Goal: Transaction & Acquisition: Purchase product/service

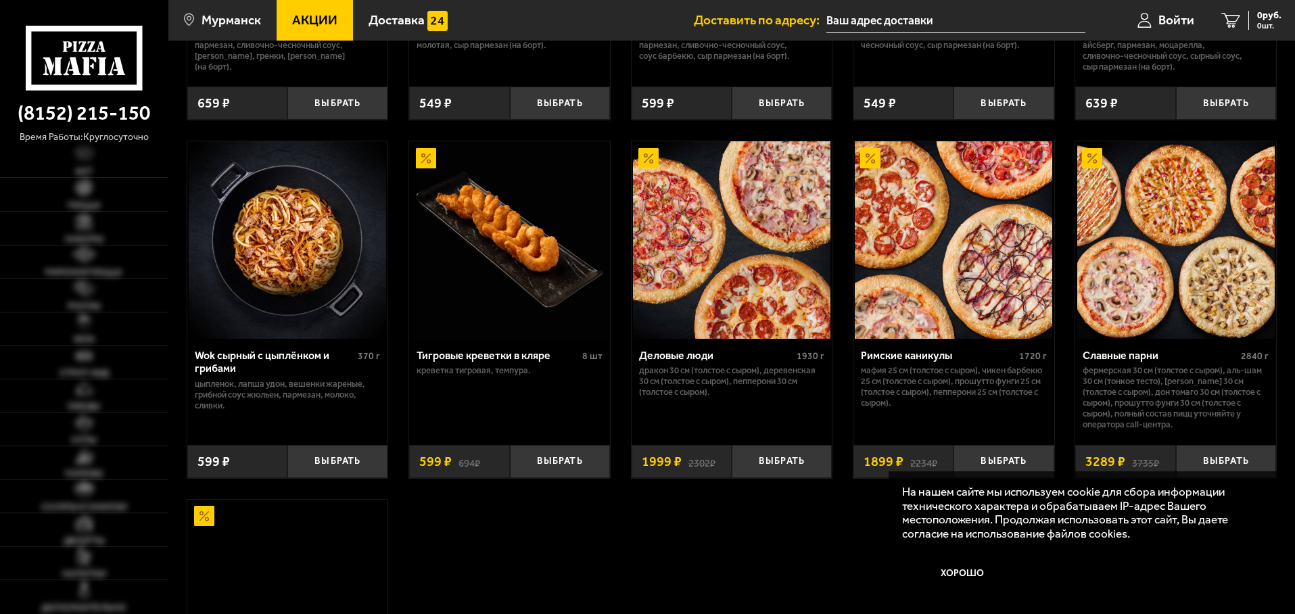
scroll to position [676, 0]
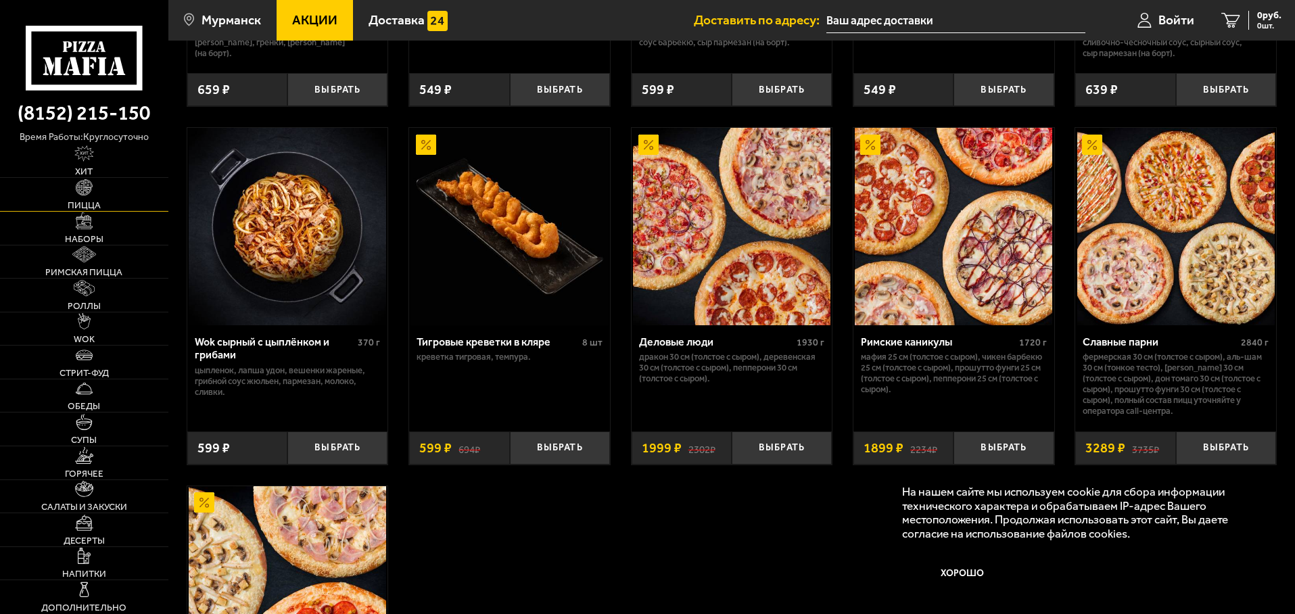
click at [94, 206] on span "Пицца" at bounding box center [84, 205] width 33 height 9
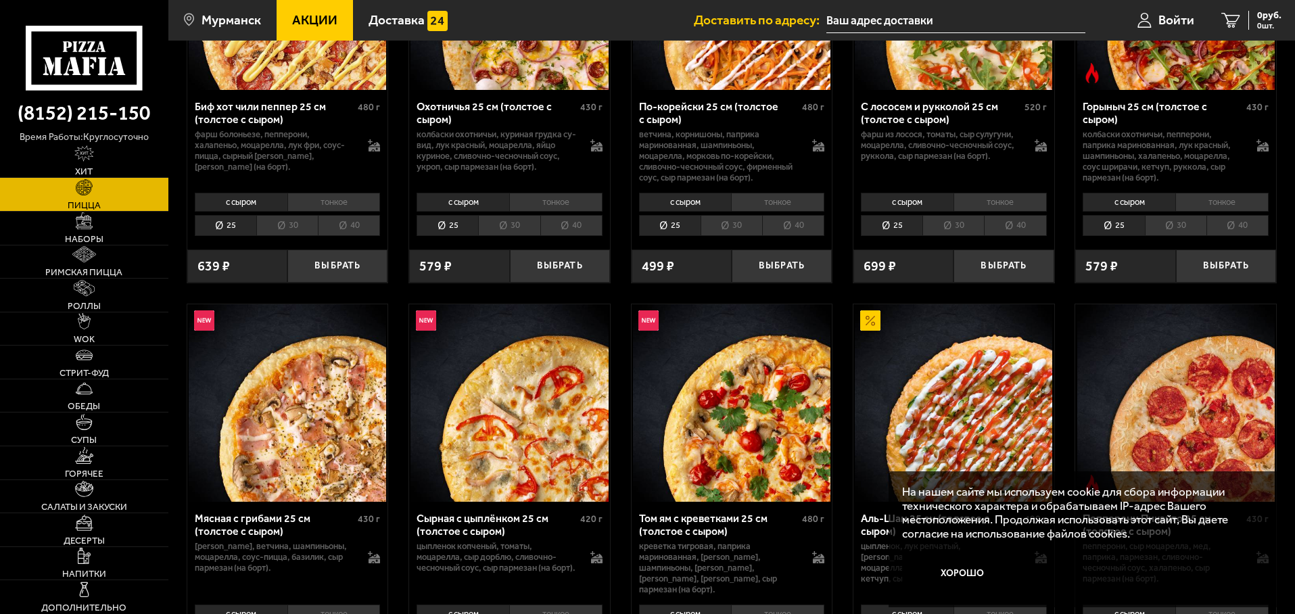
scroll to position [338, 0]
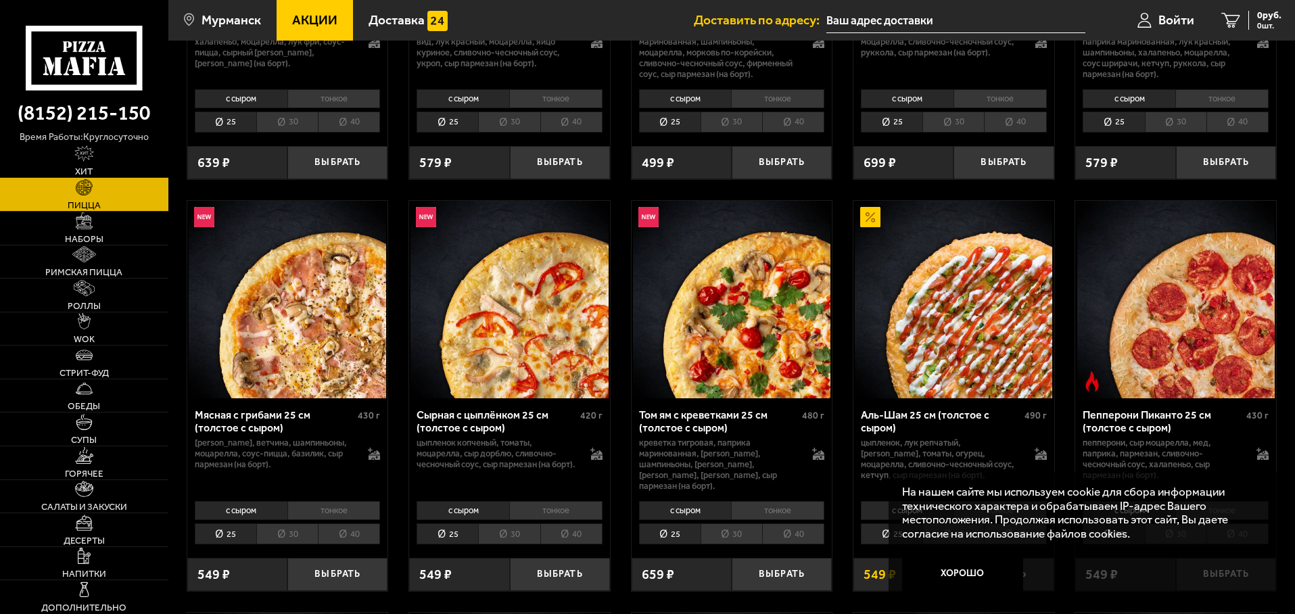
click at [301, 524] on li "30" at bounding box center [287, 533] width 62 height 21
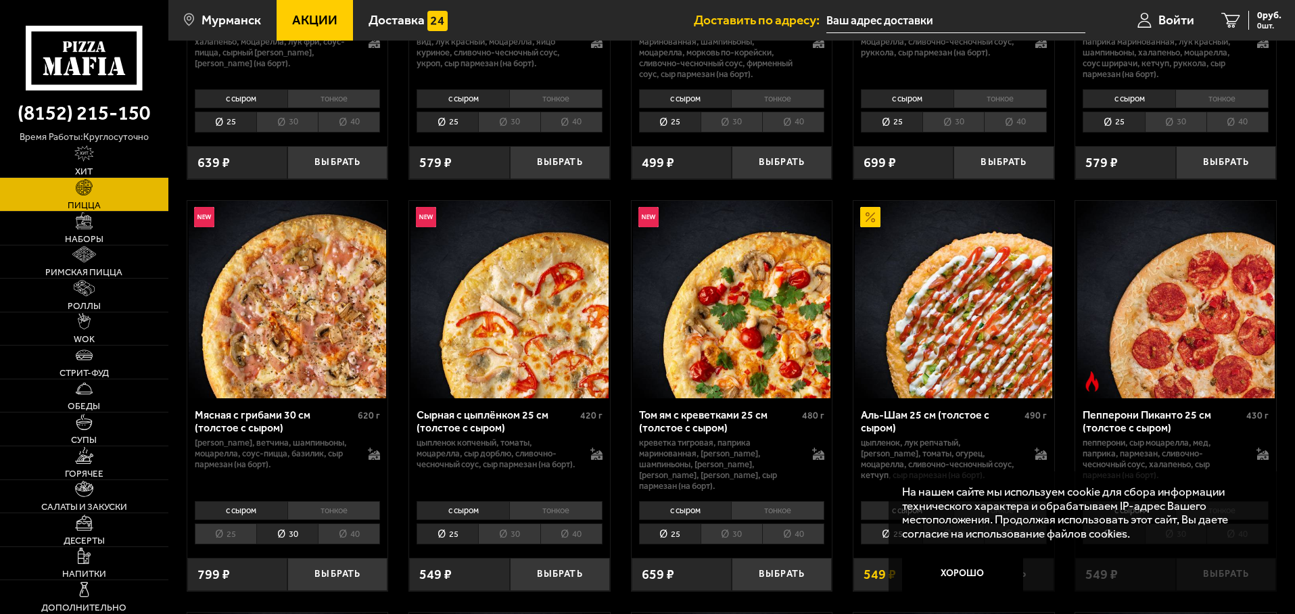
click at [341, 525] on li "40" at bounding box center [349, 533] width 62 height 21
click at [283, 527] on li "30" at bounding box center [287, 533] width 62 height 21
click at [312, 501] on li "тонкое" at bounding box center [333, 510] width 93 height 19
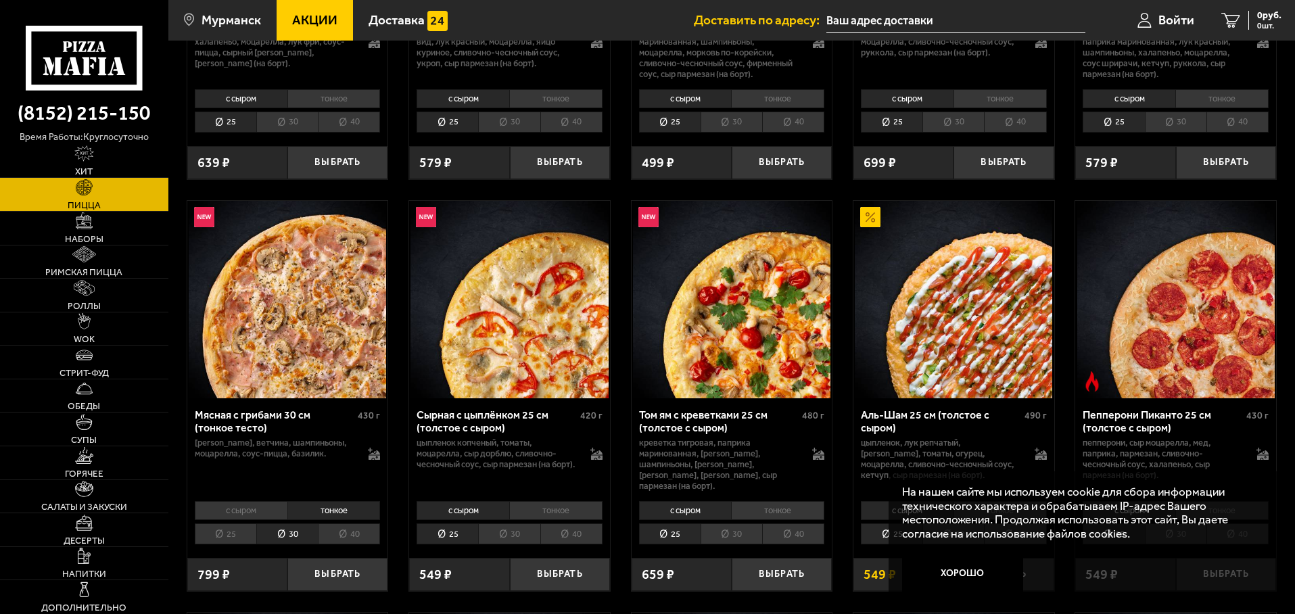
click at [261, 501] on li "с сыром" at bounding box center [241, 510] width 93 height 19
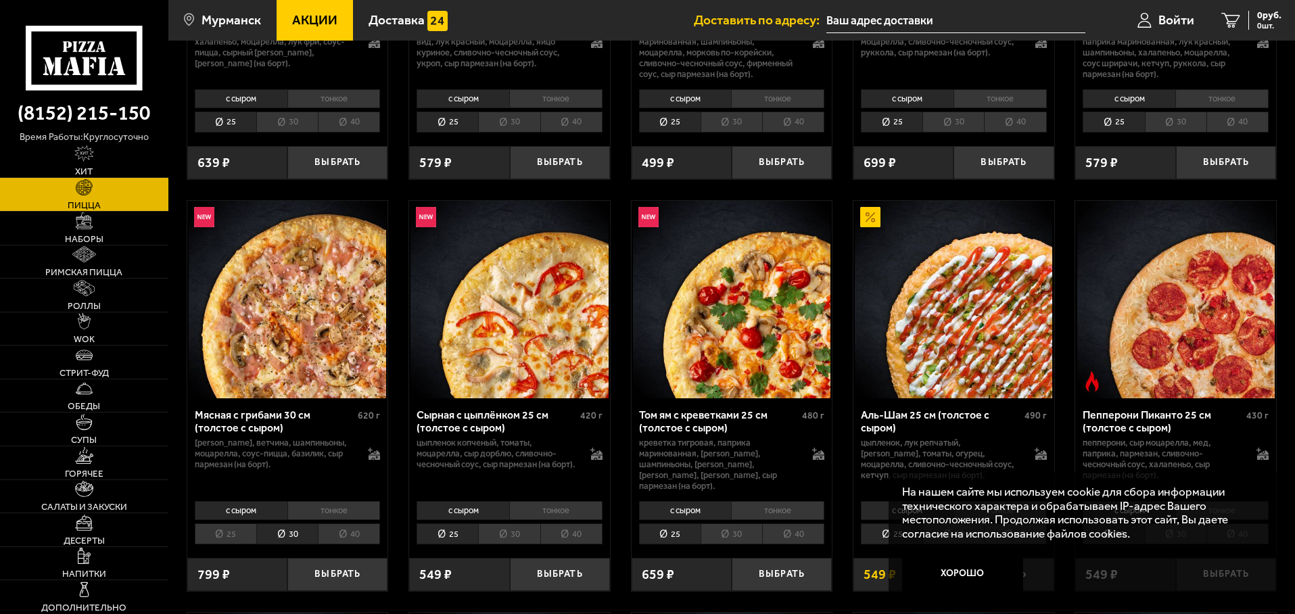
click at [345, 501] on li "тонкое" at bounding box center [333, 510] width 93 height 19
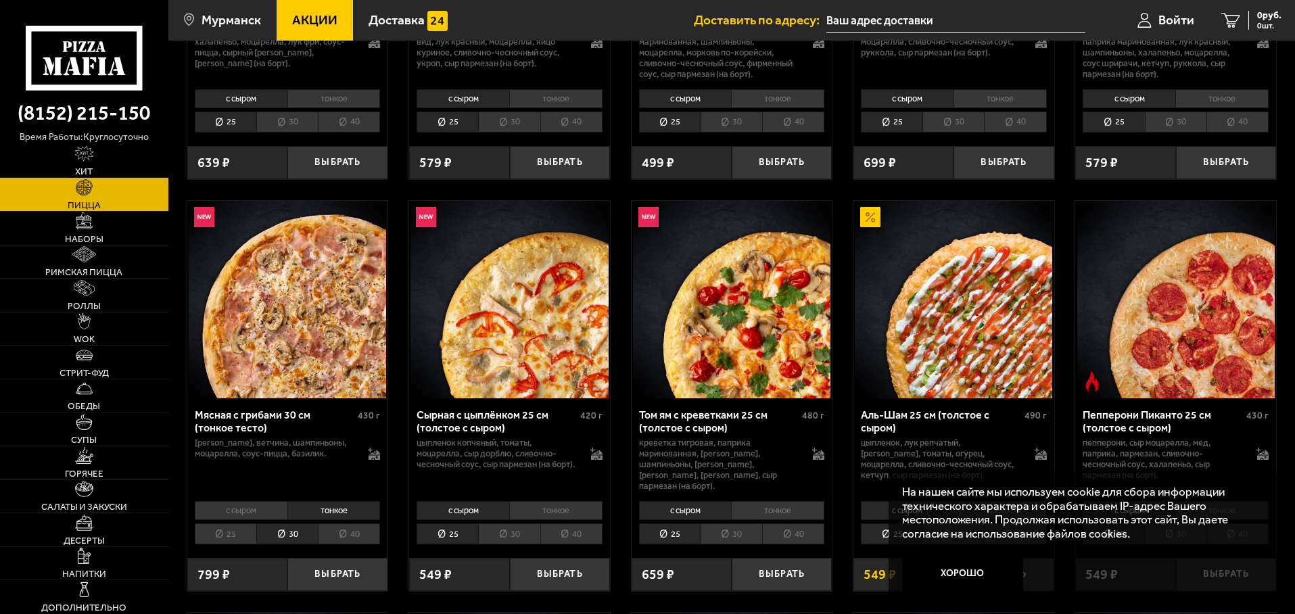
click at [229, 501] on li "с сыром" at bounding box center [241, 510] width 93 height 19
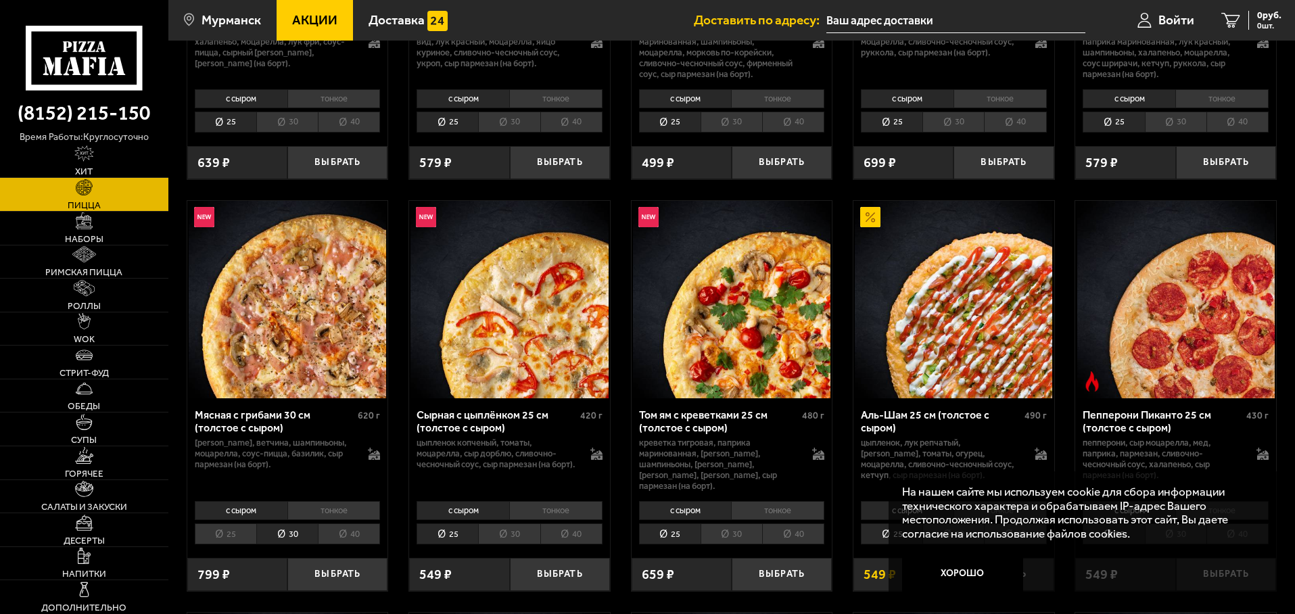
click at [347, 501] on li "тонкое" at bounding box center [333, 510] width 93 height 19
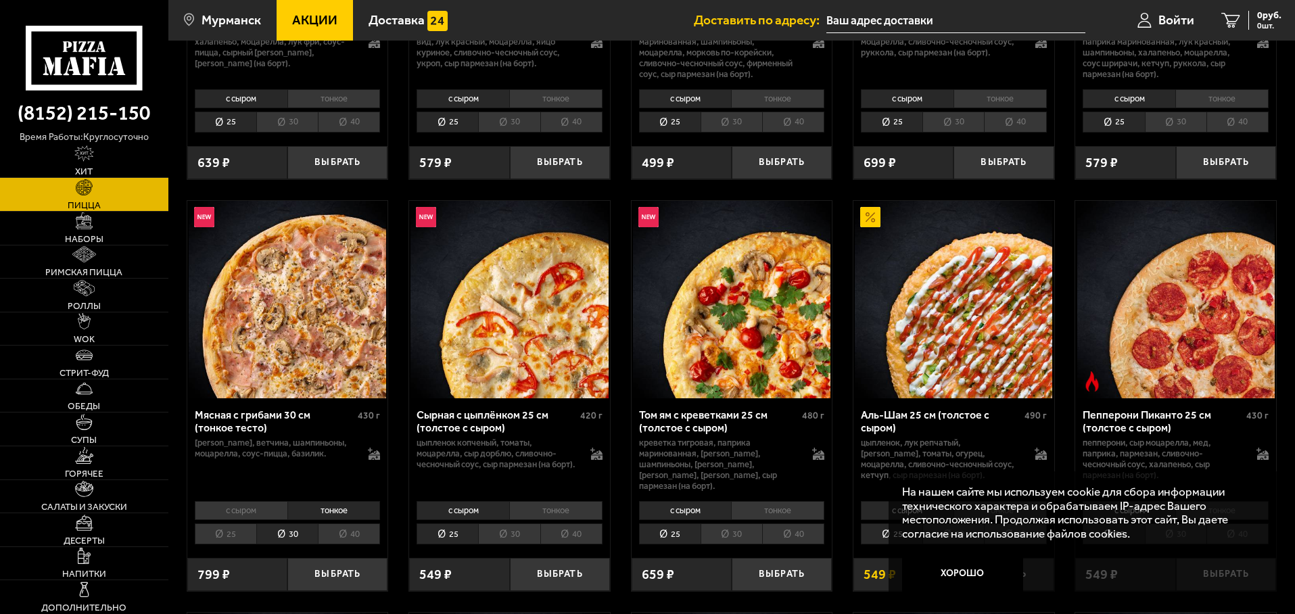
click at [267, 505] on li "с сыром" at bounding box center [241, 510] width 93 height 19
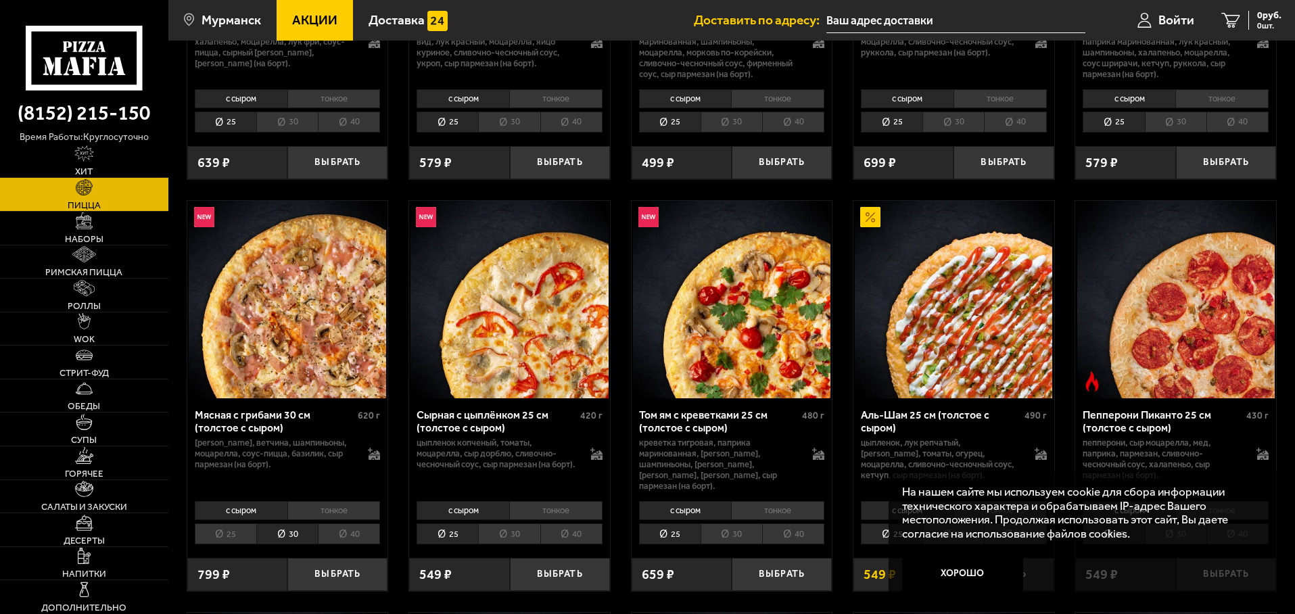
click at [315, 501] on li "тонкое" at bounding box center [333, 510] width 93 height 19
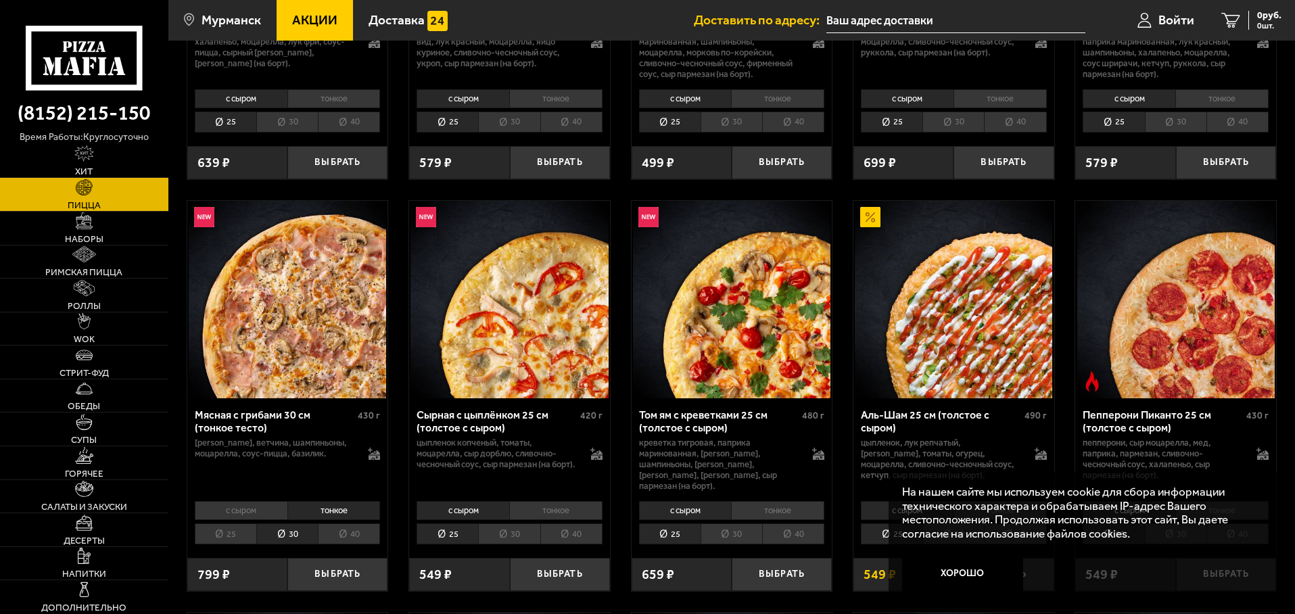
click at [248, 501] on li "с сыром" at bounding box center [241, 510] width 93 height 19
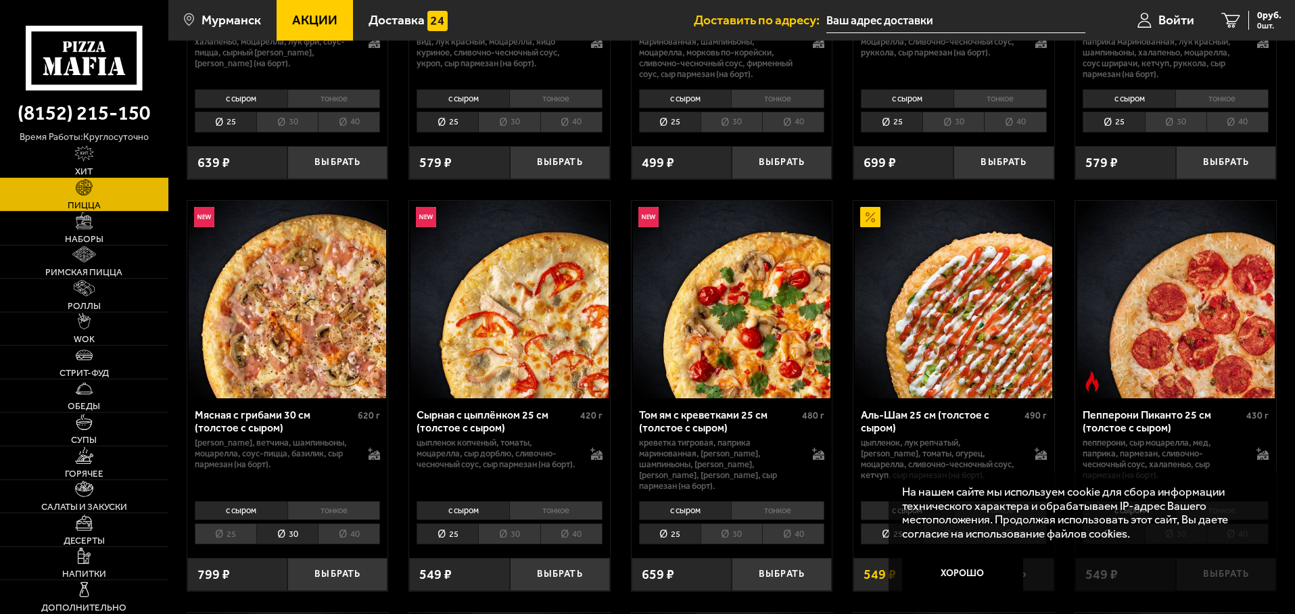
click at [348, 530] on li "40" at bounding box center [349, 533] width 62 height 21
click at [287, 525] on li "30" at bounding box center [287, 533] width 62 height 21
click at [344, 523] on li "40" at bounding box center [349, 533] width 62 height 21
click at [294, 525] on li "30" at bounding box center [287, 533] width 62 height 21
click at [326, 528] on li "40" at bounding box center [349, 533] width 62 height 21
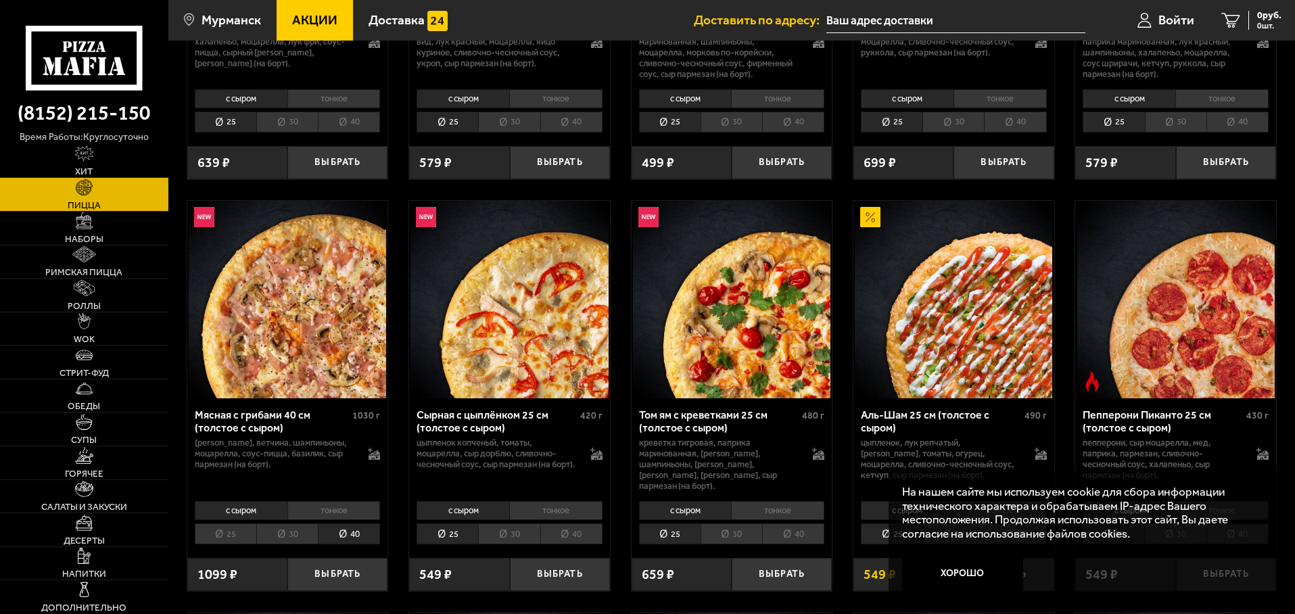
click at [287, 526] on li "30" at bounding box center [287, 533] width 62 height 21
click at [323, 571] on button "Выбрать" at bounding box center [337, 574] width 100 height 33
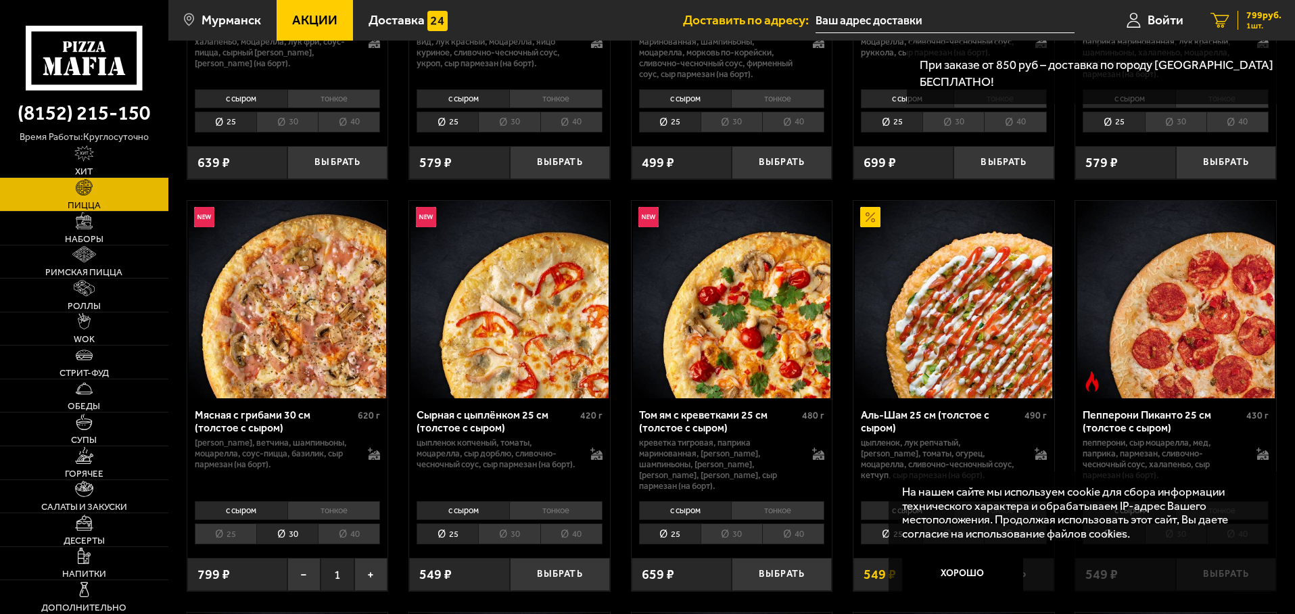
click at [1245, 20] on div "799 руб. 1 шт." at bounding box center [1259, 20] width 44 height 19
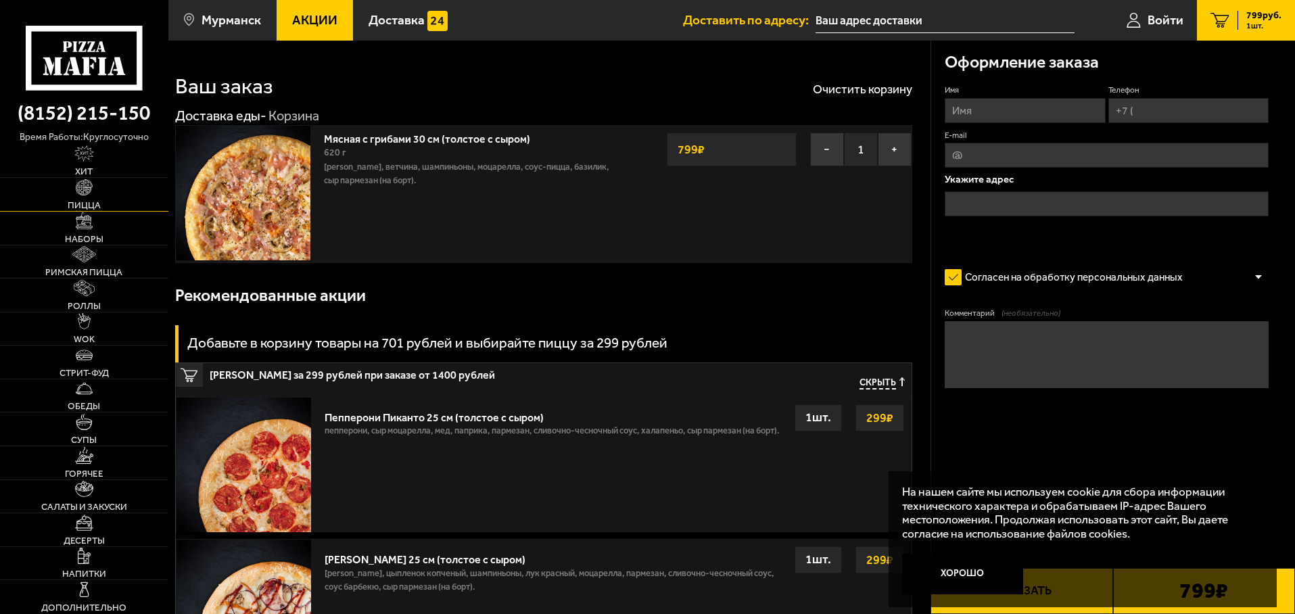
click at [87, 201] on span "Пицца" at bounding box center [84, 205] width 33 height 9
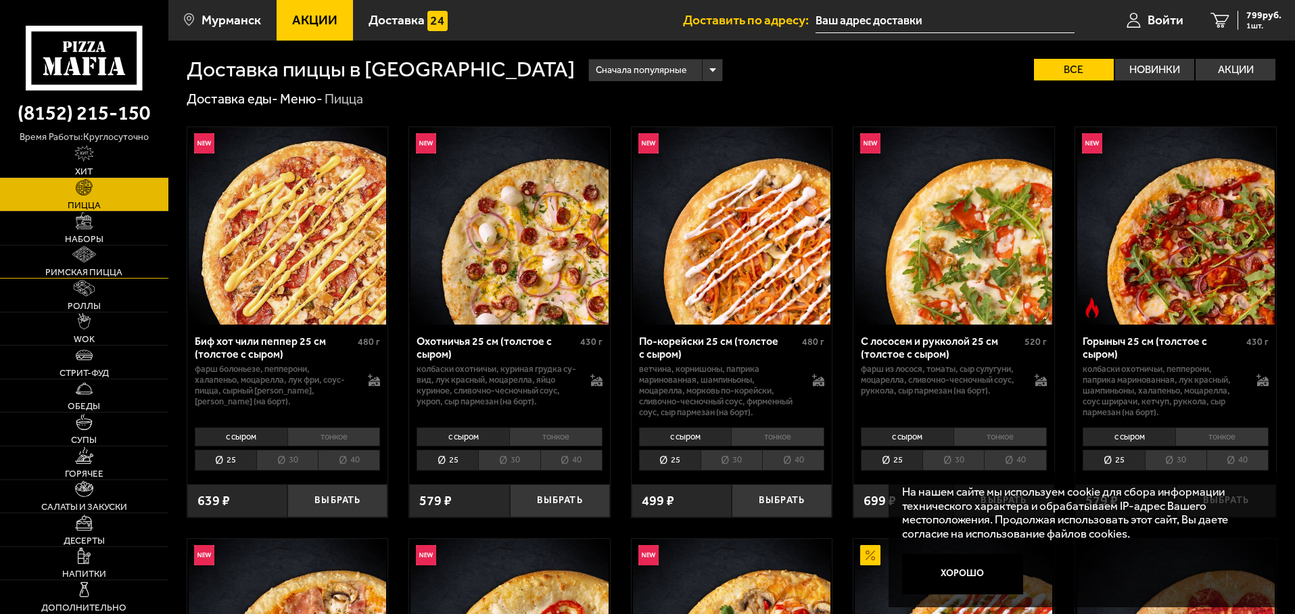
click at [118, 266] on link "Римская пицца" at bounding box center [84, 261] width 168 height 33
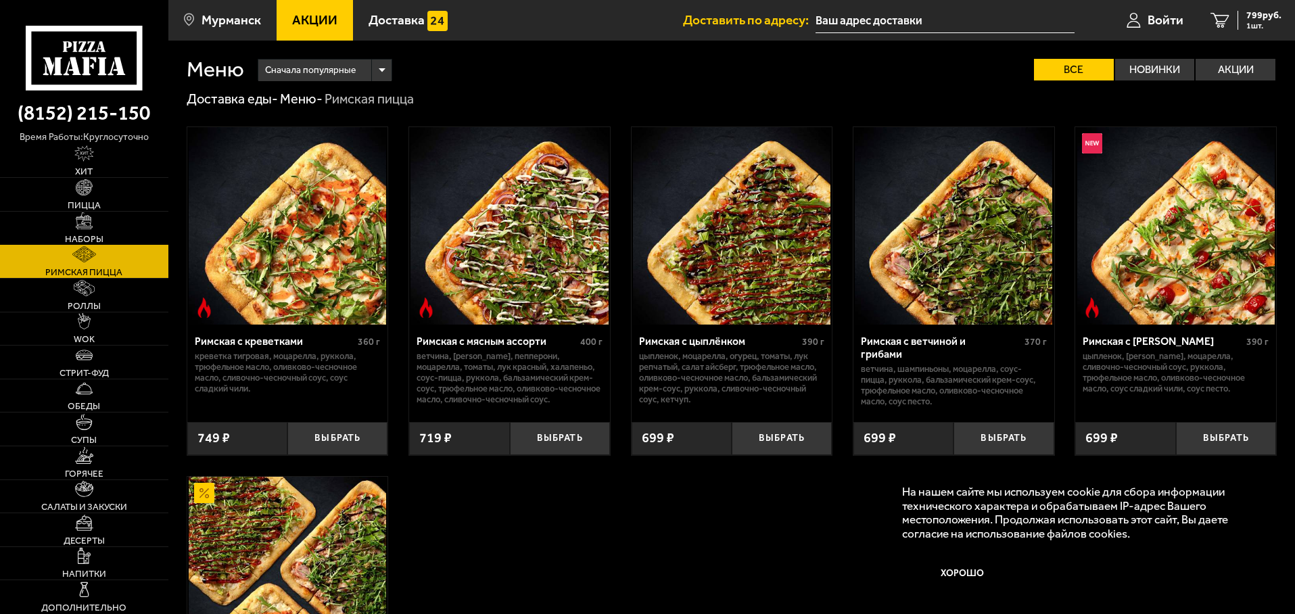
click at [110, 226] on link "Наборы" at bounding box center [84, 228] width 168 height 33
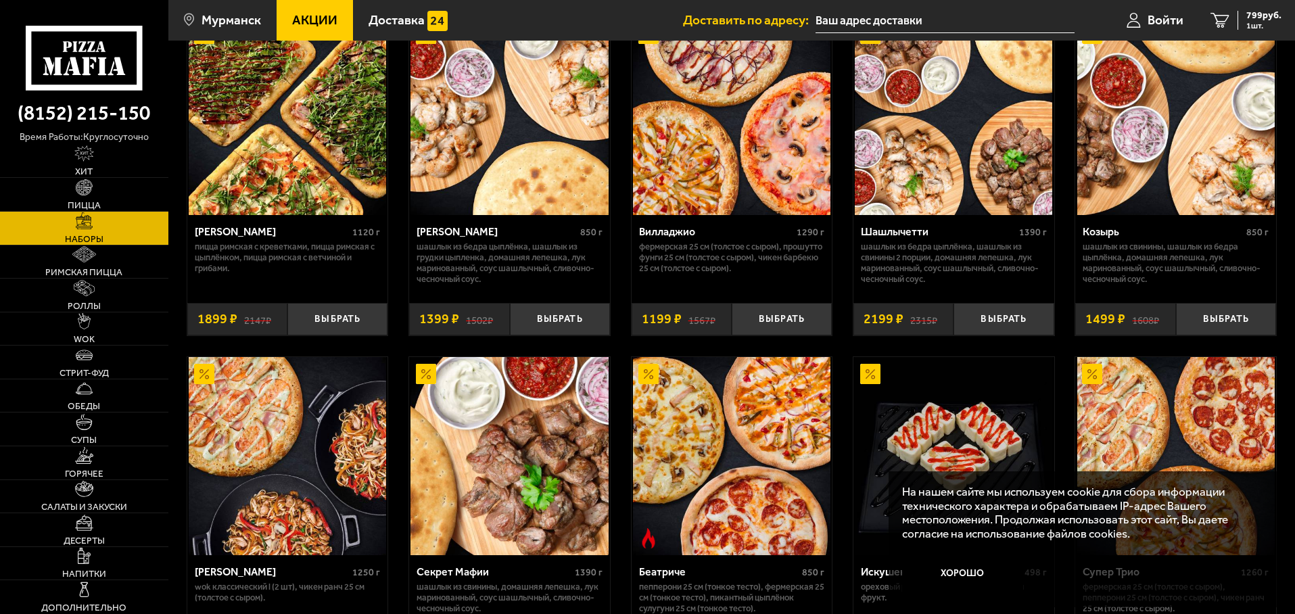
scroll to position [473, 0]
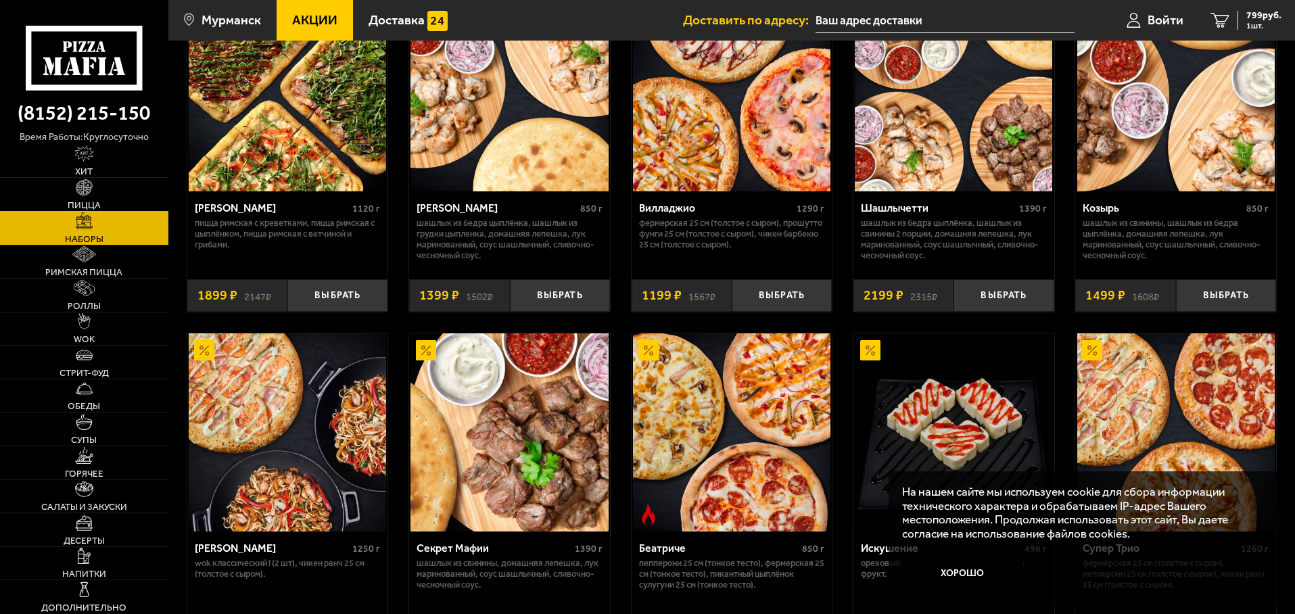
click at [80, 195] on img at bounding box center [84, 187] width 16 height 16
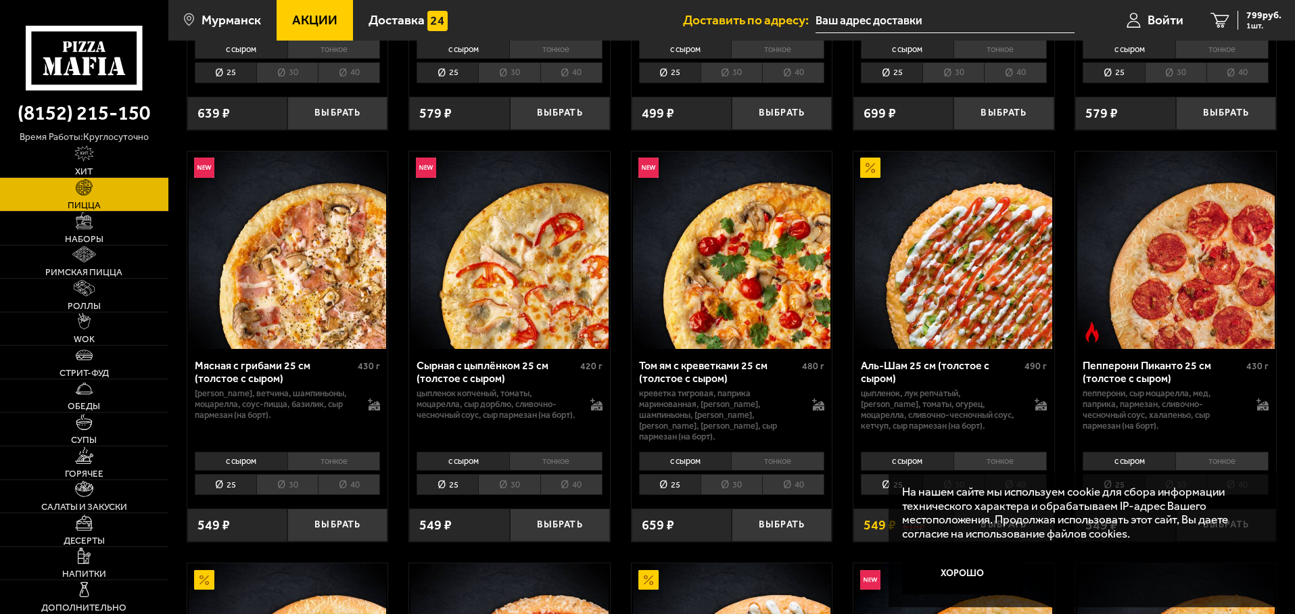
scroll to position [406, 0]
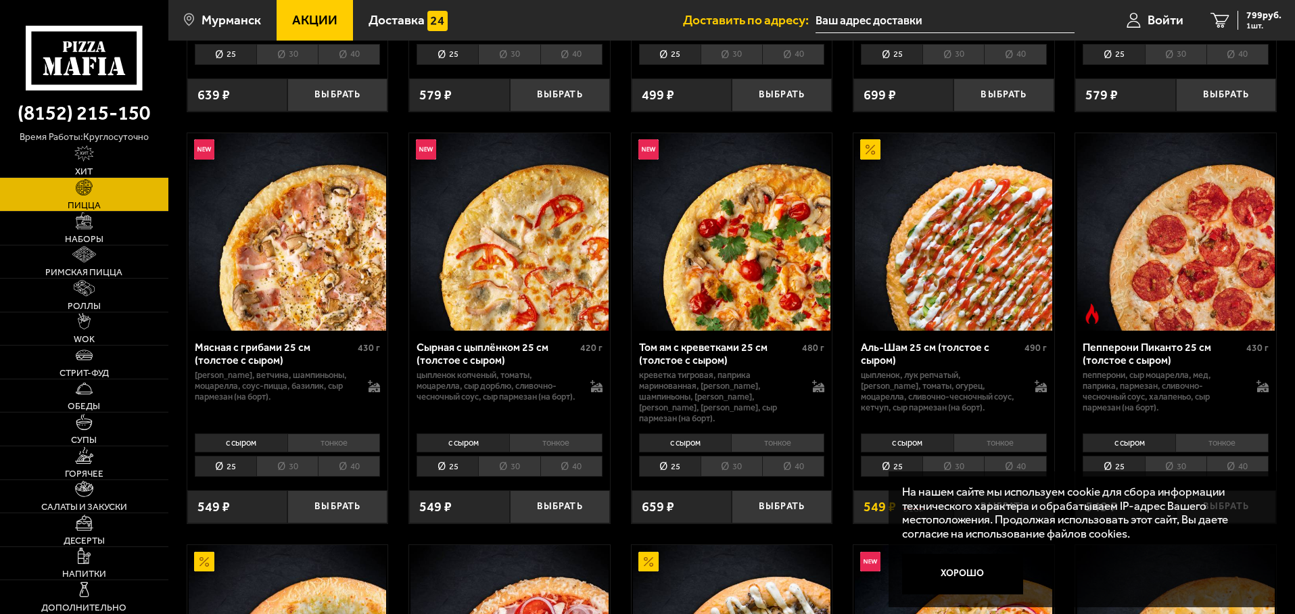
click at [742, 463] on li "30" at bounding box center [732, 466] width 62 height 21
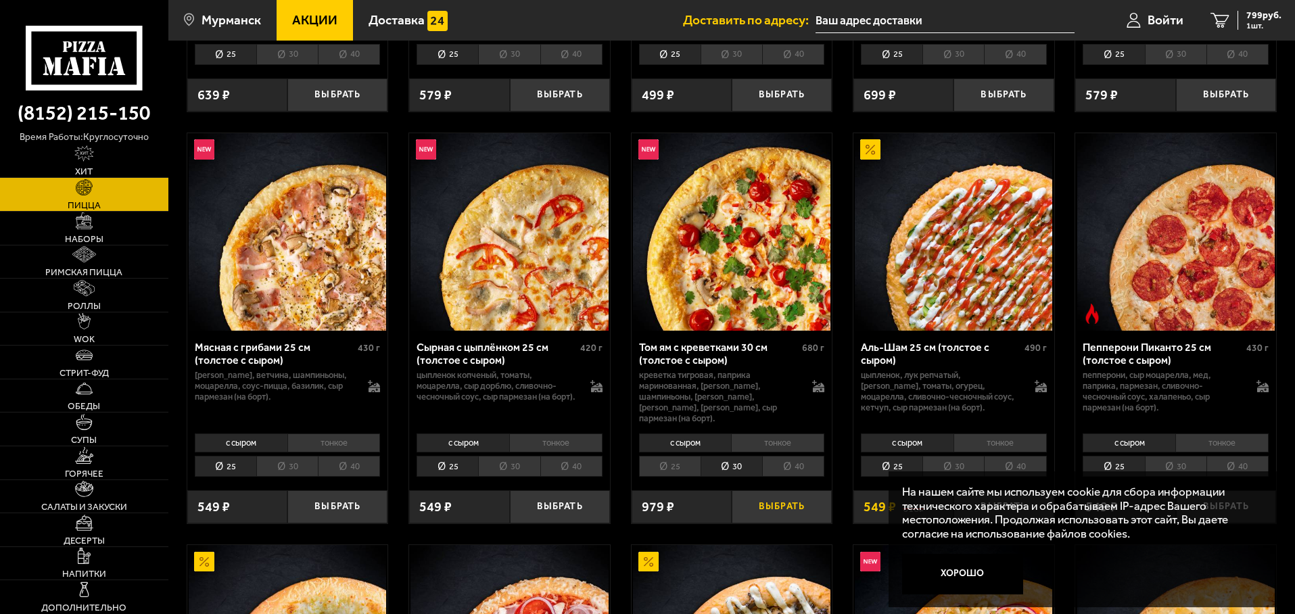
click at [775, 507] on button "Выбрать" at bounding box center [782, 506] width 100 height 33
click at [751, 499] on button "−" at bounding box center [748, 506] width 33 height 33
click at [500, 462] on li "30" at bounding box center [509, 466] width 62 height 21
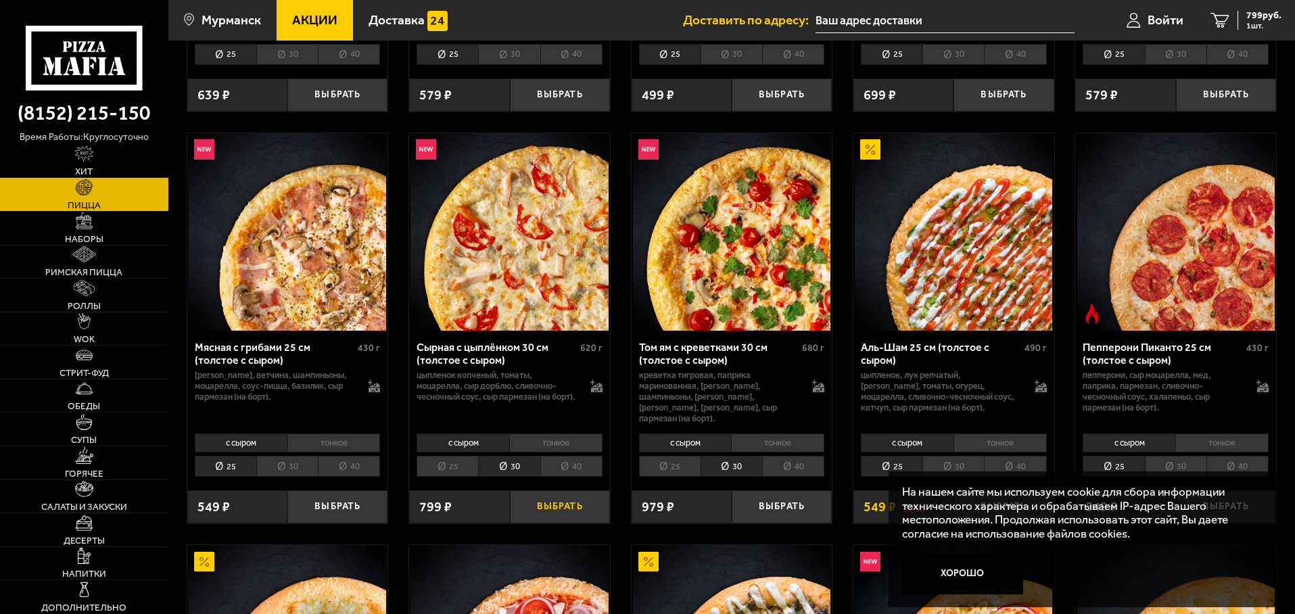
click at [556, 498] on button "Выбрать" at bounding box center [560, 506] width 100 height 33
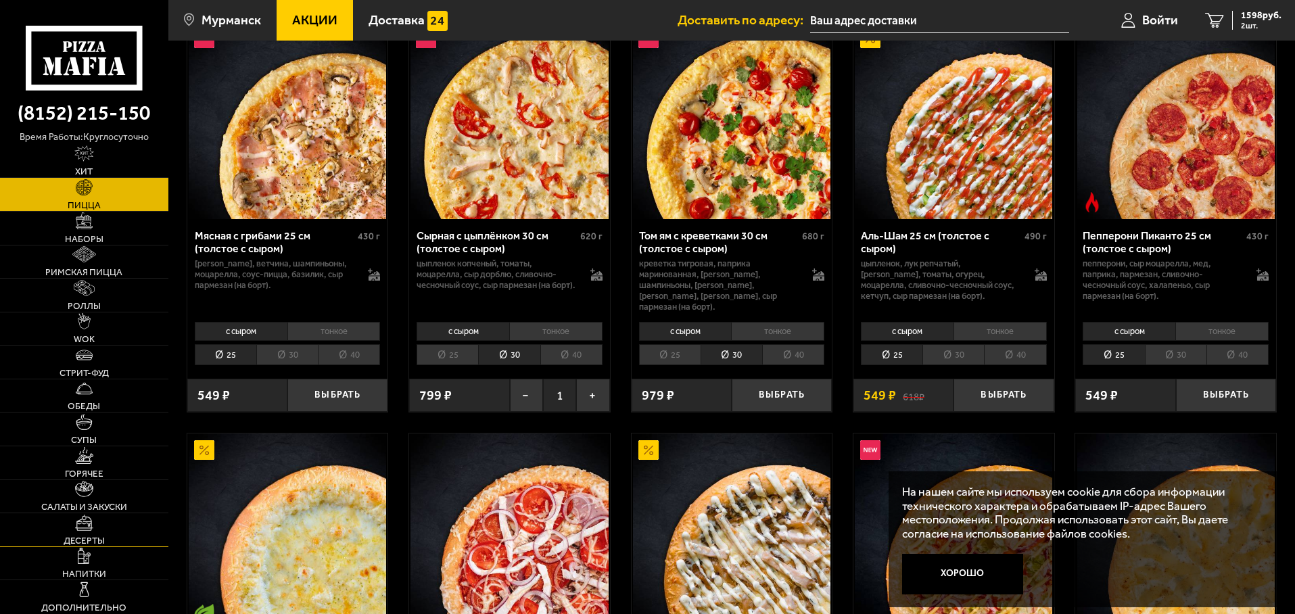
scroll to position [541, 0]
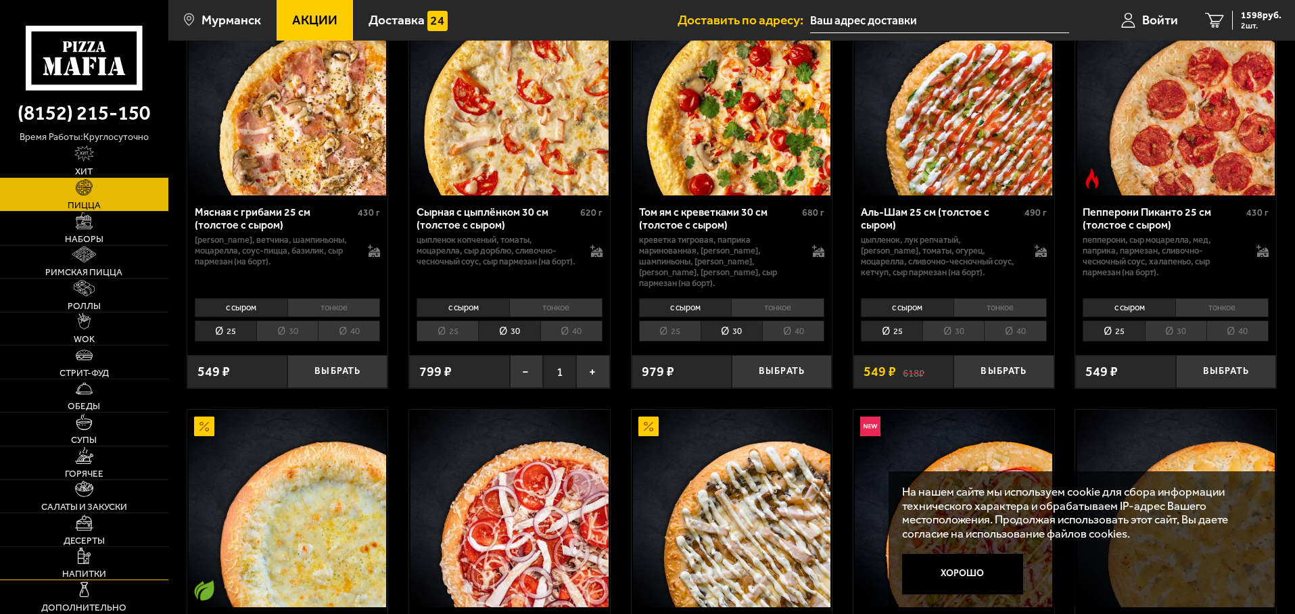
click at [89, 574] on span "Напитки" at bounding box center [84, 573] width 44 height 9
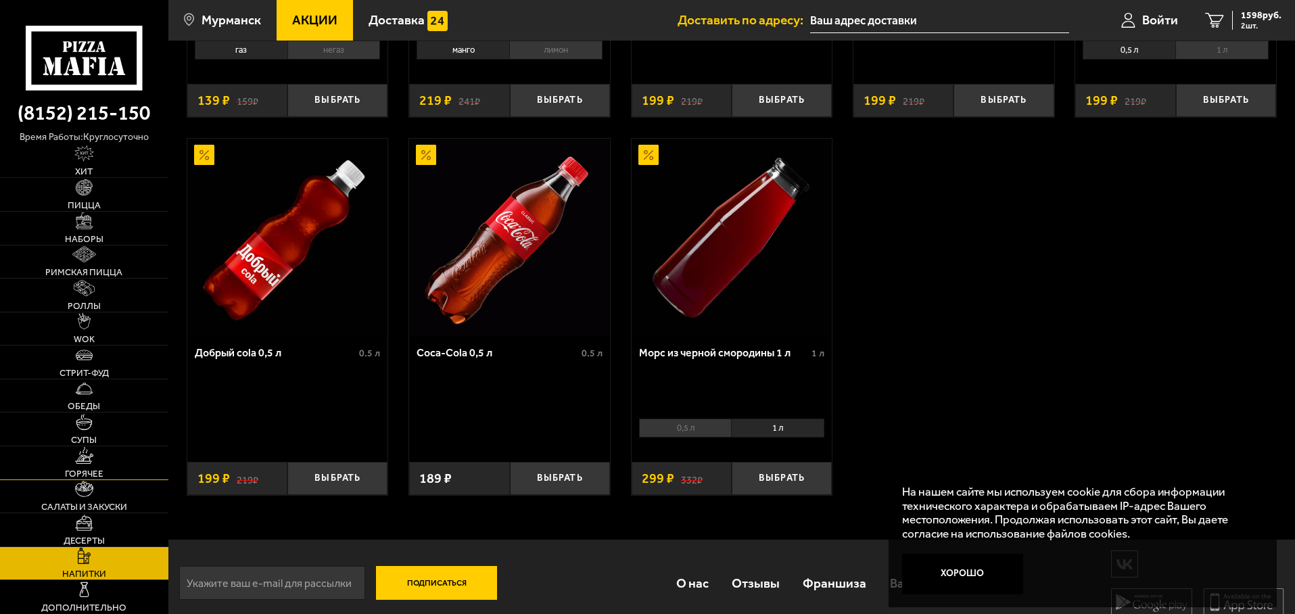
scroll to position [382, 0]
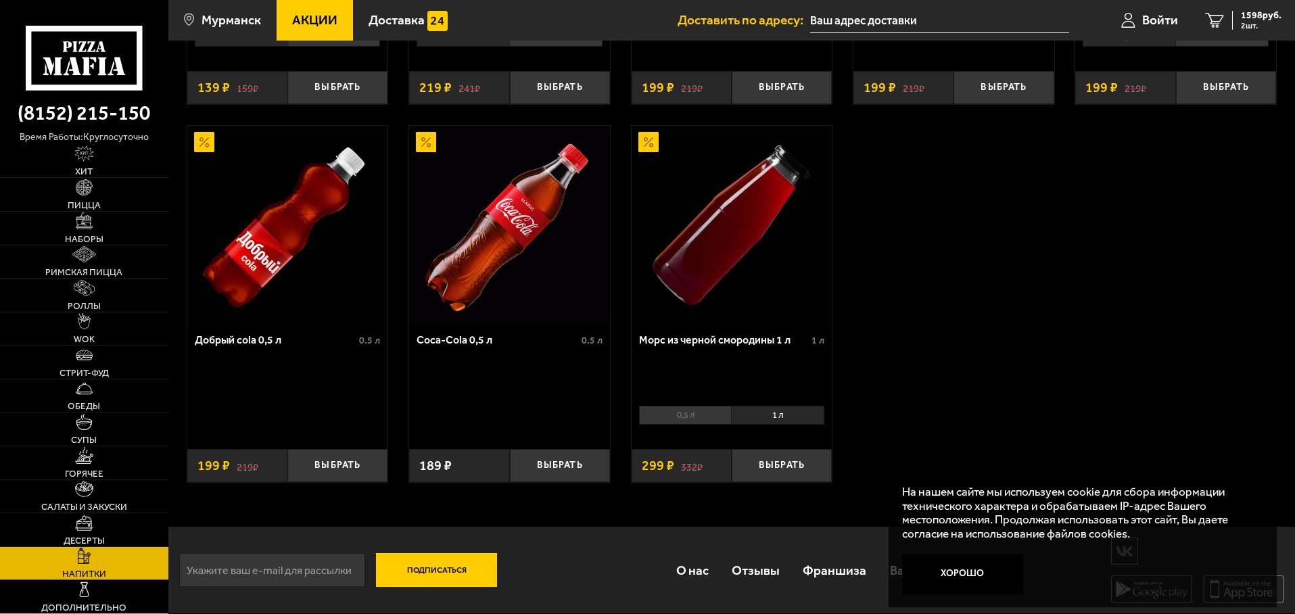
click at [97, 585] on link "Дополнительно" at bounding box center [84, 596] width 168 height 33
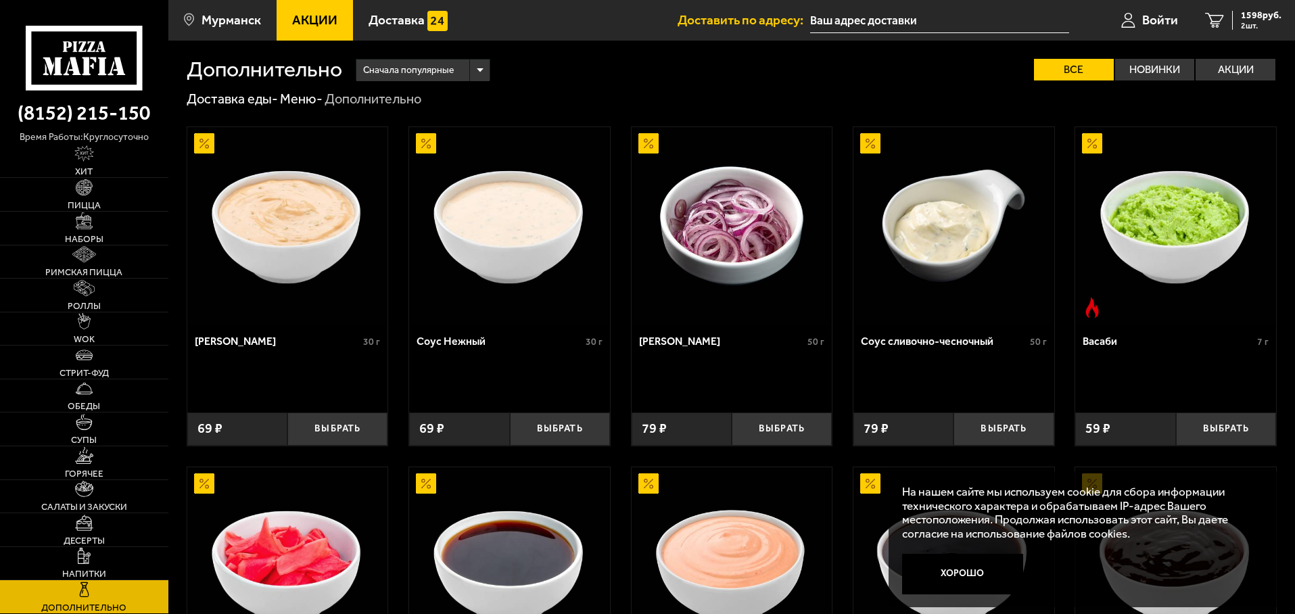
drag, startPoint x: 426, startPoint y: 388, endPoint x: 379, endPoint y: 406, distance: 50.7
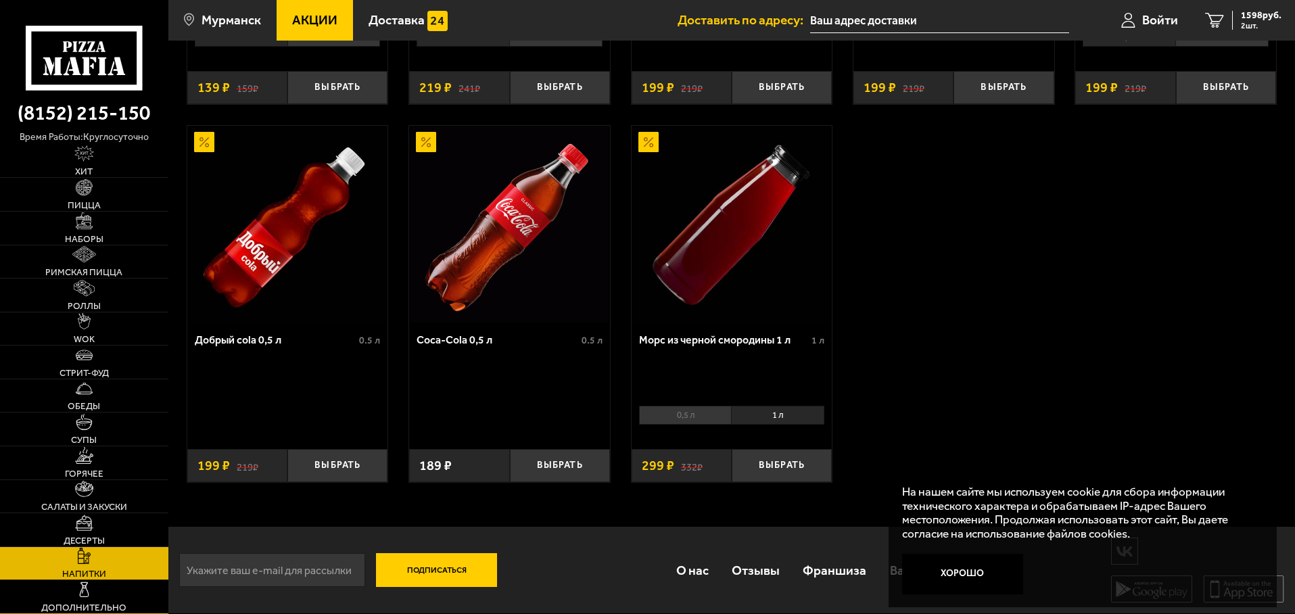
click at [72, 598] on link "Дополнительно" at bounding box center [84, 596] width 168 height 33
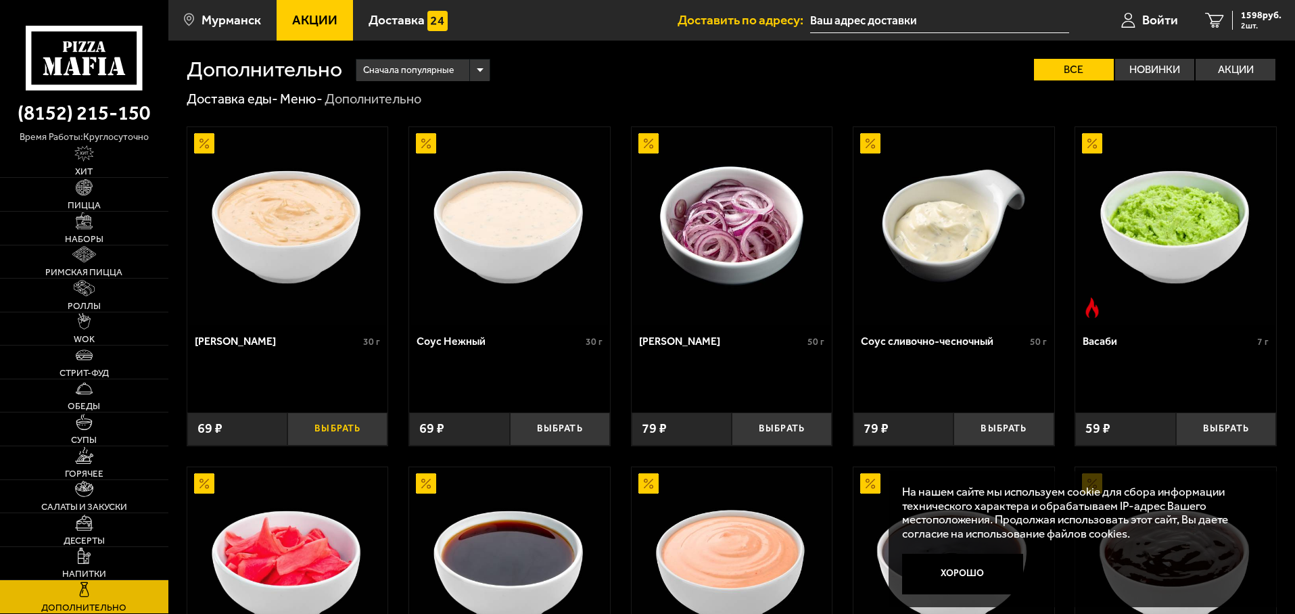
click at [312, 437] on button "Выбрать" at bounding box center [337, 428] width 100 height 33
click at [536, 407] on div "Соус Нежный 30 г Выбрать 69 ₽" at bounding box center [509, 385] width 201 height 121
click at [544, 425] on button "Выбрать" at bounding box center [560, 428] width 100 height 33
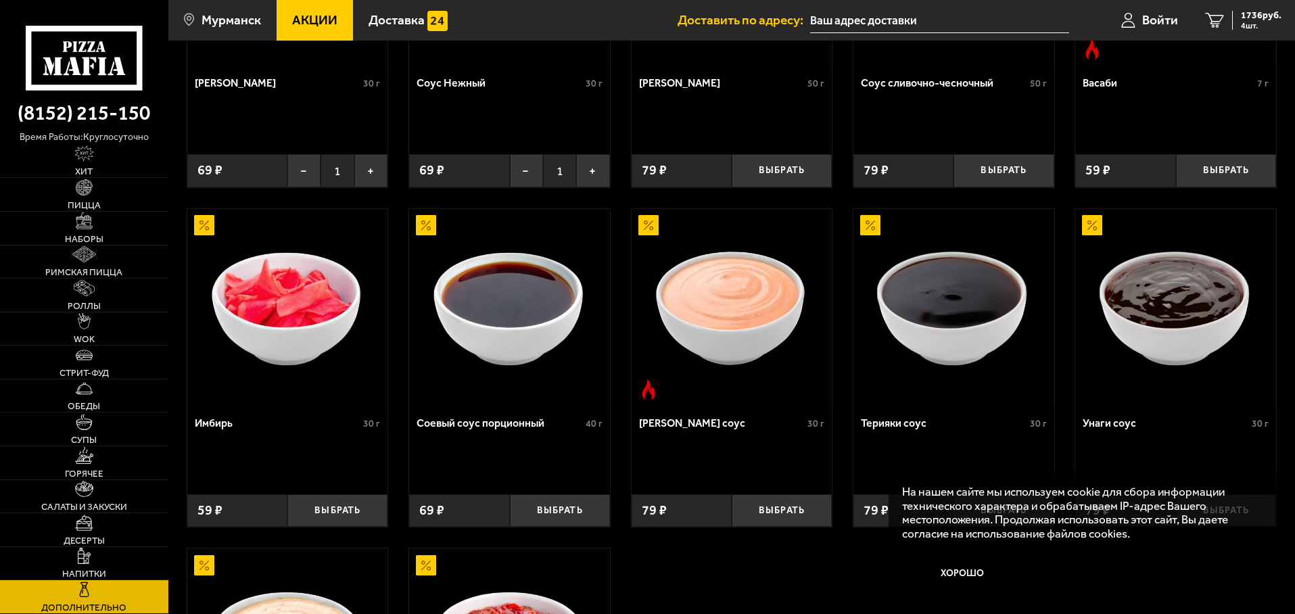
scroll to position [68, 0]
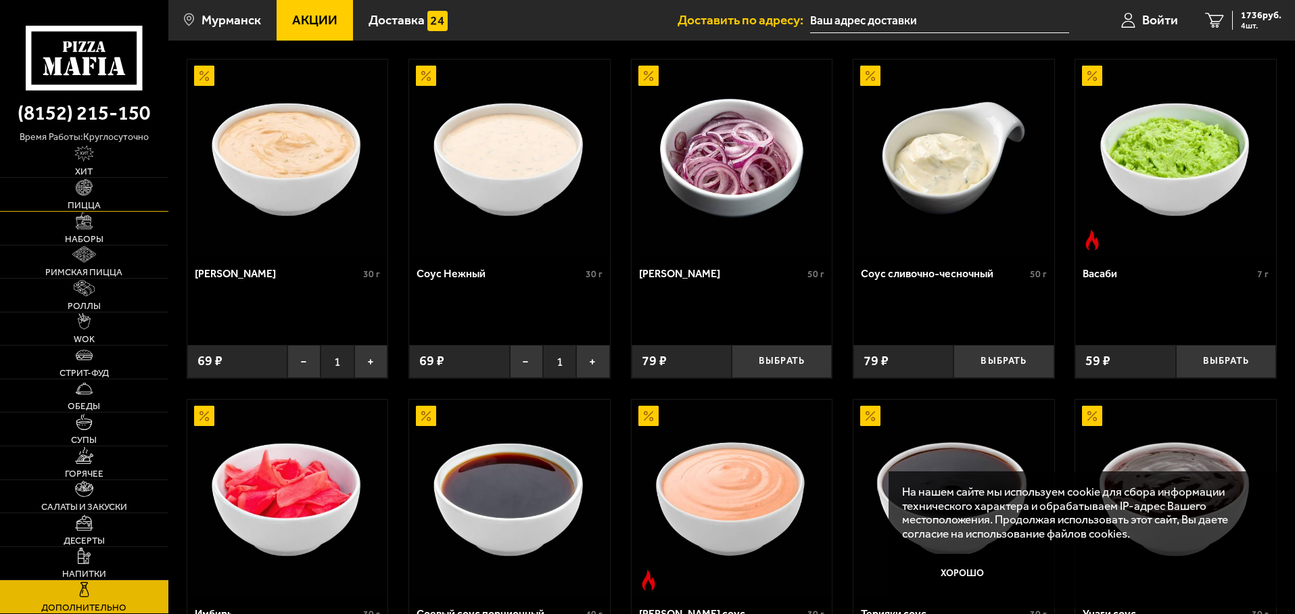
click at [85, 201] on span "Пицца" at bounding box center [84, 205] width 33 height 9
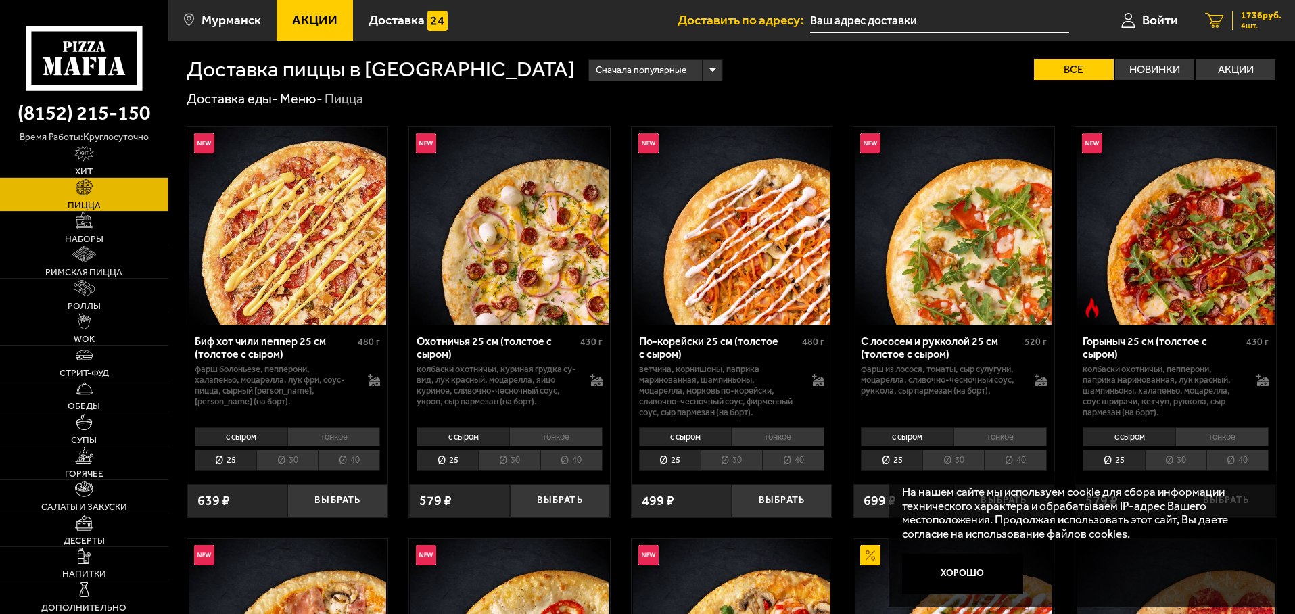
drag, startPoint x: 1268, startPoint y: 18, endPoint x: 1253, endPoint y: 26, distance: 17.5
click at [1268, 18] on span "1736 руб." at bounding box center [1261, 15] width 41 height 9
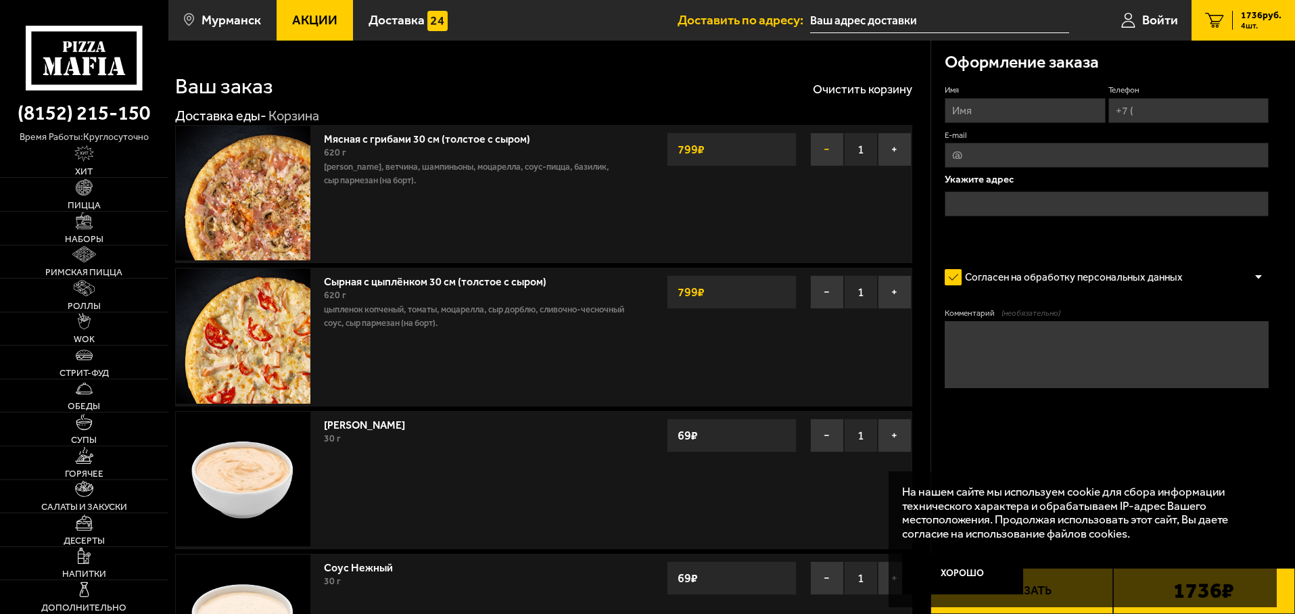
click at [834, 149] on button "−" at bounding box center [827, 150] width 34 height 34
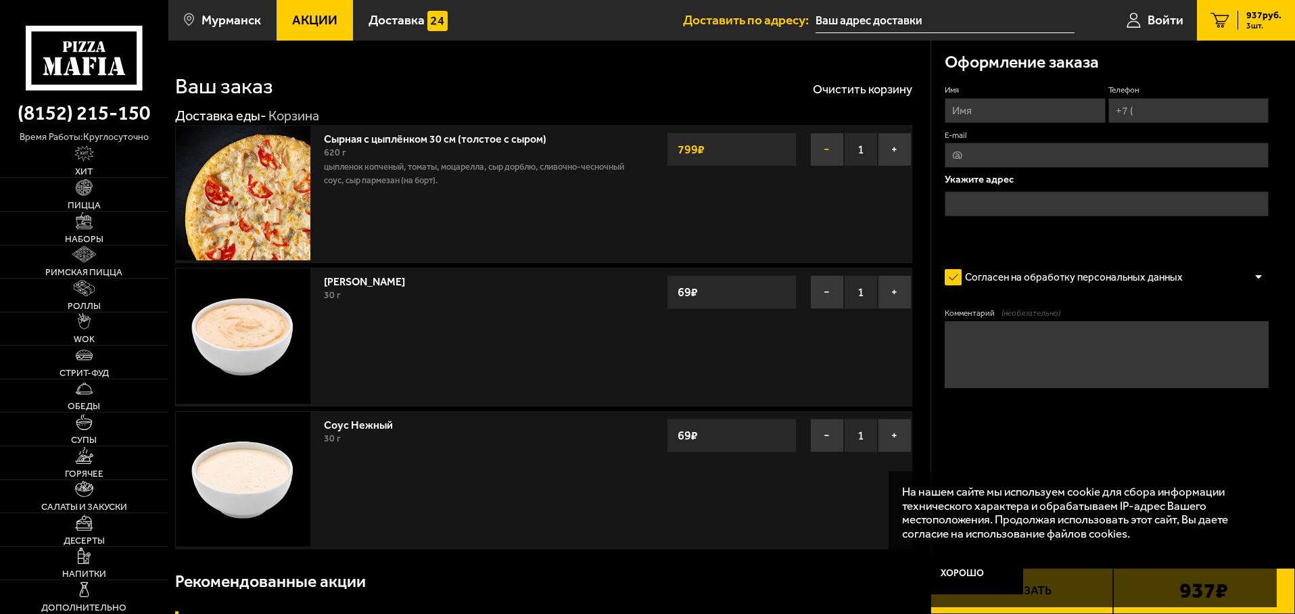
click at [822, 151] on button "−" at bounding box center [827, 150] width 34 height 34
click at [97, 197] on link "Пицца" at bounding box center [84, 194] width 168 height 33
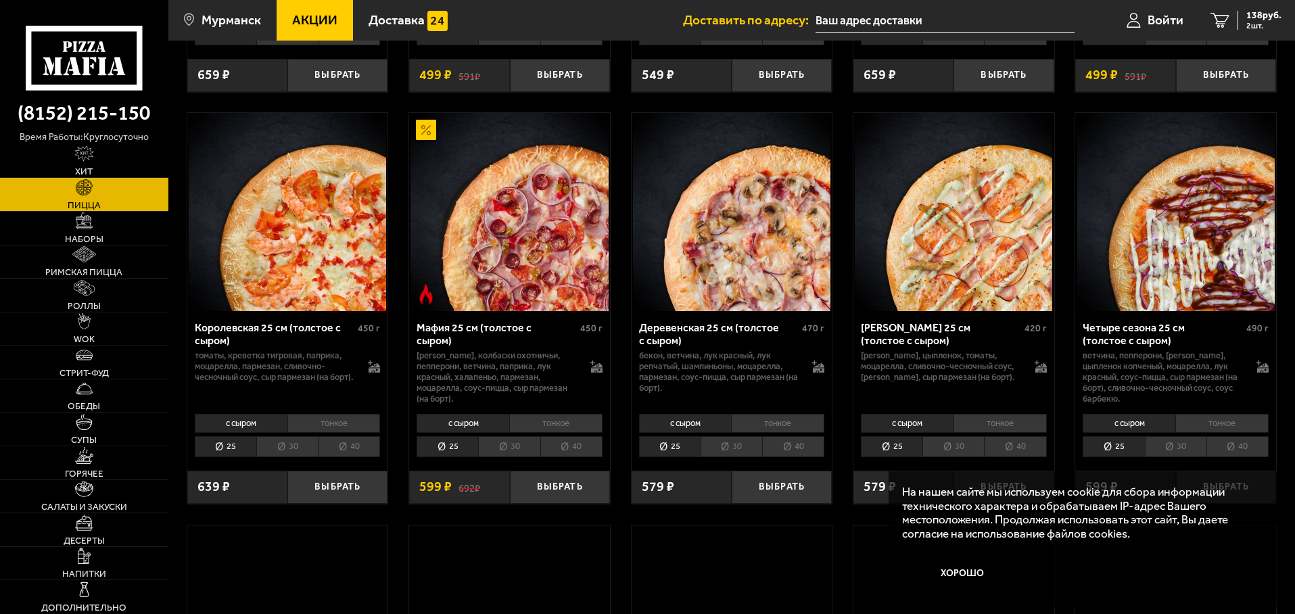
scroll to position [1758, 0]
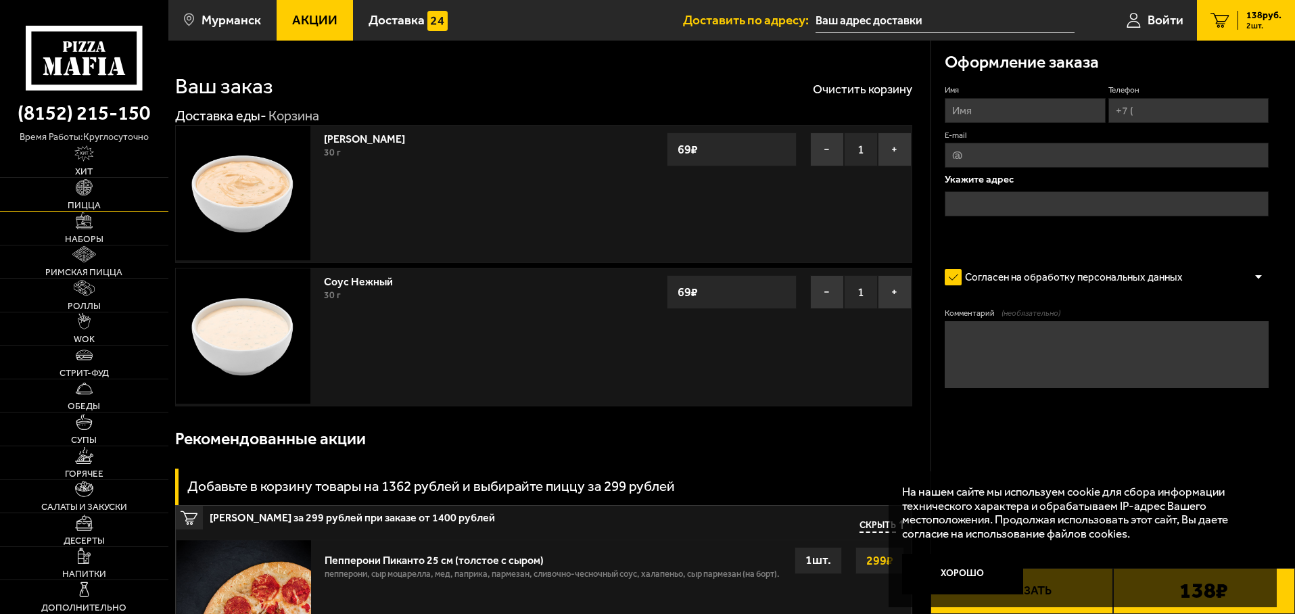
click at [106, 193] on link "Пицца" at bounding box center [84, 194] width 168 height 33
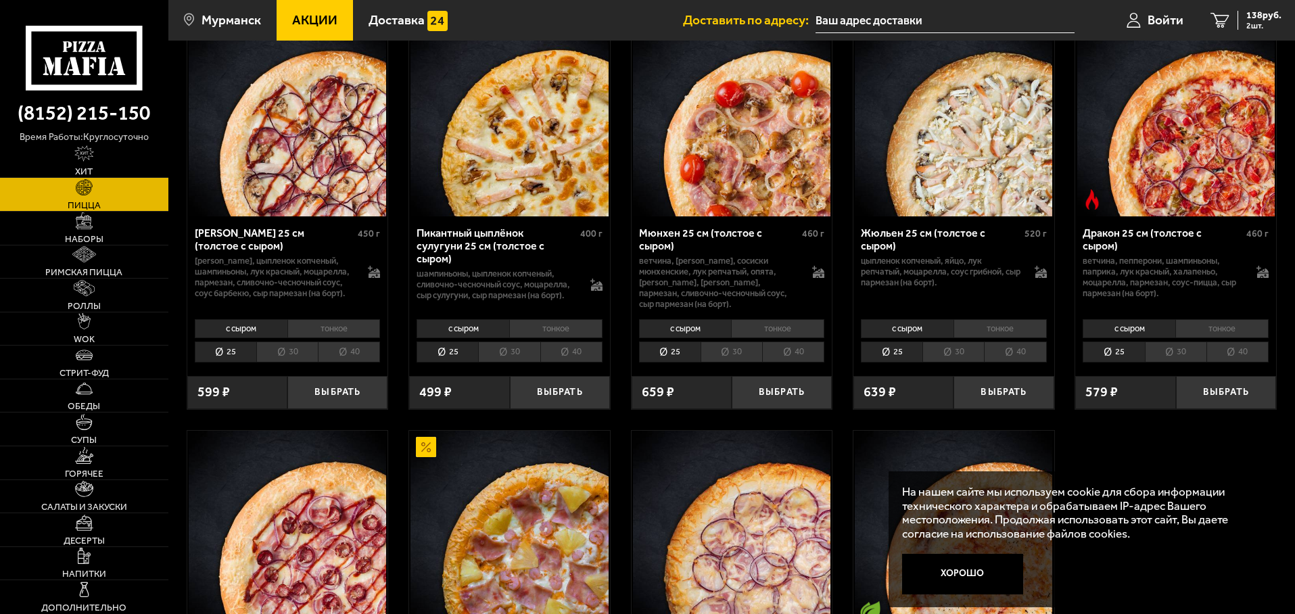
scroll to position [2299, 0]
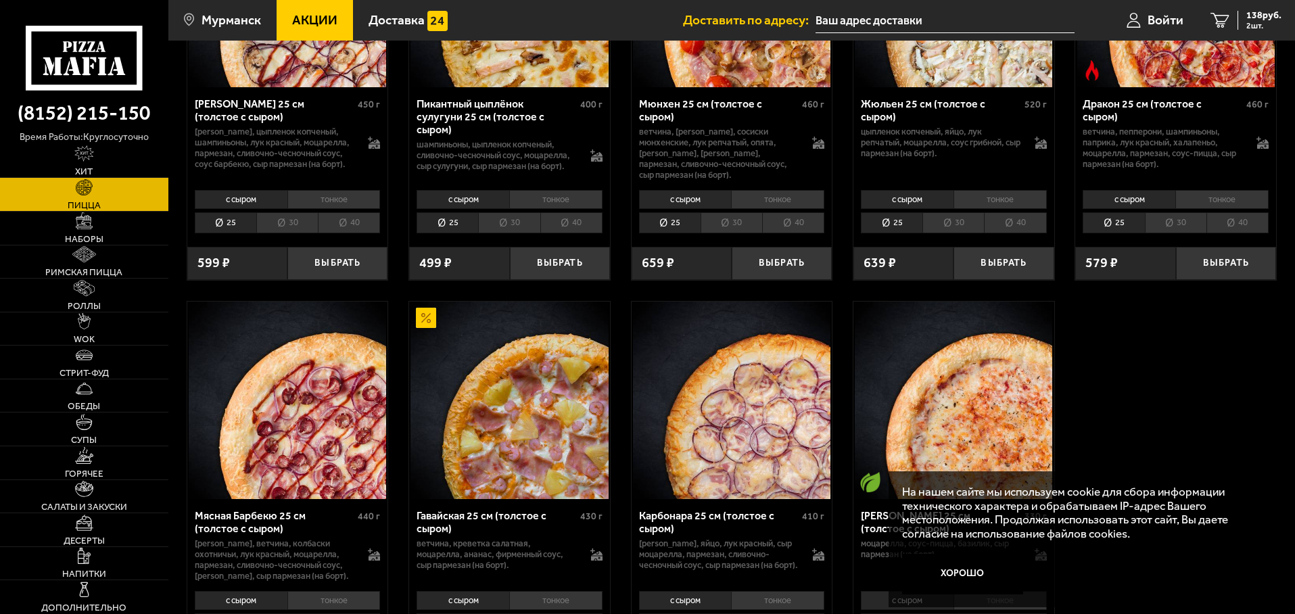
drag, startPoint x: 502, startPoint y: 440, endPoint x: 454, endPoint y: 377, distance: 79.2
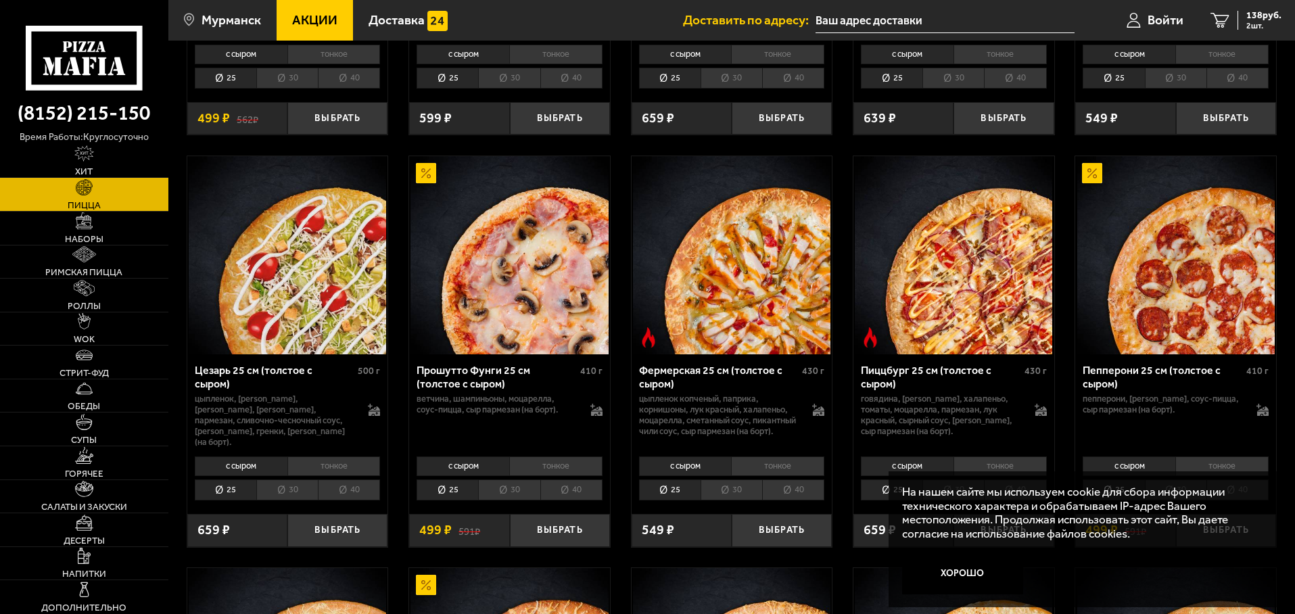
scroll to position [1217, 0]
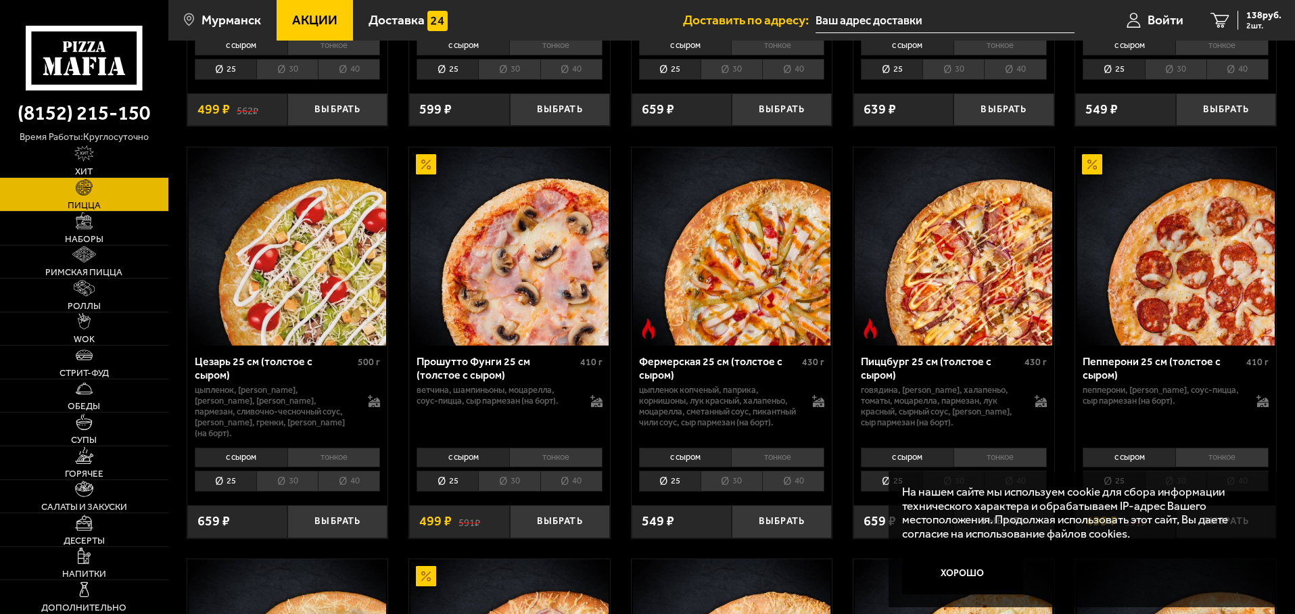
click at [502, 481] on li "30" at bounding box center [509, 481] width 62 height 21
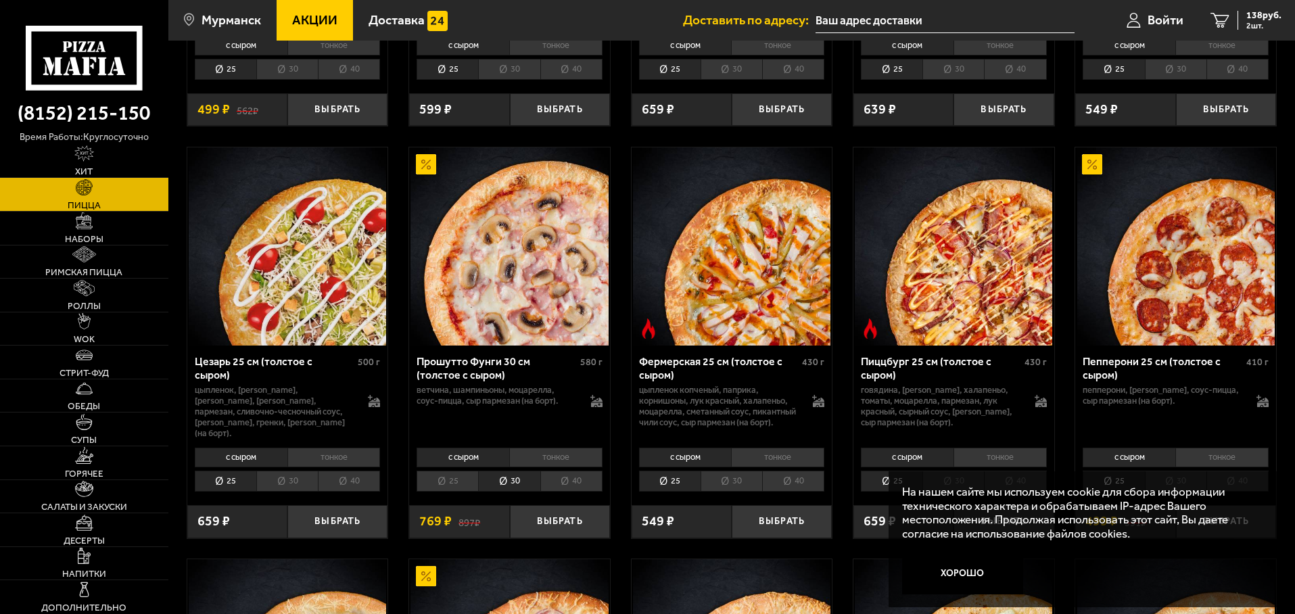
click at [463, 487] on li "25" at bounding box center [448, 481] width 62 height 21
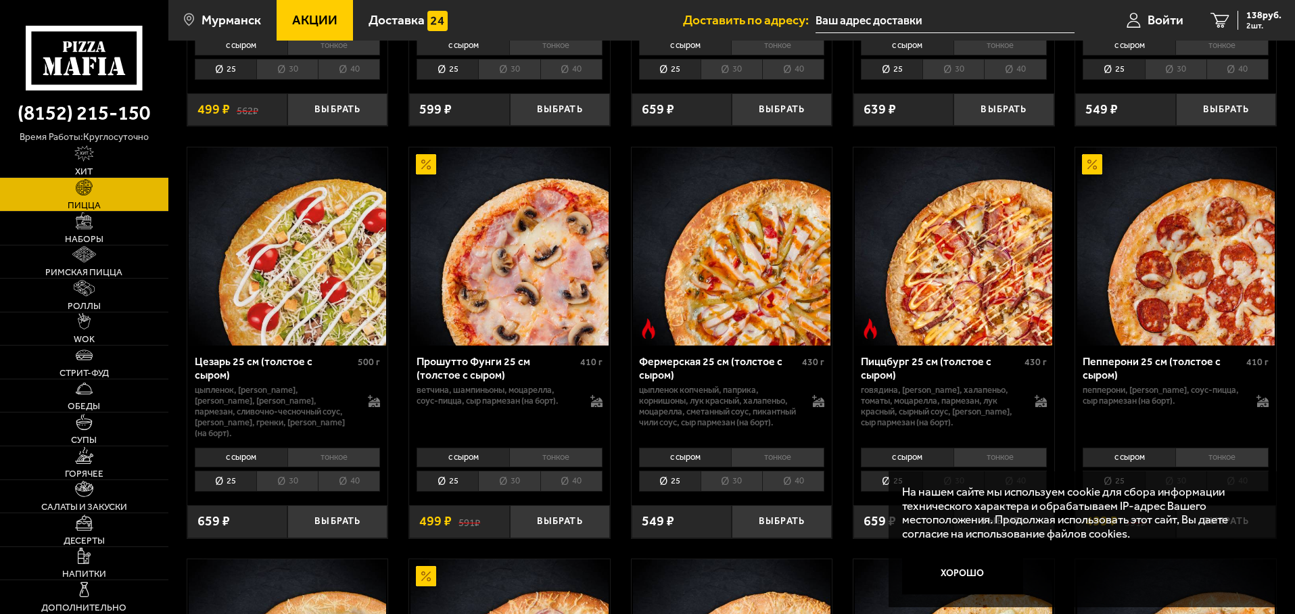
click at [505, 484] on li "30" at bounding box center [509, 481] width 62 height 21
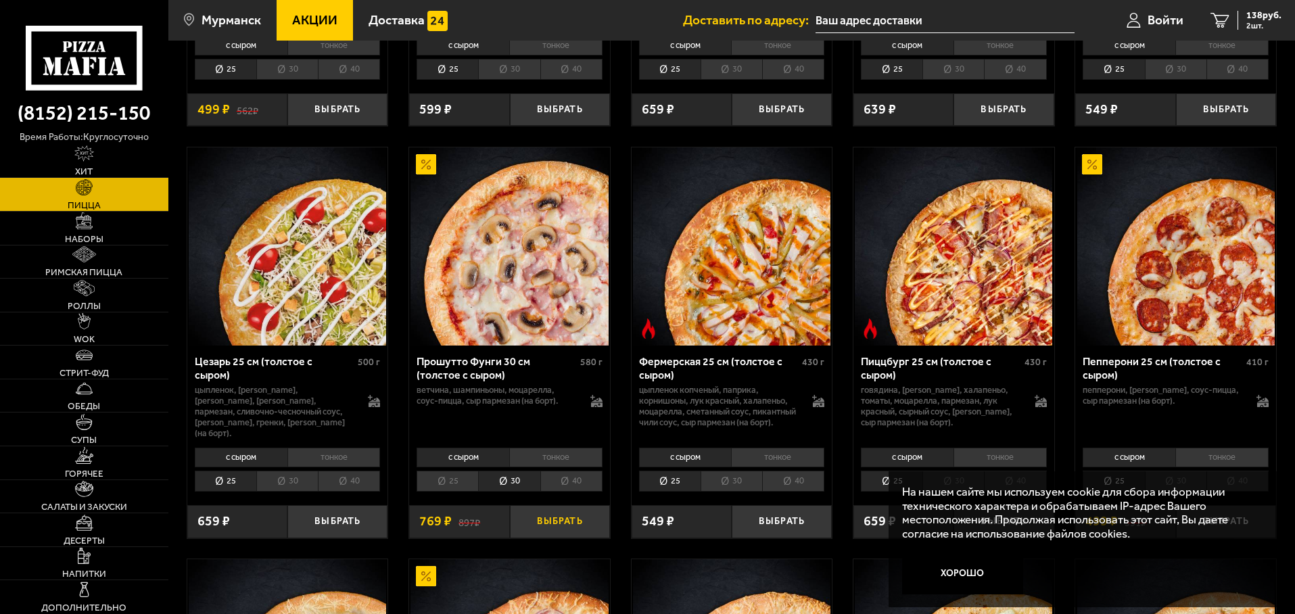
click at [567, 520] on button "Выбрать" at bounding box center [560, 521] width 100 height 33
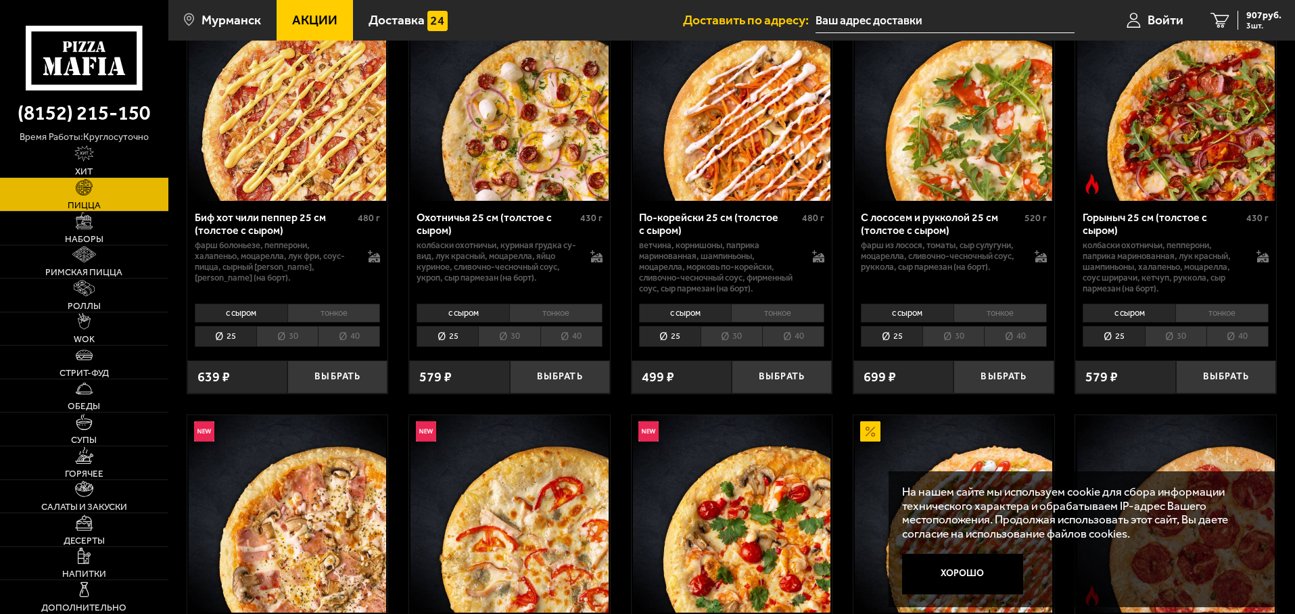
scroll to position [338, 0]
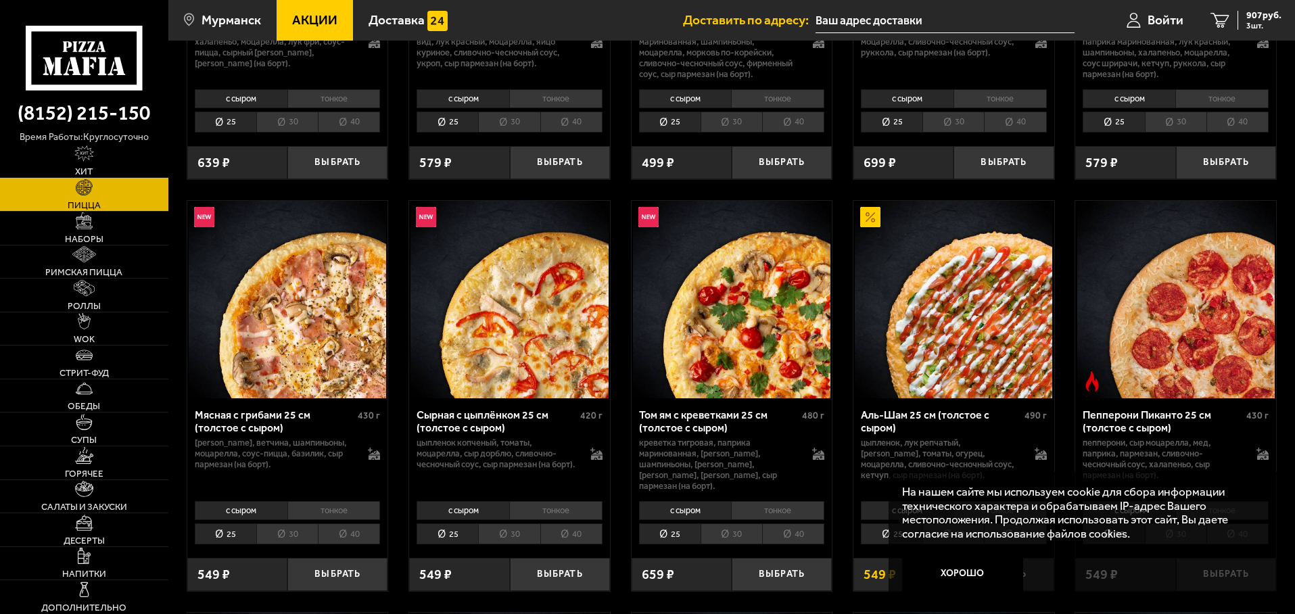
click at [733, 523] on li "30" at bounding box center [732, 533] width 62 height 21
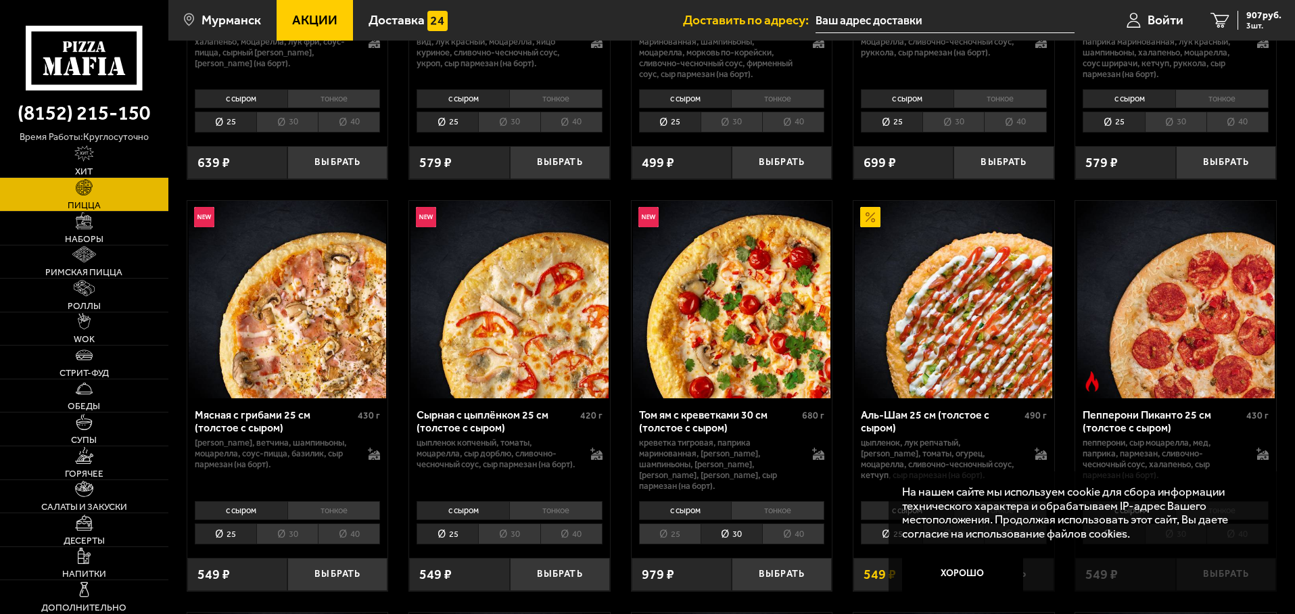
click at [671, 527] on li "25" at bounding box center [670, 533] width 62 height 21
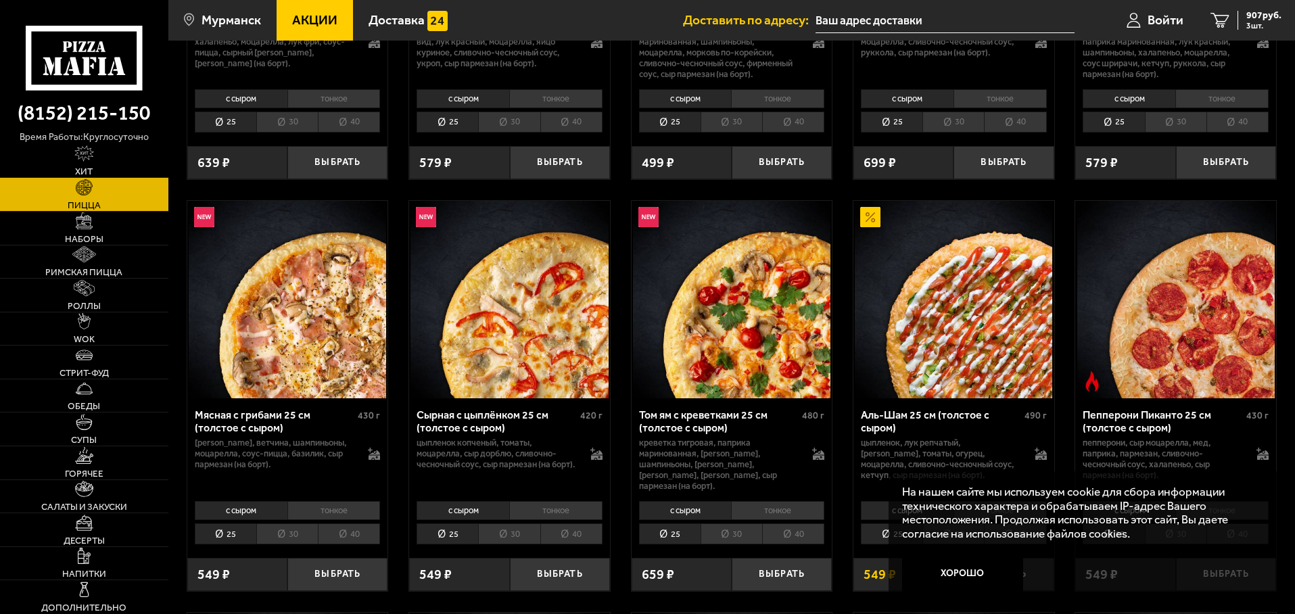
click at [260, 523] on li "30" at bounding box center [287, 533] width 62 height 21
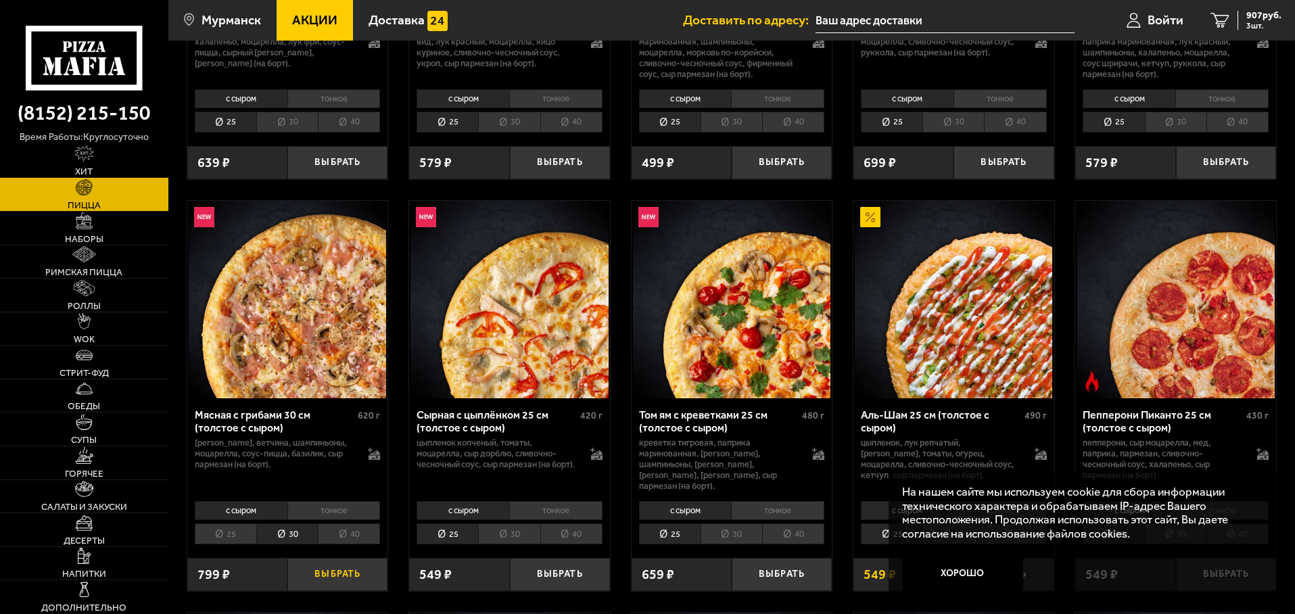
click at [346, 563] on button "Выбрать" at bounding box center [337, 574] width 100 height 33
click at [109, 519] on link "Десерты" at bounding box center [84, 529] width 168 height 33
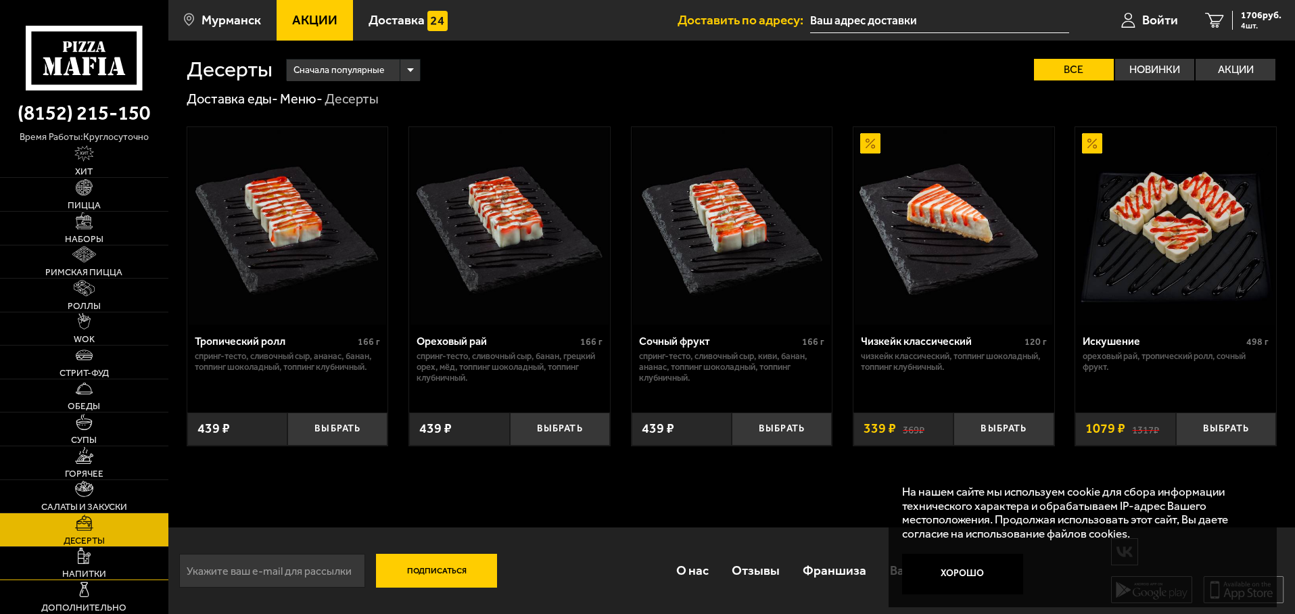
click at [99, 569] on span "Напитки" at bounding box center [84, 573] width 44 height 9
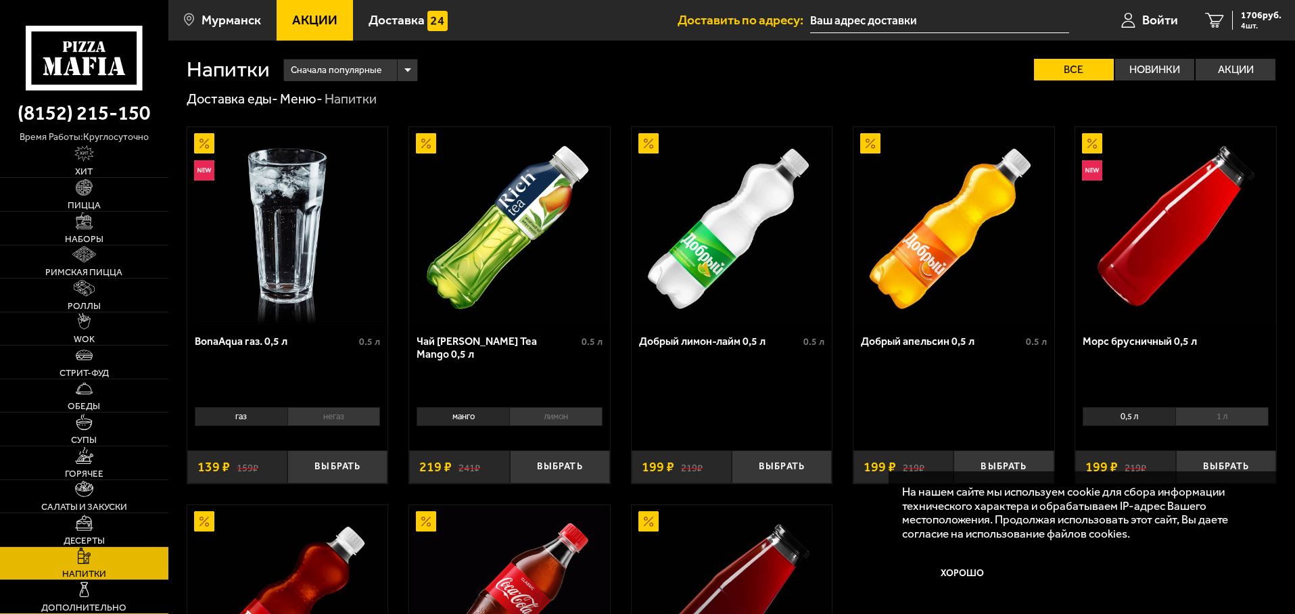
click at [78, 581] on ul "[PERSON_NAME] Наборы Римская пицца Роллы WOK Стрит-фуд Обеды Супы Горячее Салат…" at bounding box center [84, 379] width 168 height 469
click at [83, 586] on img at bounding box center [84, 590] width 16 height 16
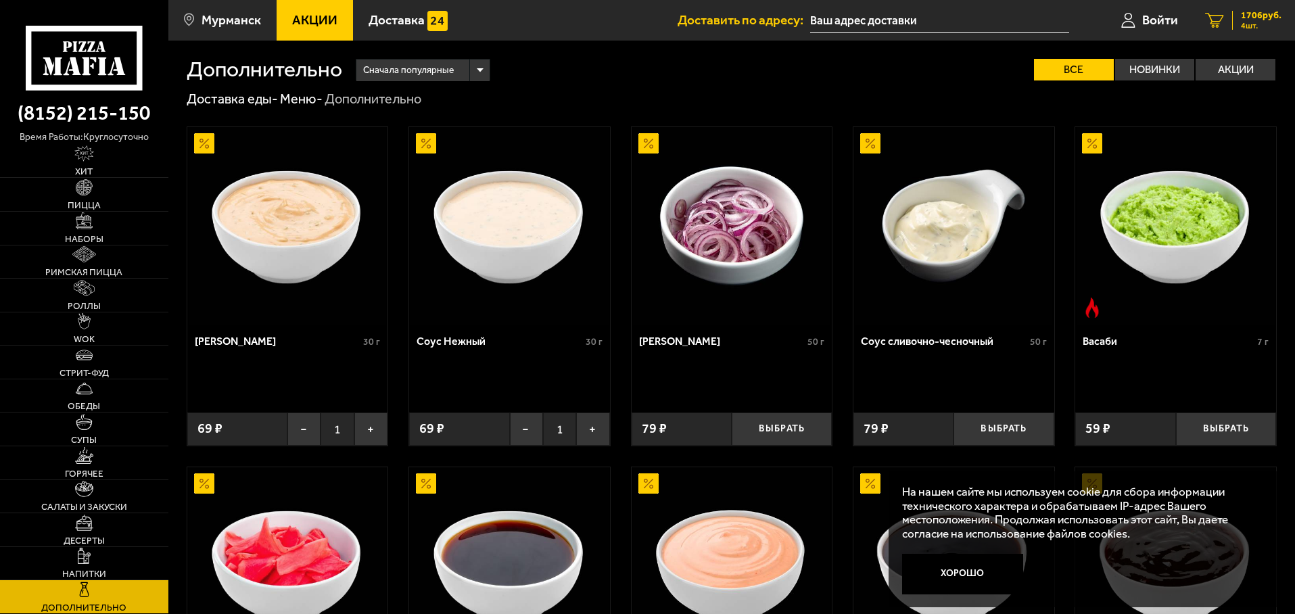
click at [1264, 22] on span "4 шт." at bounding box center [1261, 26] width 41 height 8
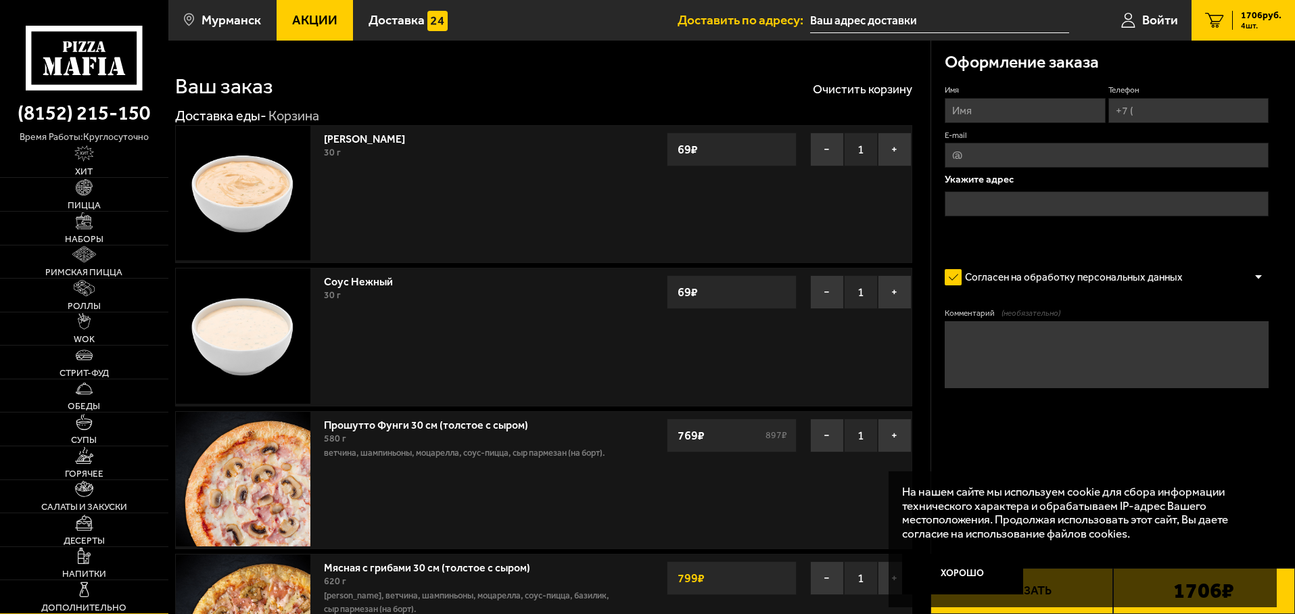
click at [116, 594] on link "Дополнительно" at bounding box center [84, 596] width 168 height 33
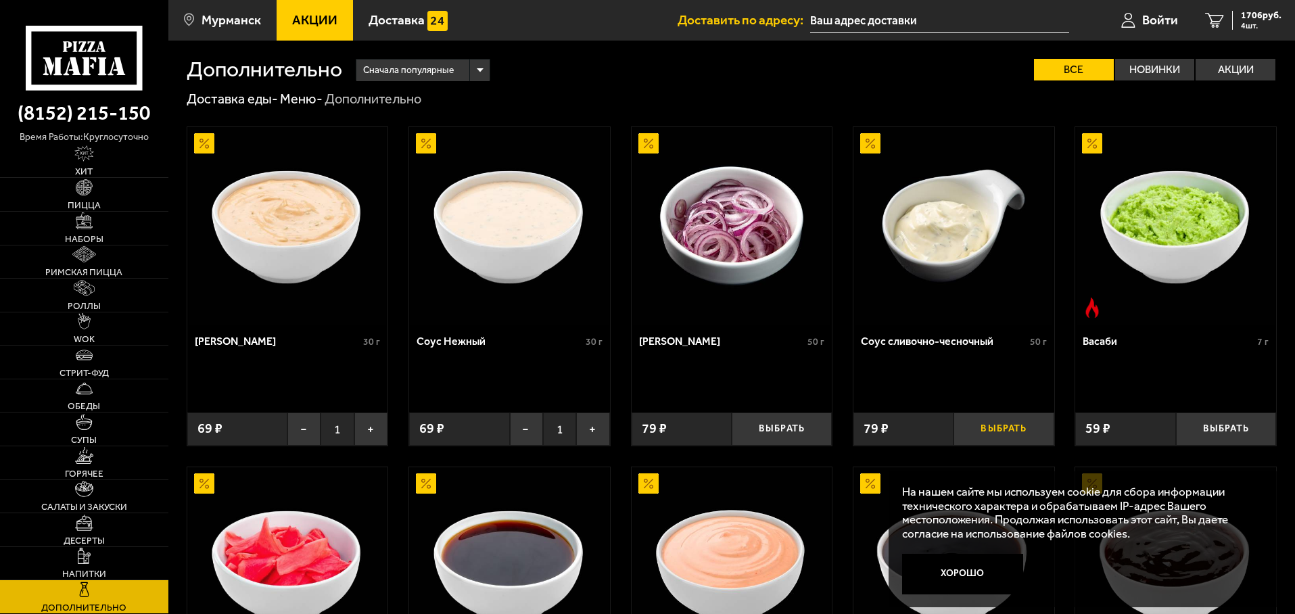
click at [1022, 431] on button "Выбрать" at bounding box center [1003, 428] width 100 height 33
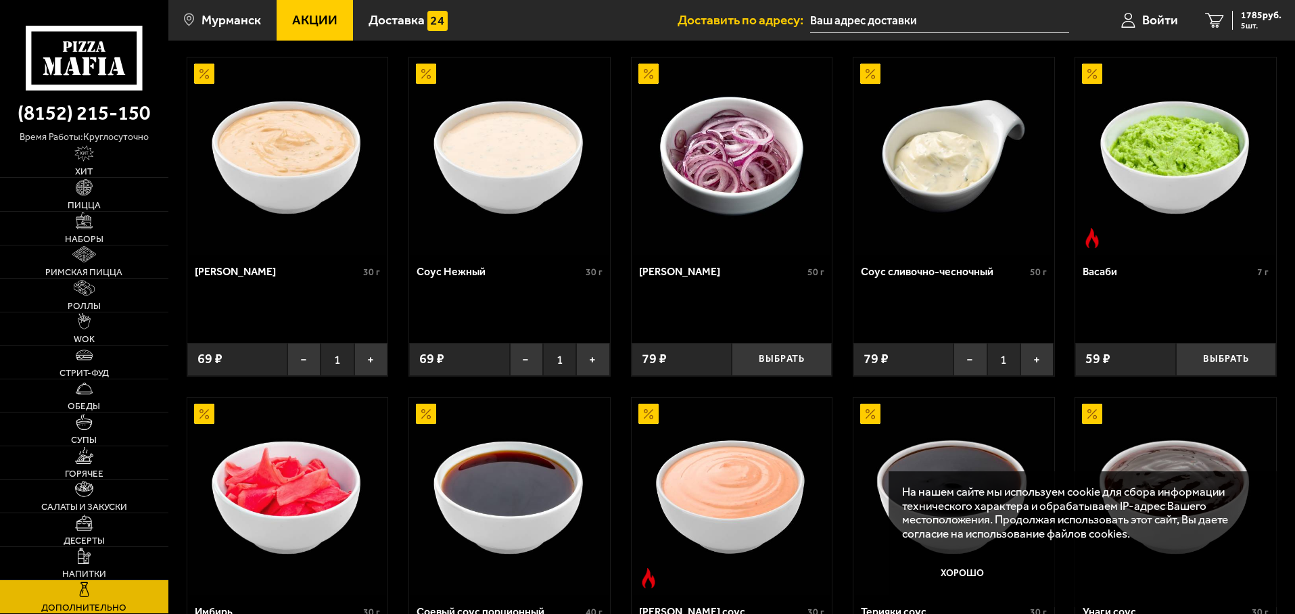
scroll to position [203, 0]
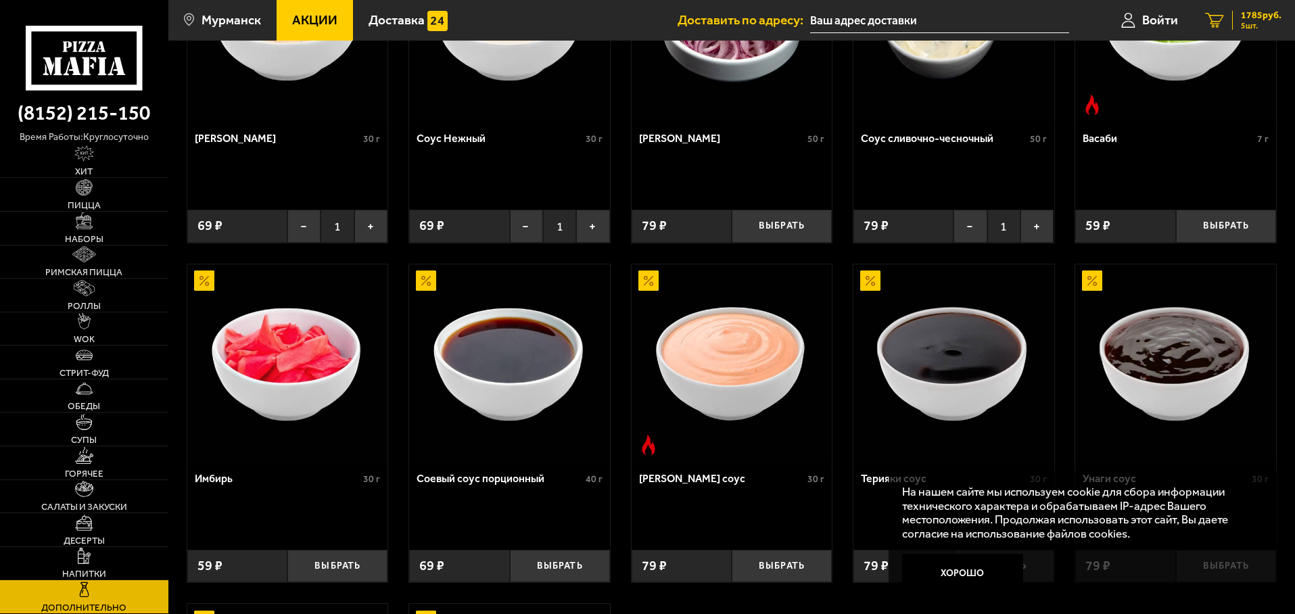
click at [1242, 16] on span "1785 руб." at bounding box center [1261, 15] width 41 height 9
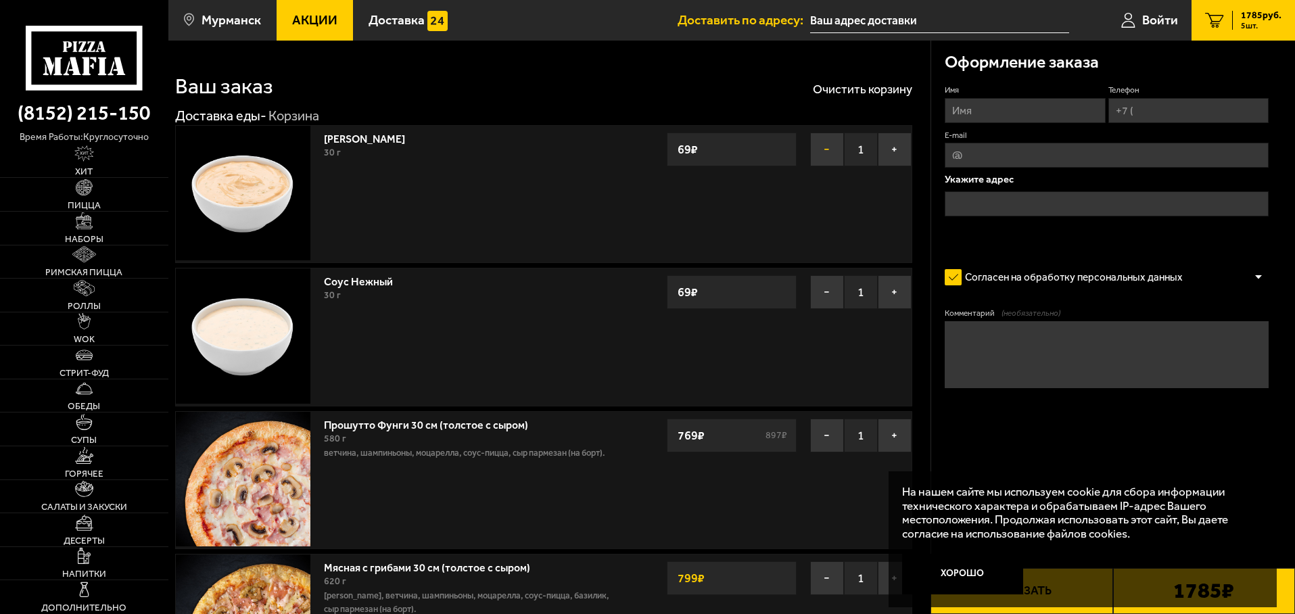
drag, startPoint x: 818, startPoint y: 156, endPoint x: 818, endPoint y: 166, distance: 9.5
click at [817, 156] on button "−" at bounding box center [827, 150] width 34 height 34
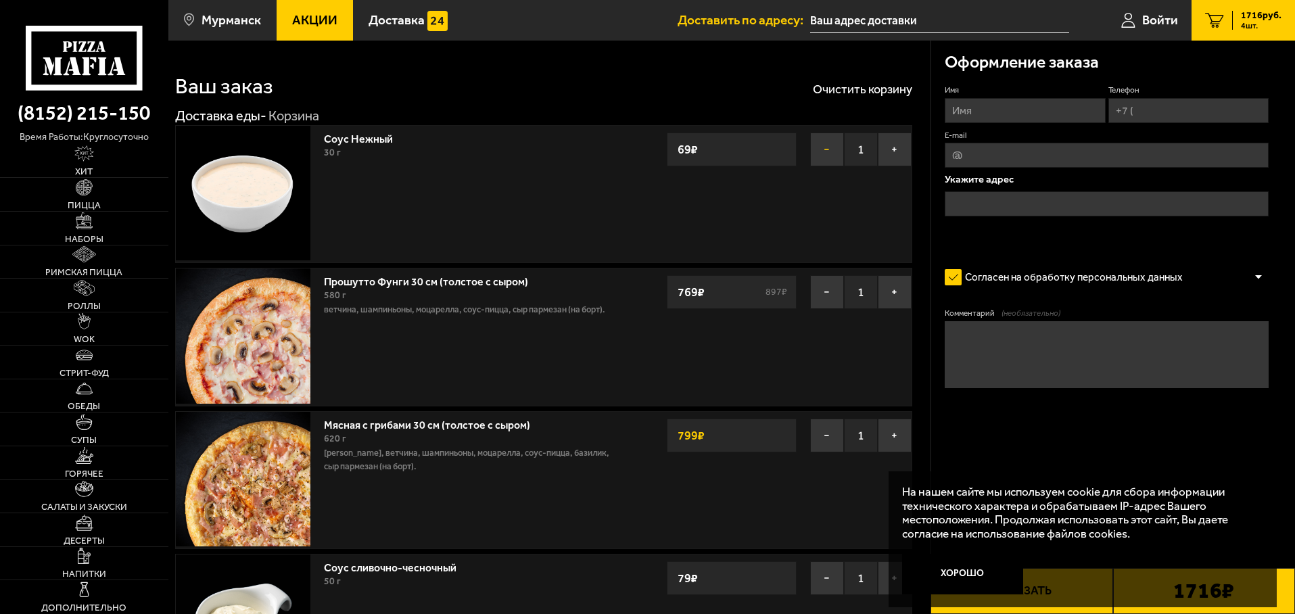
click at [825, 153] on button "−" at bounding box center [827, 150] width 34 height 34
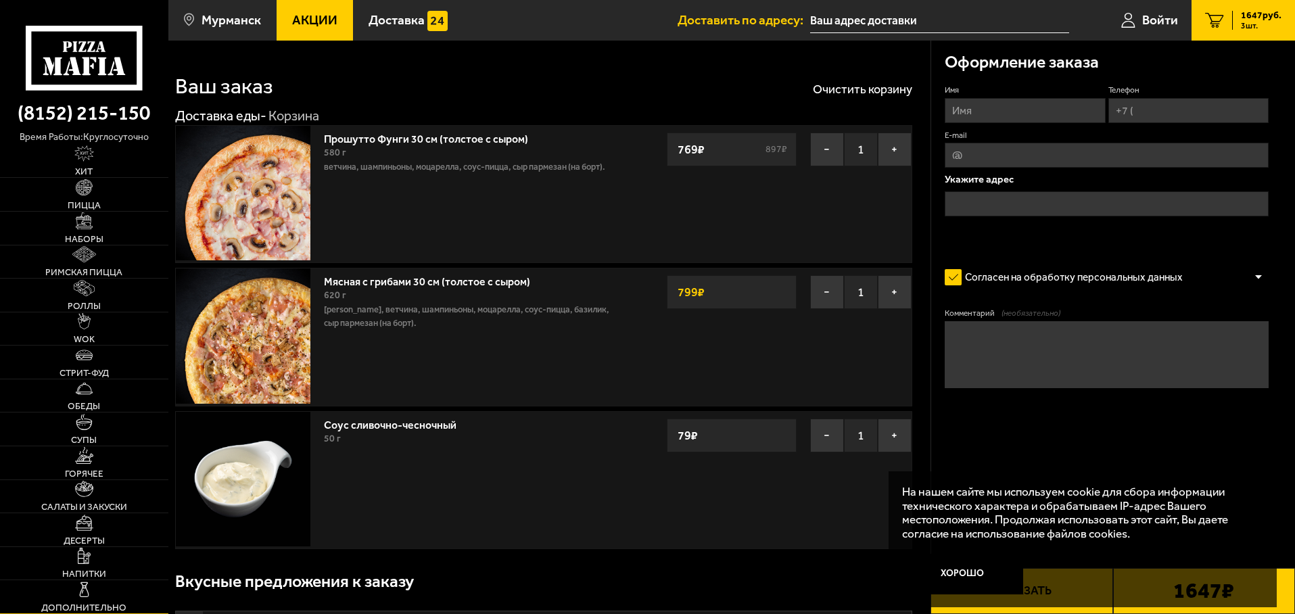
click at [87, 595] on img at bounding box center [84, 590] width 16 height 16
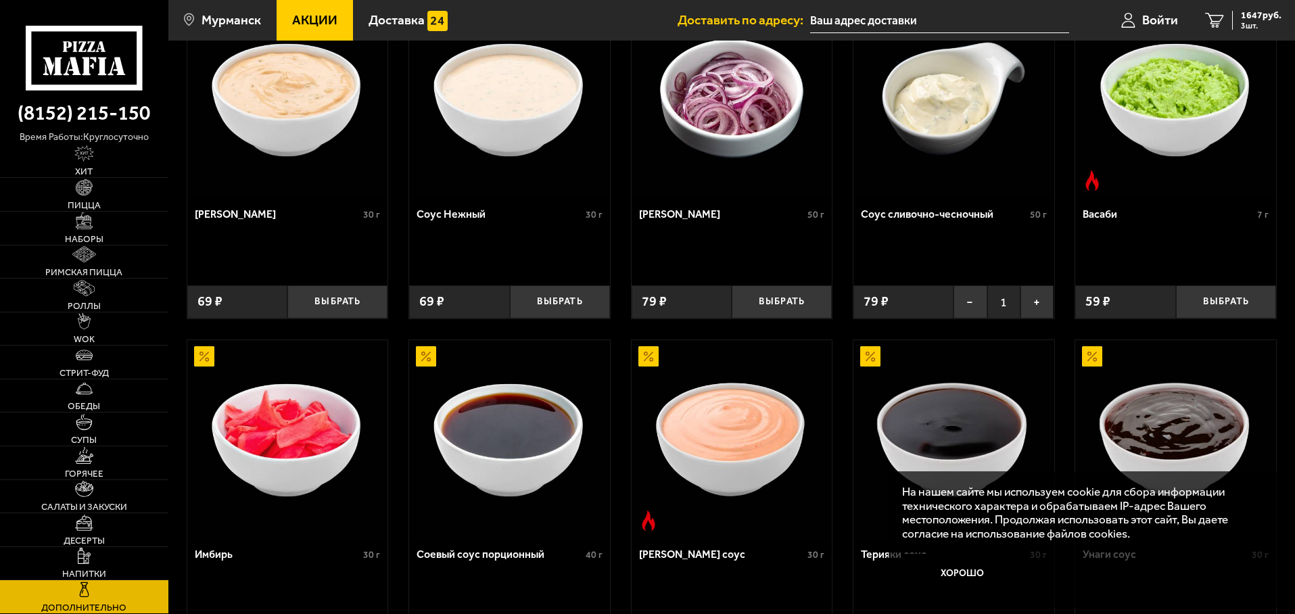
scroll to position [270, 0]
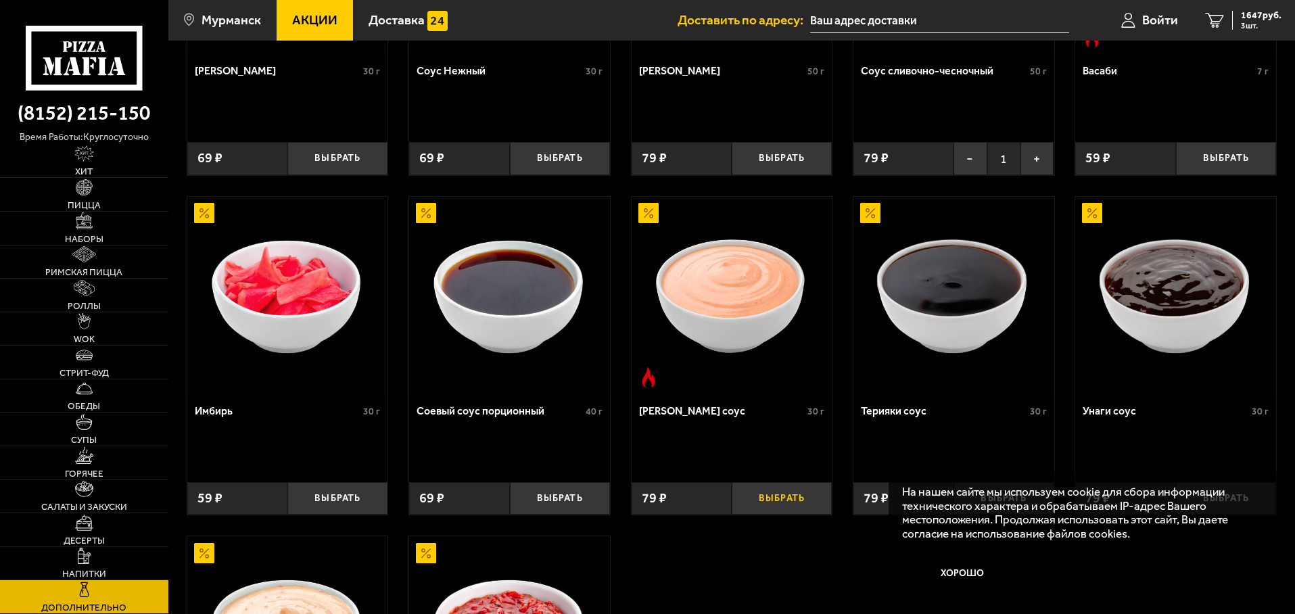
click at [791, 503] on button "Выбрать" at bounding box center [782, 498] width 100 height 33
click at [91, 327] on link "WOK" at bounding box center [84, 328] width 168 height 33
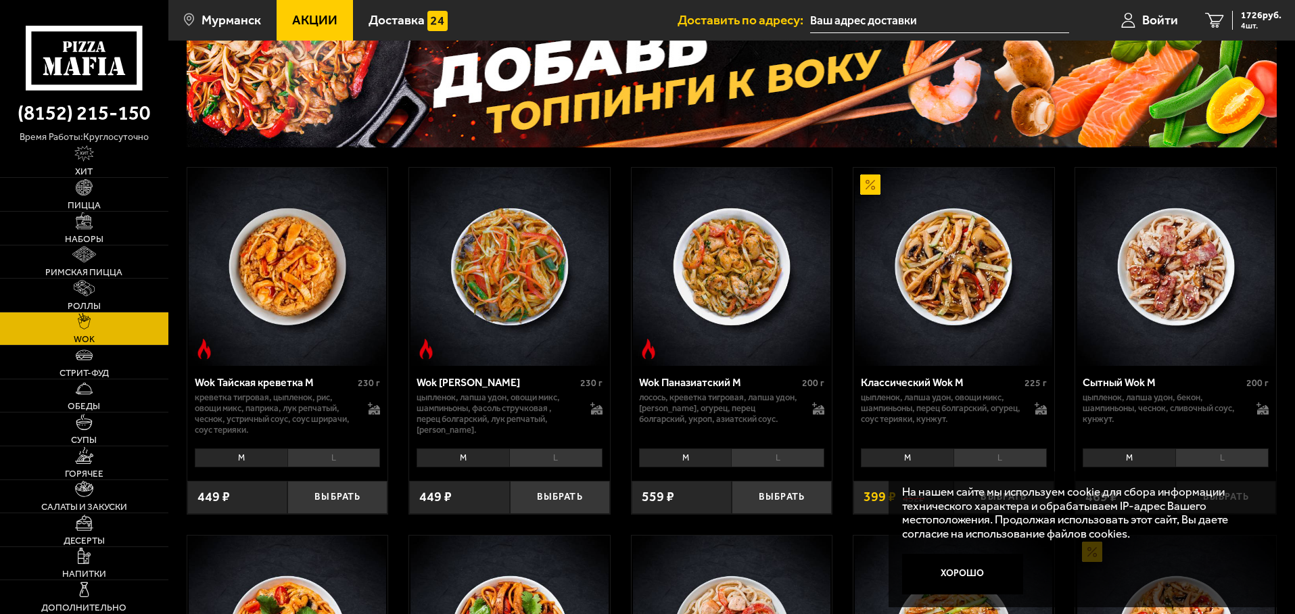
scroll to position [270, 0]
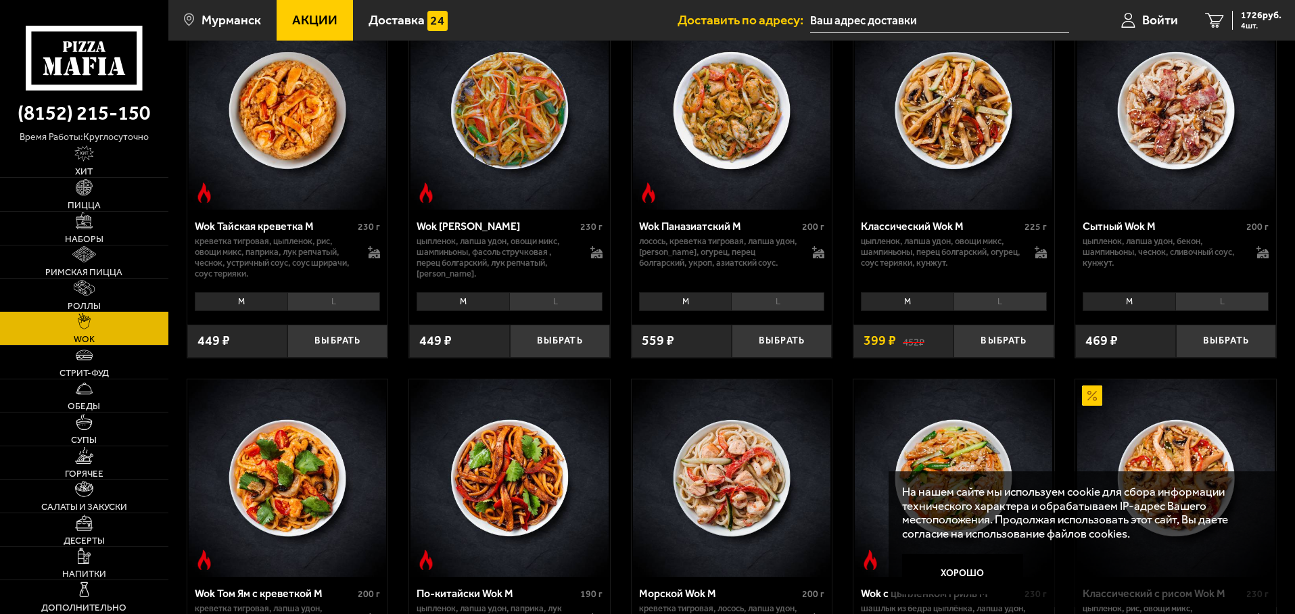
click at [91, 294] on img at bounding box center [84, 288] width 21 height 16
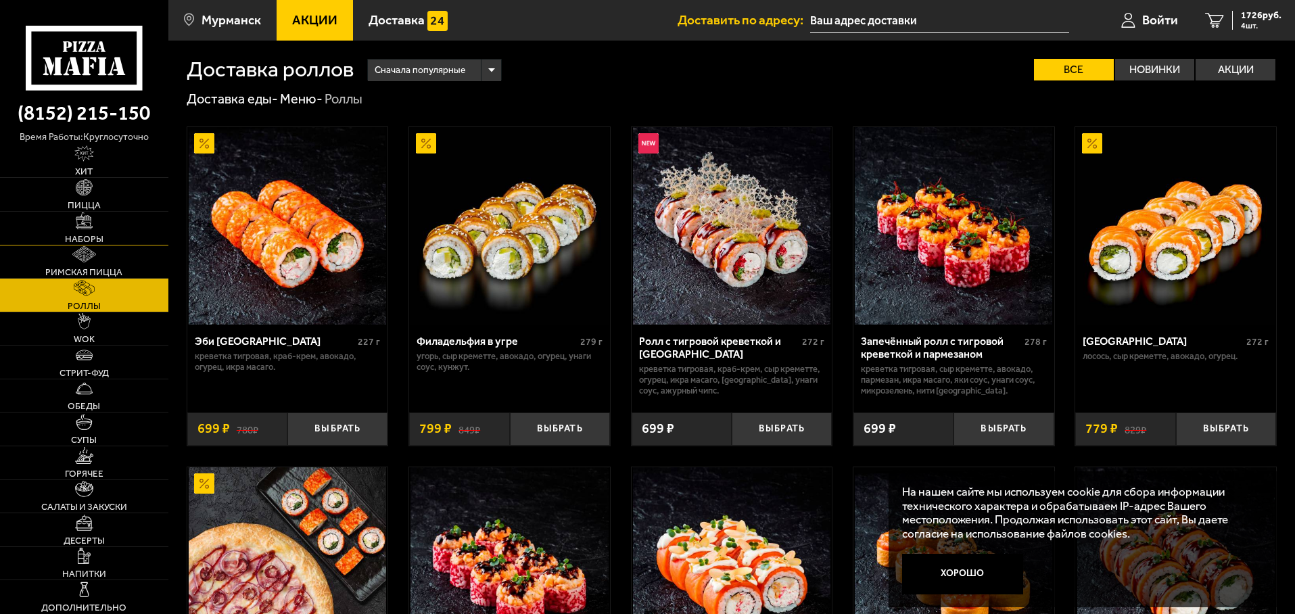
click at [76, 224] on img at bounding box center [84, 220] width 16 height 16
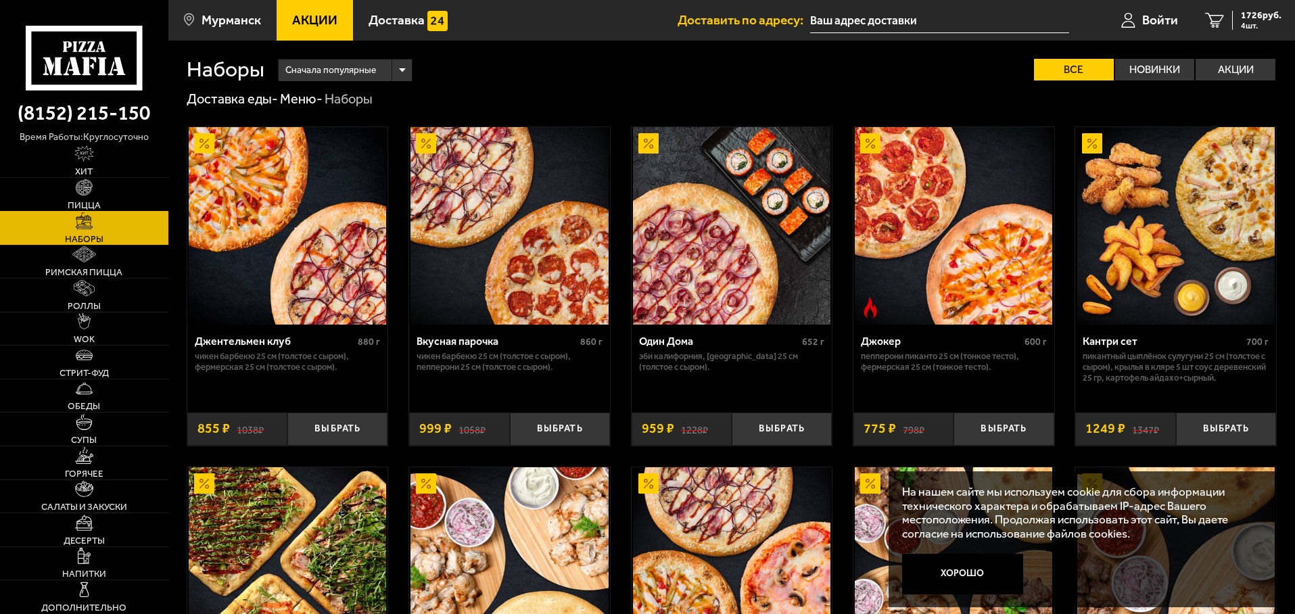
click at [89, 210] on span "Пицца" at bounding box center [84, 205] width 33 height 9
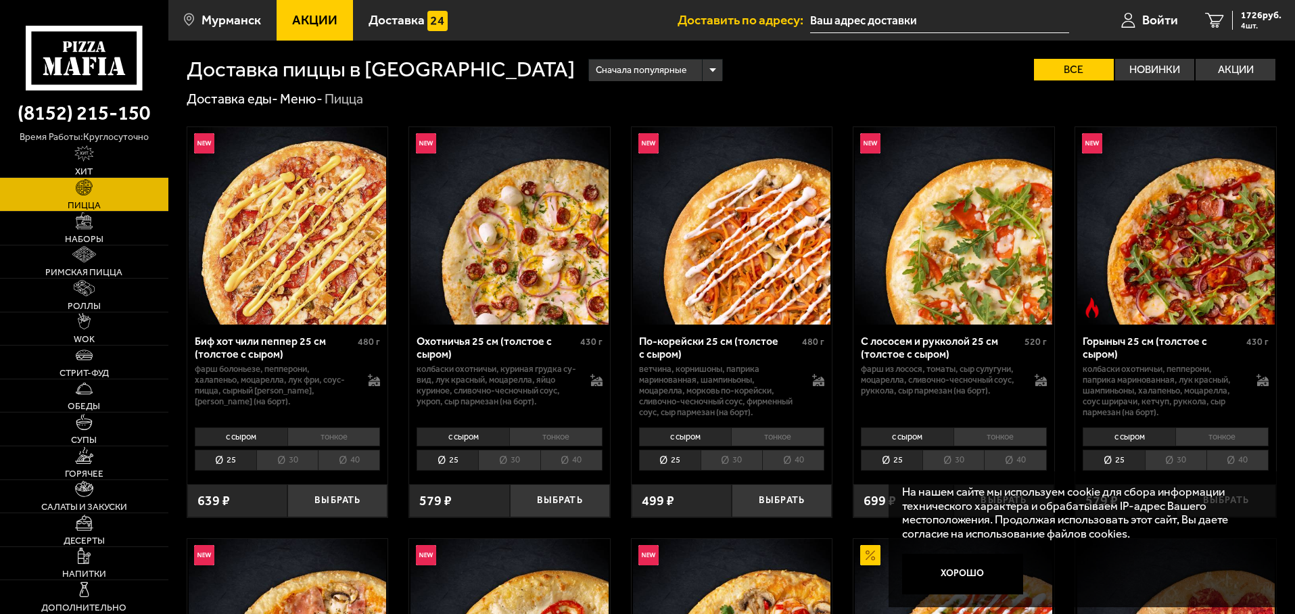
click at [95, 197] on link "Пицца" at bounding box center [84, 194] width 168 height 33
click at [89, 162] on img at bounding box center [84, 153] width 20 height 16
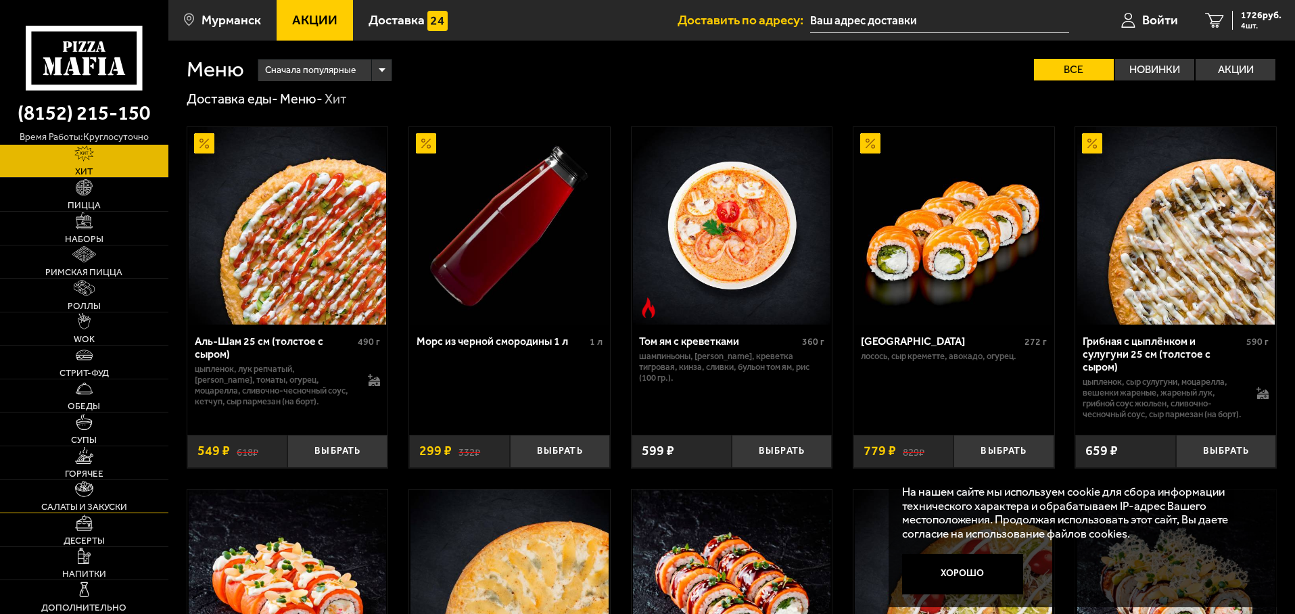
click at [112, 492] on link "Салаты и закуски" at bounding box center [84, 496] width 168 height 33
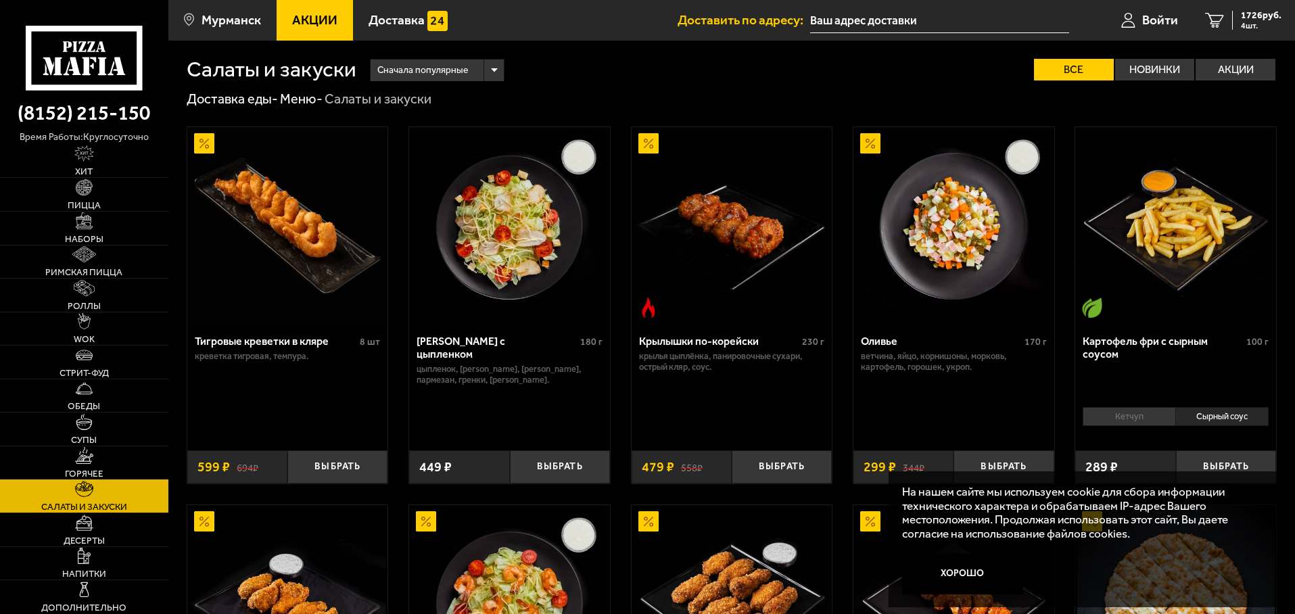
click at [108, 456] on link "Горячее" at bounding box center [84, 462] width 168 height 33
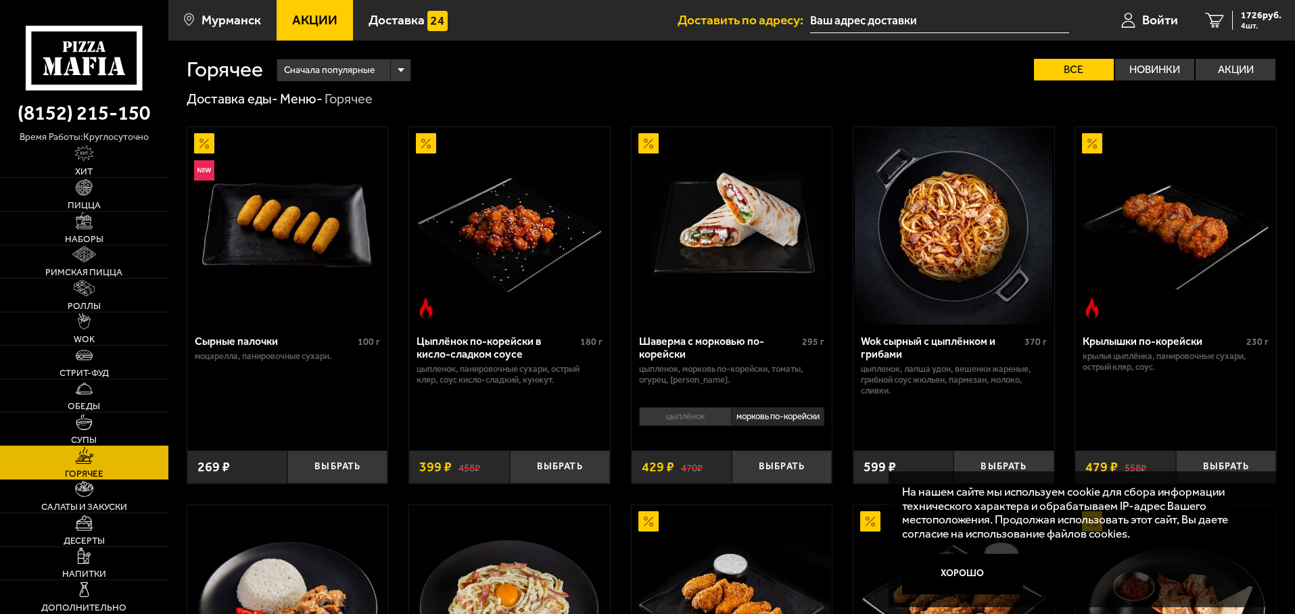
click at [93, 429] on link "Супы" at bounding box center [84, 428] width 168 height 33
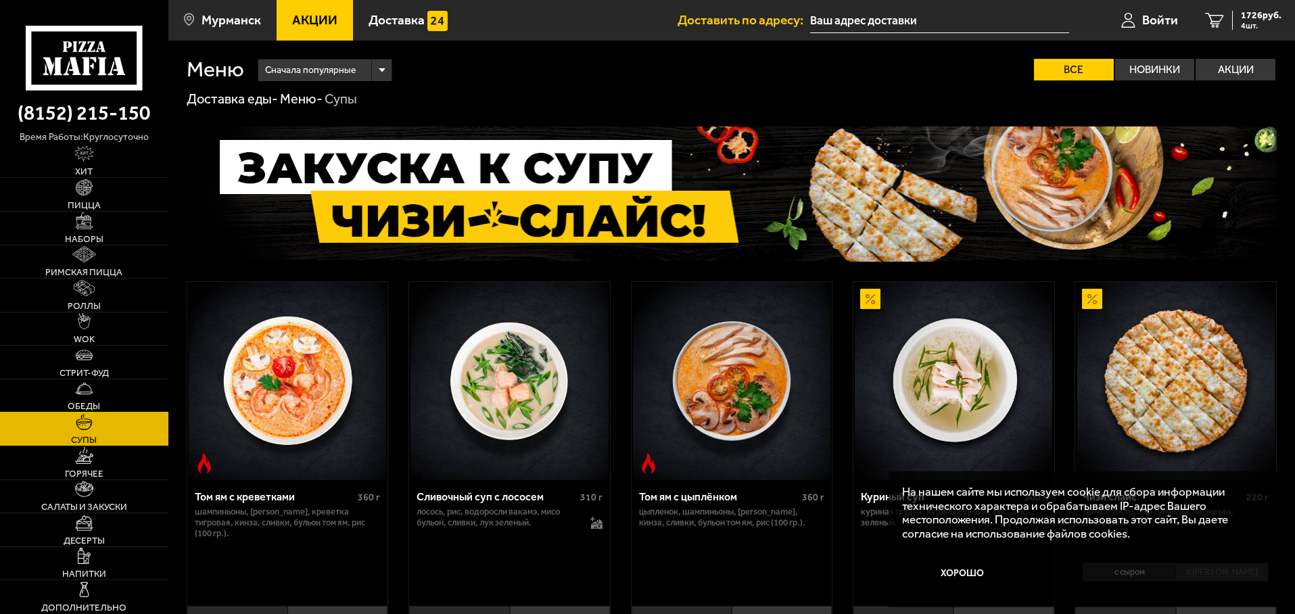
click at [94, 392] on link "Обеды" at bounding box center [84, 395] width 168 height 33
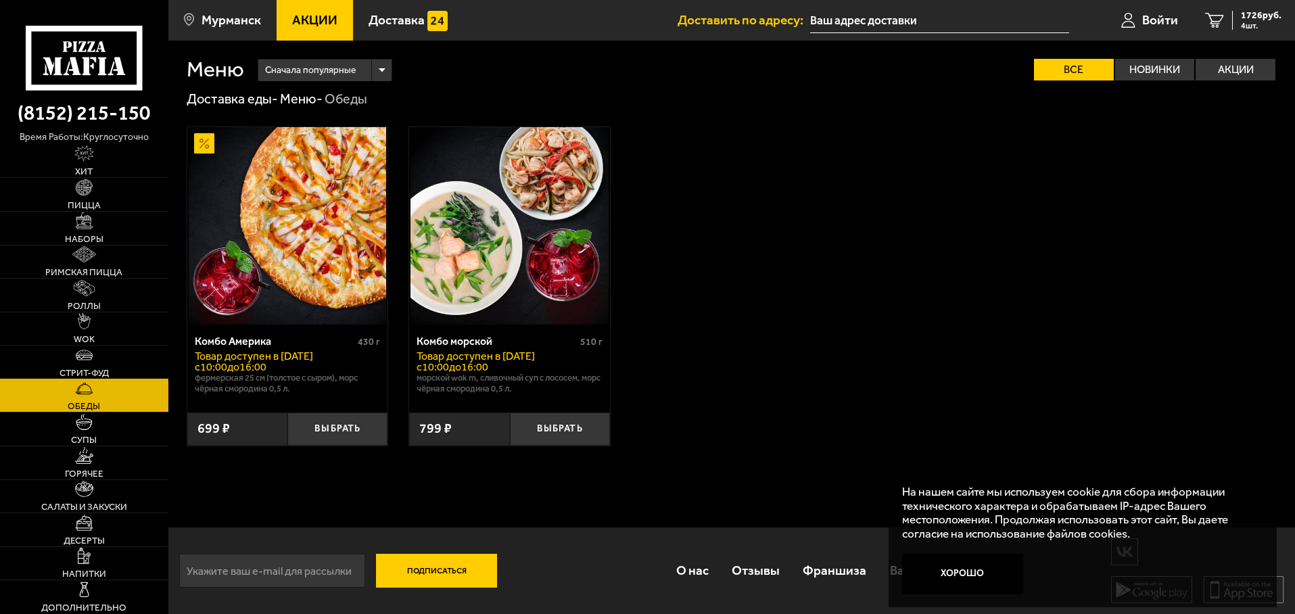
click at [68, 354] on link "Стрит-фуд" at bounding box center [84, 362] width 168 height 33
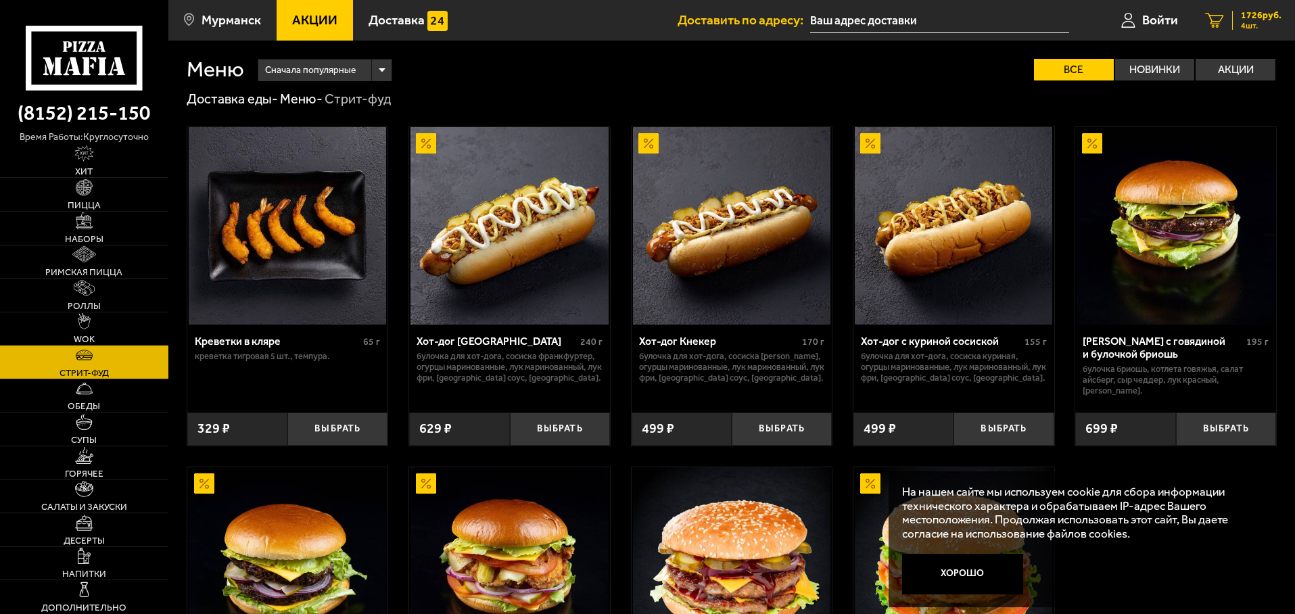
click at [1248, 11] on span "1726 руб." at bounding box center [1261, 15] width 41 height 9
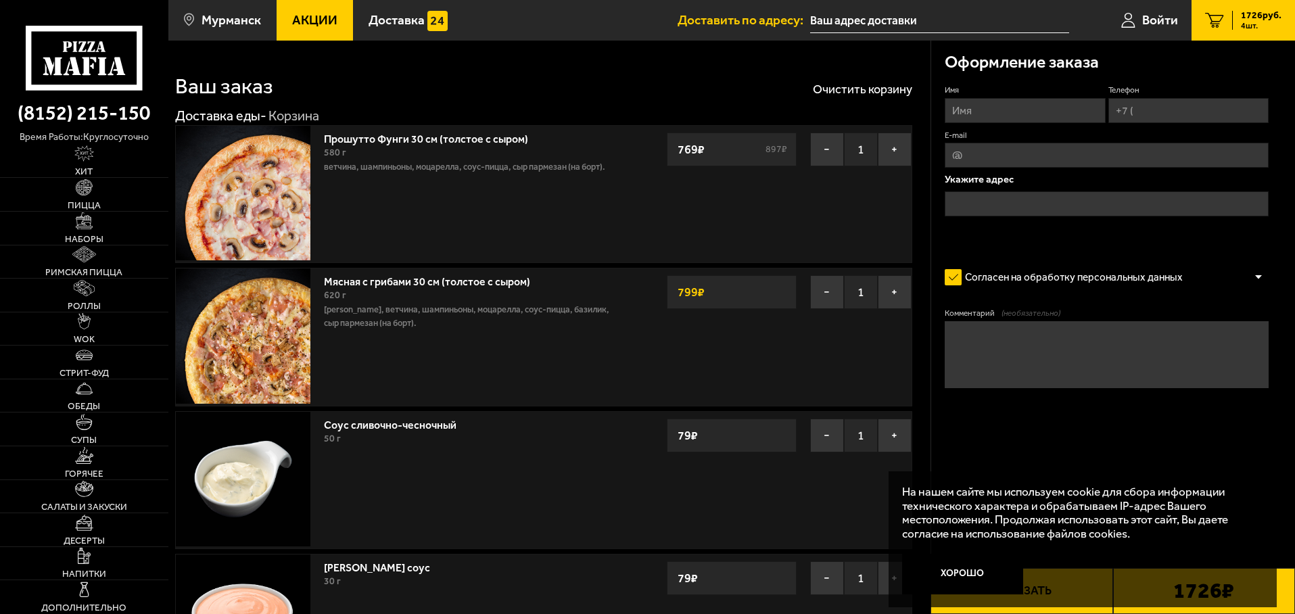
click at [1015, 116] on input "Имя" at bounding box center [1025, 110] width 160 height 25
type input "[PERSON_NAME]"
type input "[PHONE_NUMBER]"
type input "[EMAIL_ADDRESS][DOMAIN_NAME]"
type input "[PERSON_NAME]"
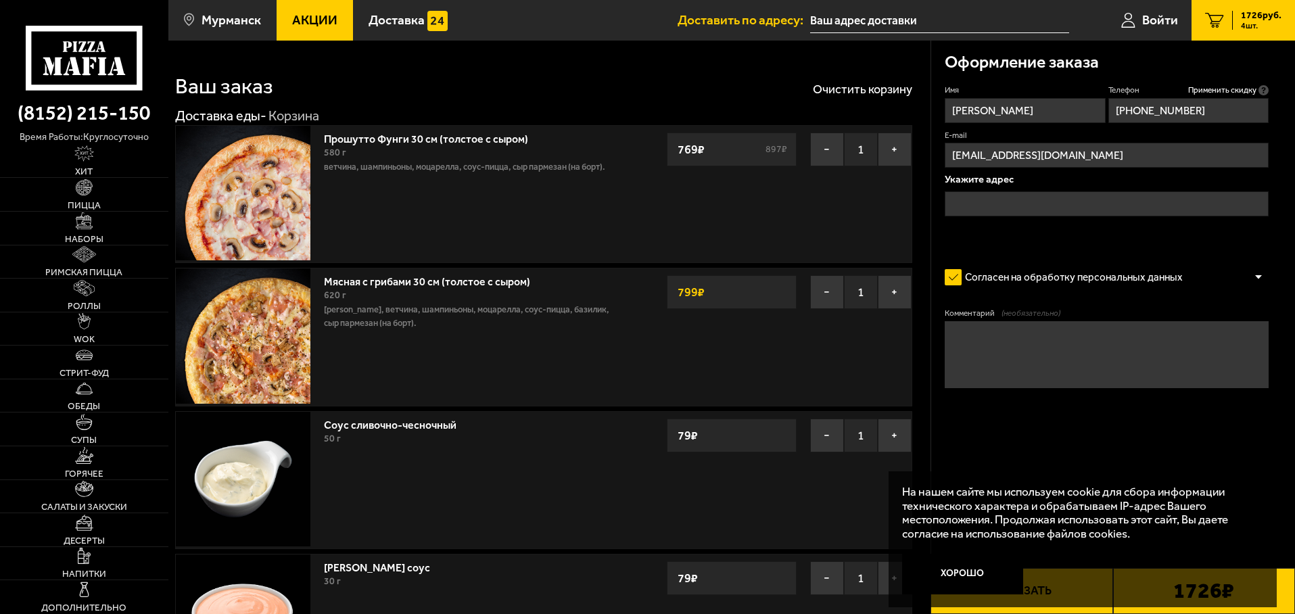
click at [994, 193] on input "text" at bounding box center [1107, 203] width 324 height 25
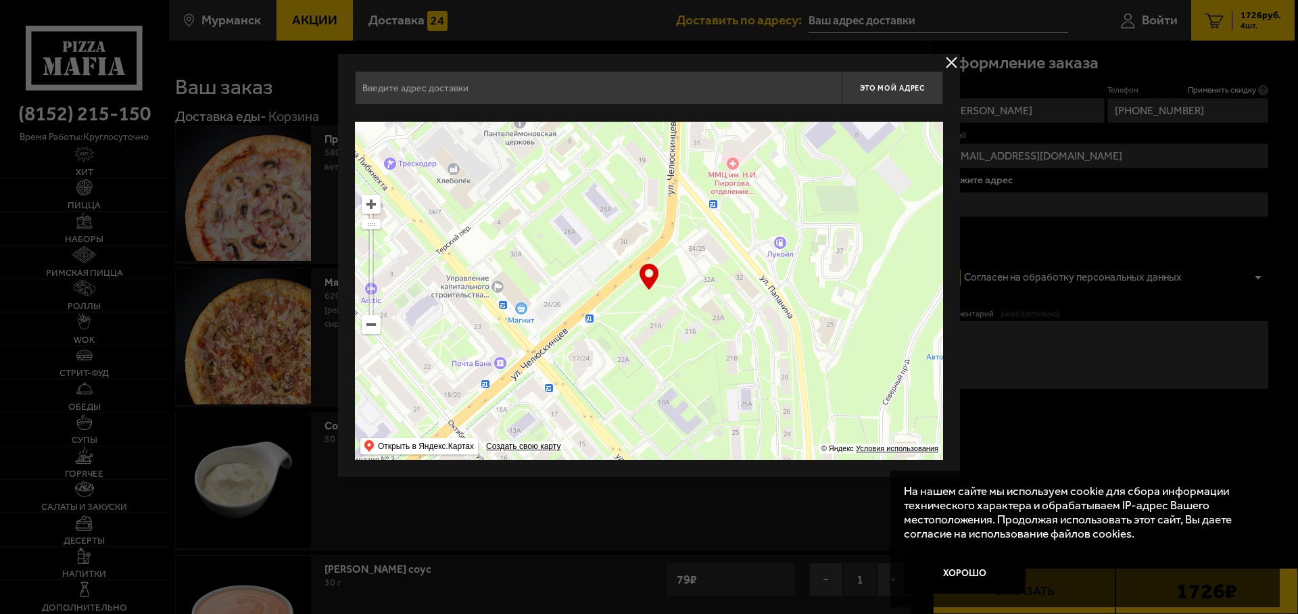
click at [711, 250] on ymaps at bounding box center [649, 291] width 588 height 338
drag, startPoint x: 713, startPoint y: 238, endPoint x: 649, endPoint y: 371, distance: 147.3
click at [650, 373] on ymaps at bounding box center [649, 291] width 588 height 338
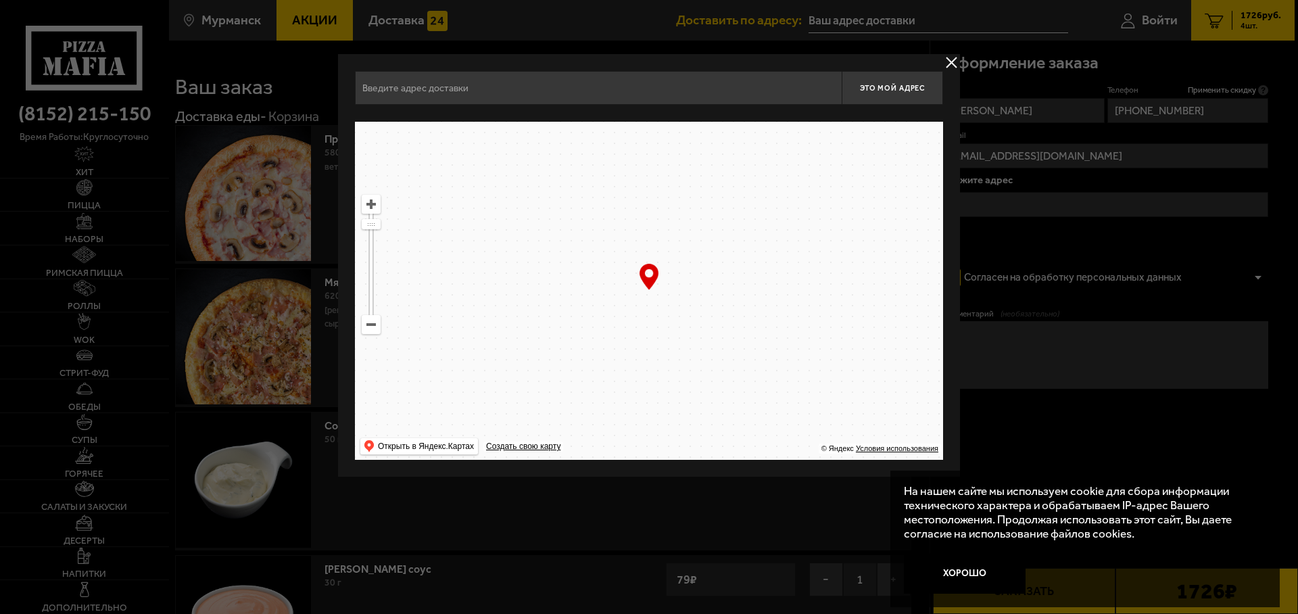
drag, startPoint x: 686, startPoint y: 275, endPoint x: 707, endPoint y: 257, distance: 27.4
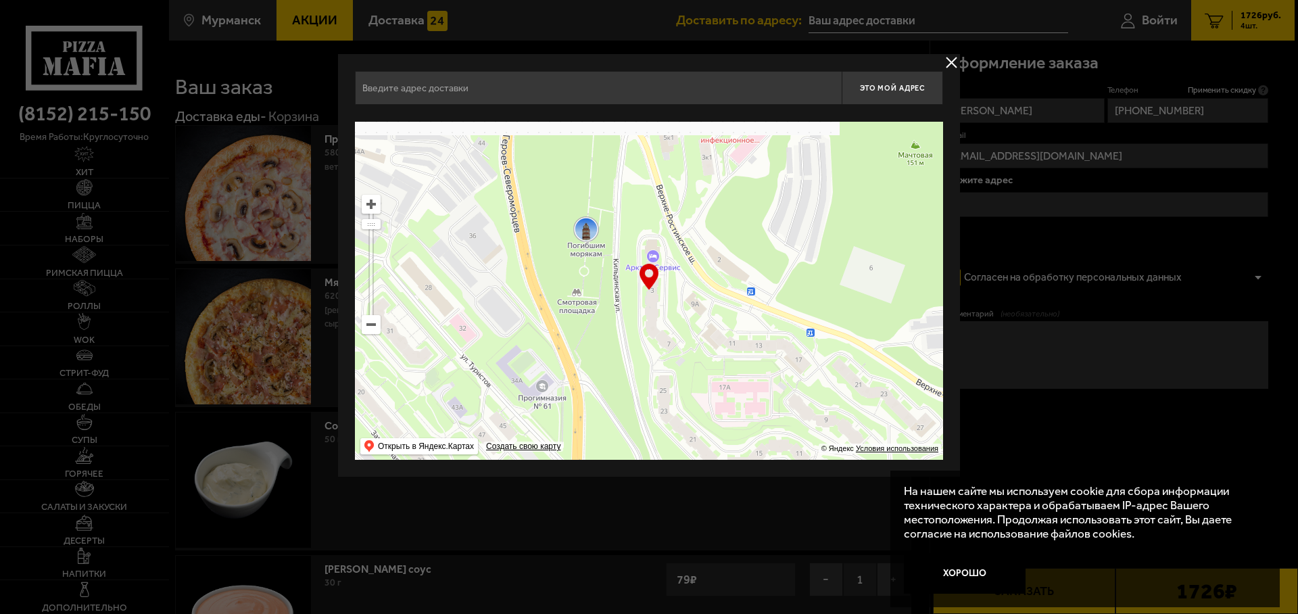
click at [701, 333] on ymaps at bounding box center [649, 291] width 588 height 338
type input "[STREET_ADDRESS]"
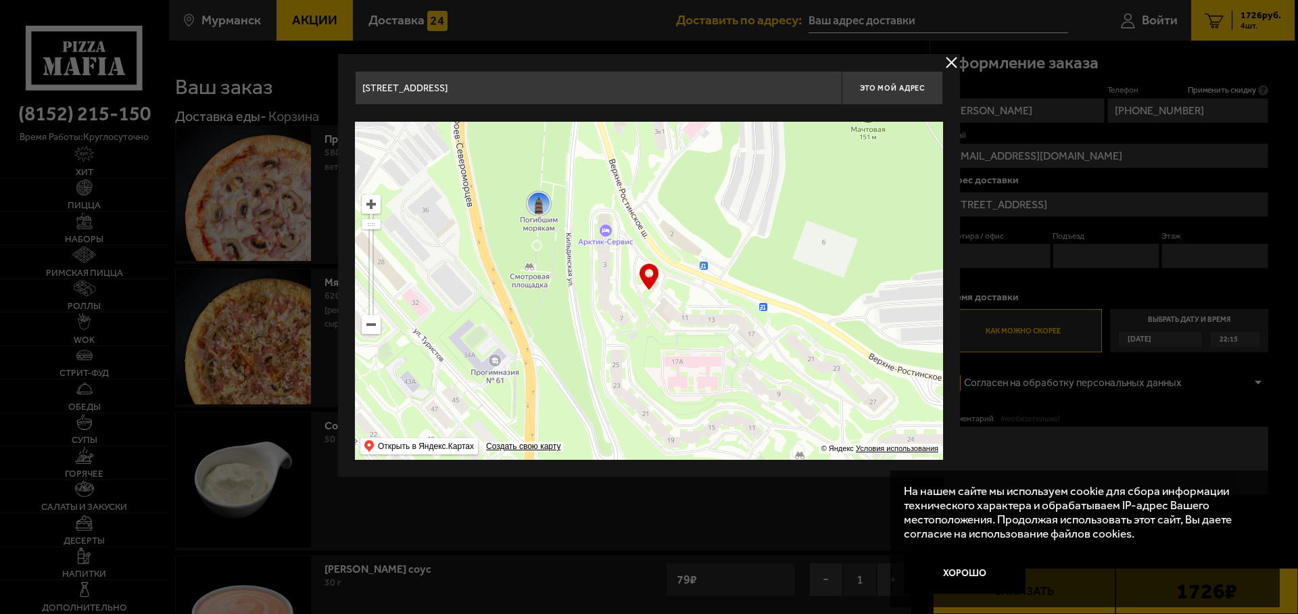
drag, startPoint x: 702, startPoint y: 262, endPoint x: 708, endPoint y: 389, distance: 126.6
click at [707, 388] on ymaps at bounding box center [649, 291] width 588 height 338
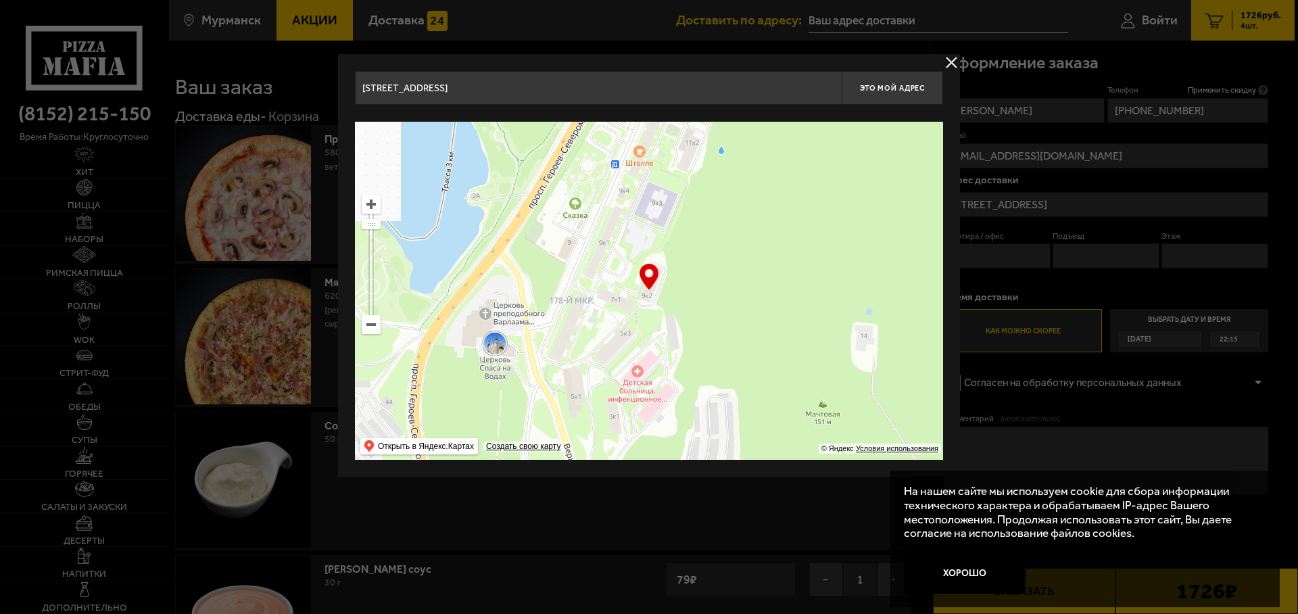
drag, startPoint x: 718, startPoint y: 266, endPoint x: 539, endPoint y: 397, distance: 221.7
click at [539, 397] on ymaps at bounding box center [649, 291] width 588 height 338
type input "[STREET_ADDRESS]"
click at [914, 89] on span "Это мой адрес" at bounding box center [892, 88] width 65 height 9
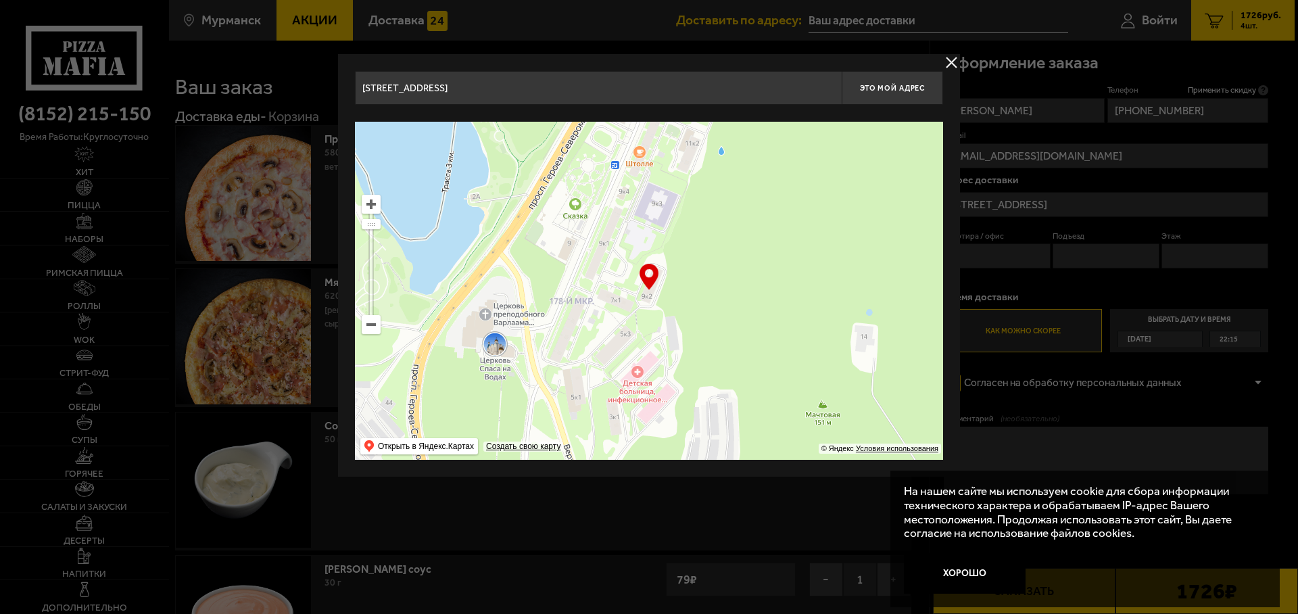
type input "[STREET_ADDRESS]"
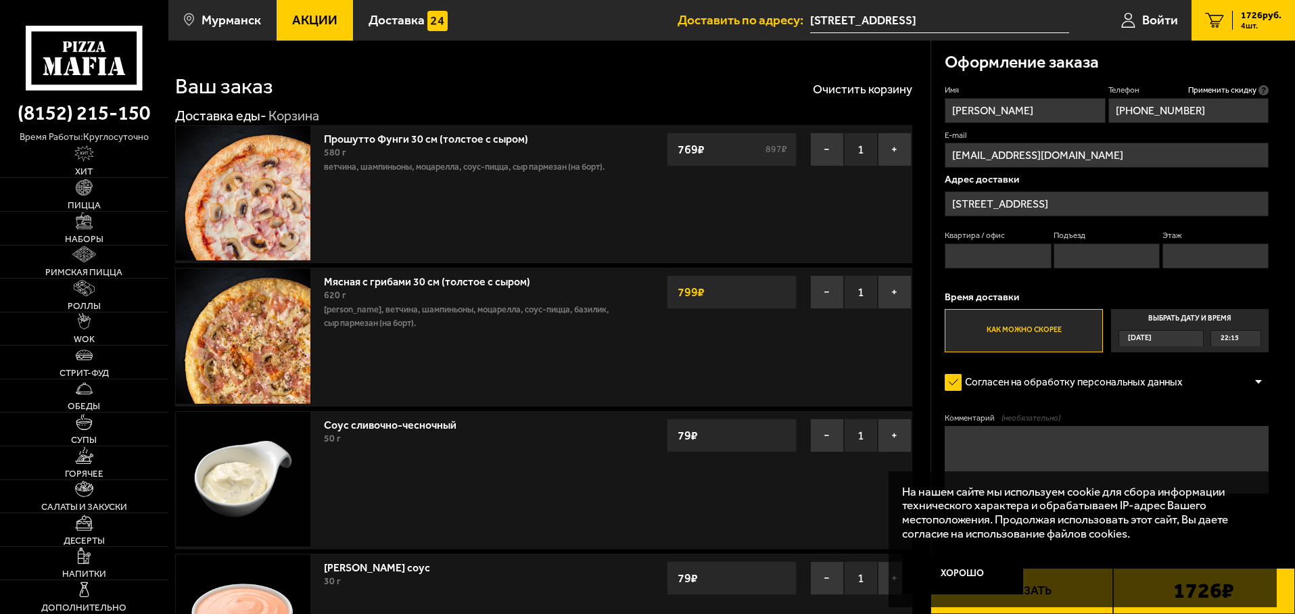
click at [1010, 259] on input "Квартира / офис" at bounding box center [998, 255] width 106 height 25
type input "29"
click at [1129, 252] on input "Подъезд" at bounding box center [1106, 255] width 106 height 25
type input "1"
click at [1212, 259] on input "Этаж" at bounding box center [1215, 255] width 106 height 25
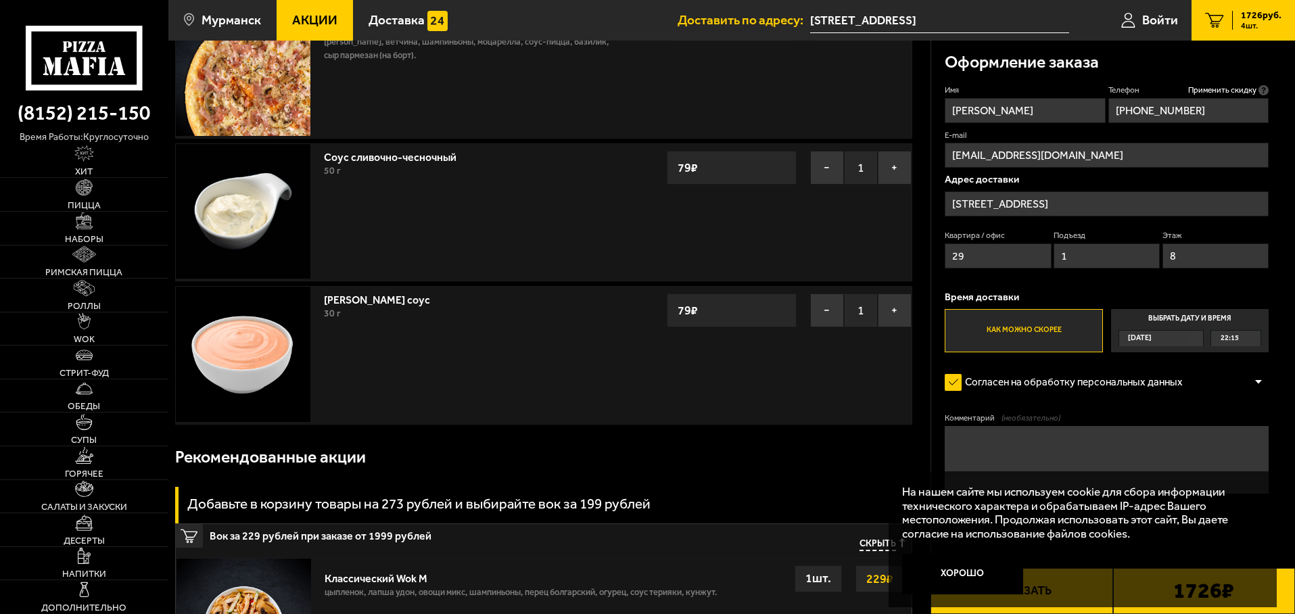
scroll to position [270, 0]
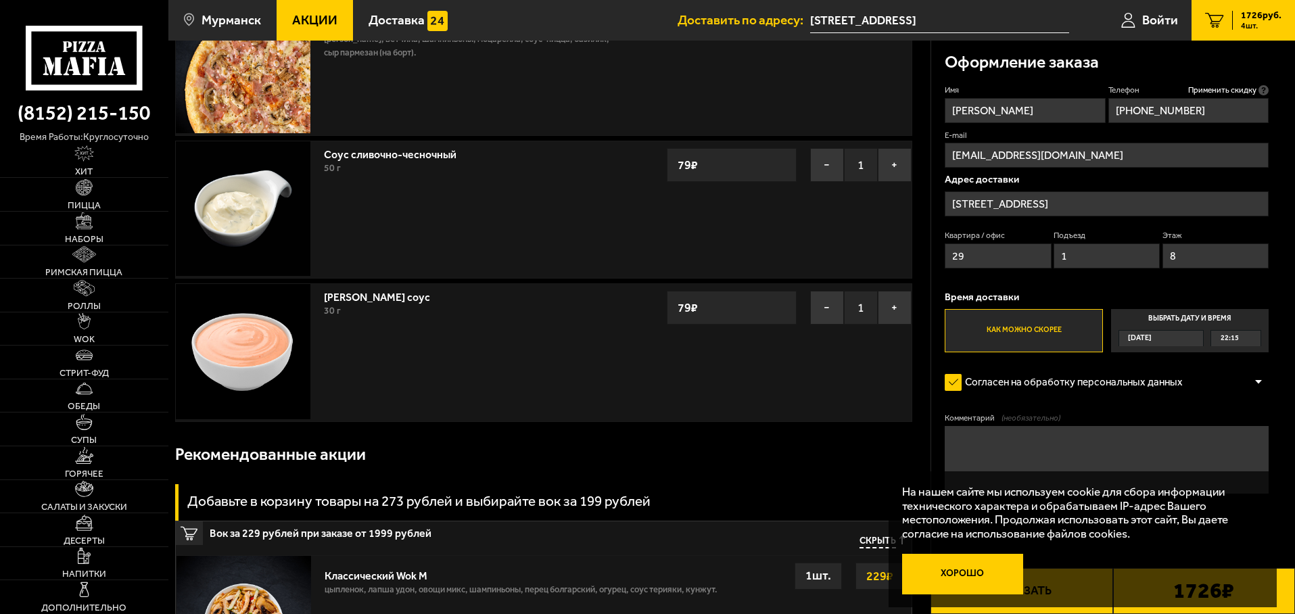
type input "8"
click at [975, 569] on button "Хорошо" at bounding box center [963, 574] width 122 height 41
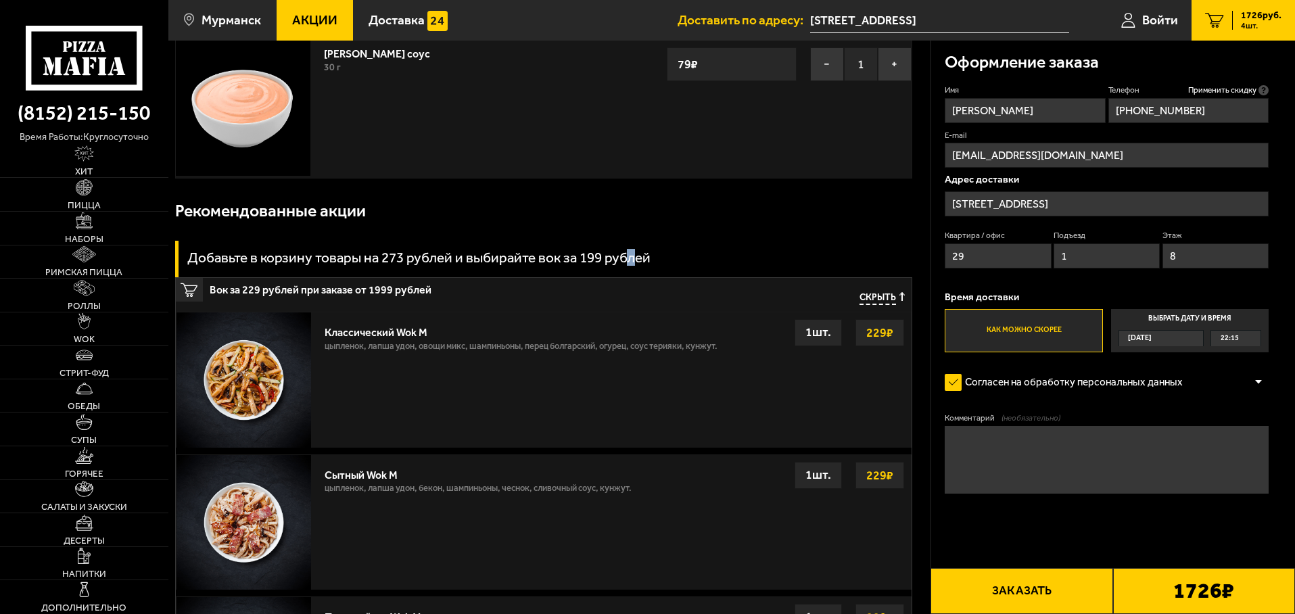
scroll to position [306, 0]
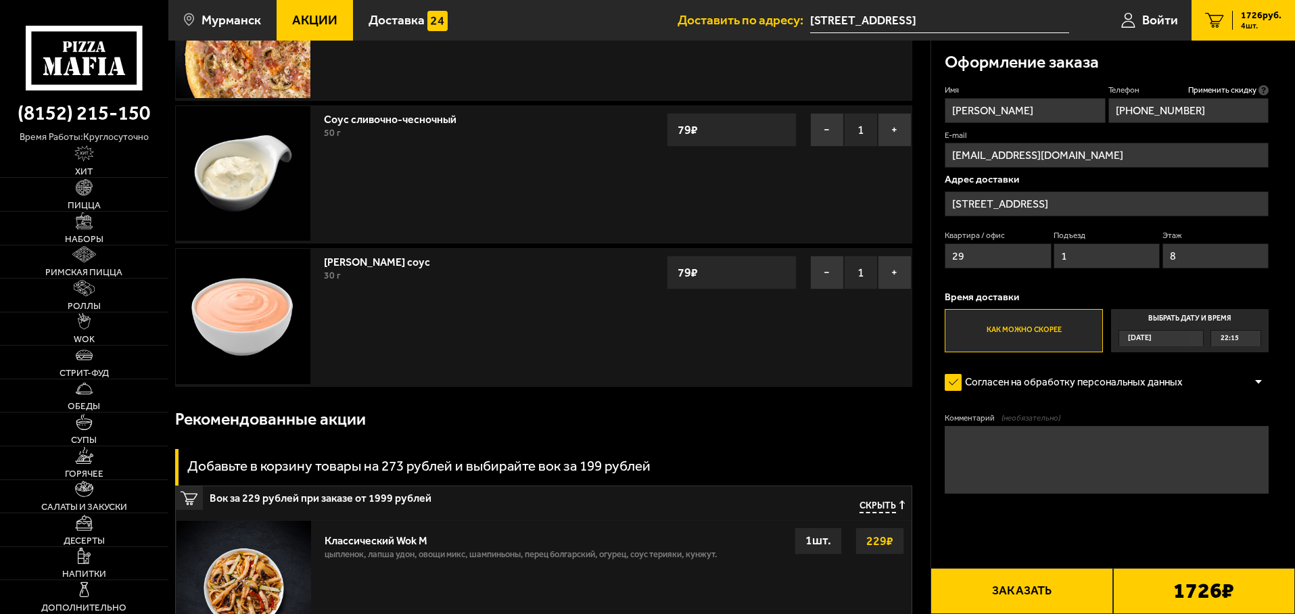
click at [702, 454] on div "Добавьте в корзину товары на 273 рублей и выбирайте вок за 199 рублей" at bounding box center [543, 467] width 737 height 37
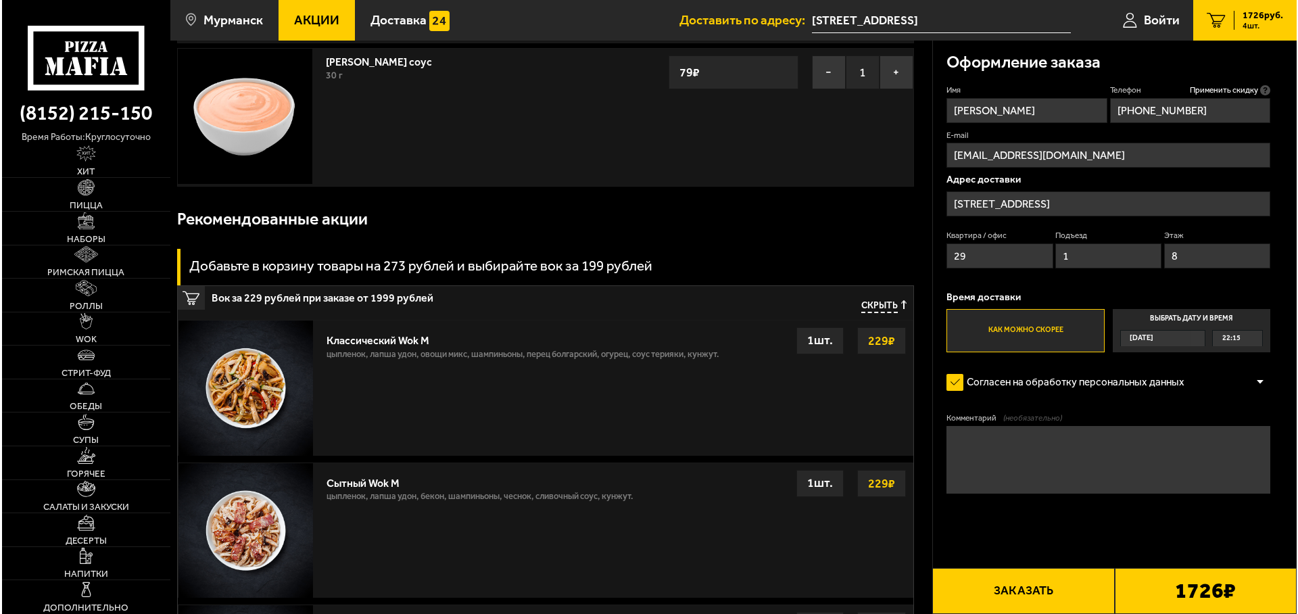
scroll to position [508, 0]
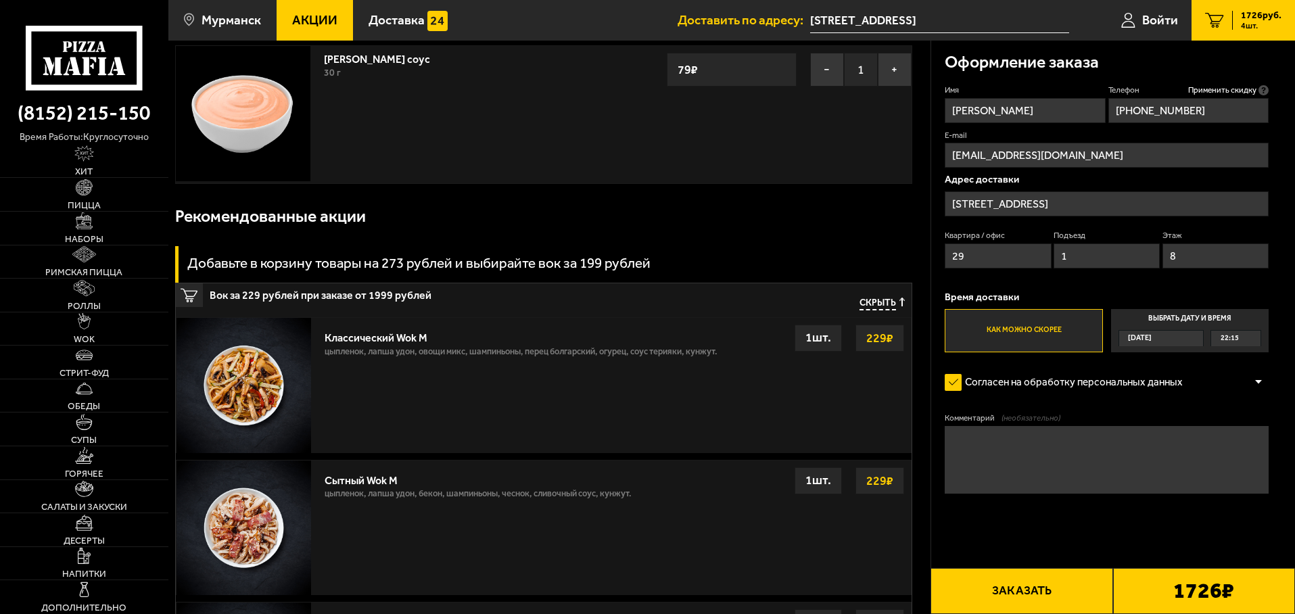
click at [1049, 588] on button "Заказать" at bounding box center [1021, 591] width 182 height 46
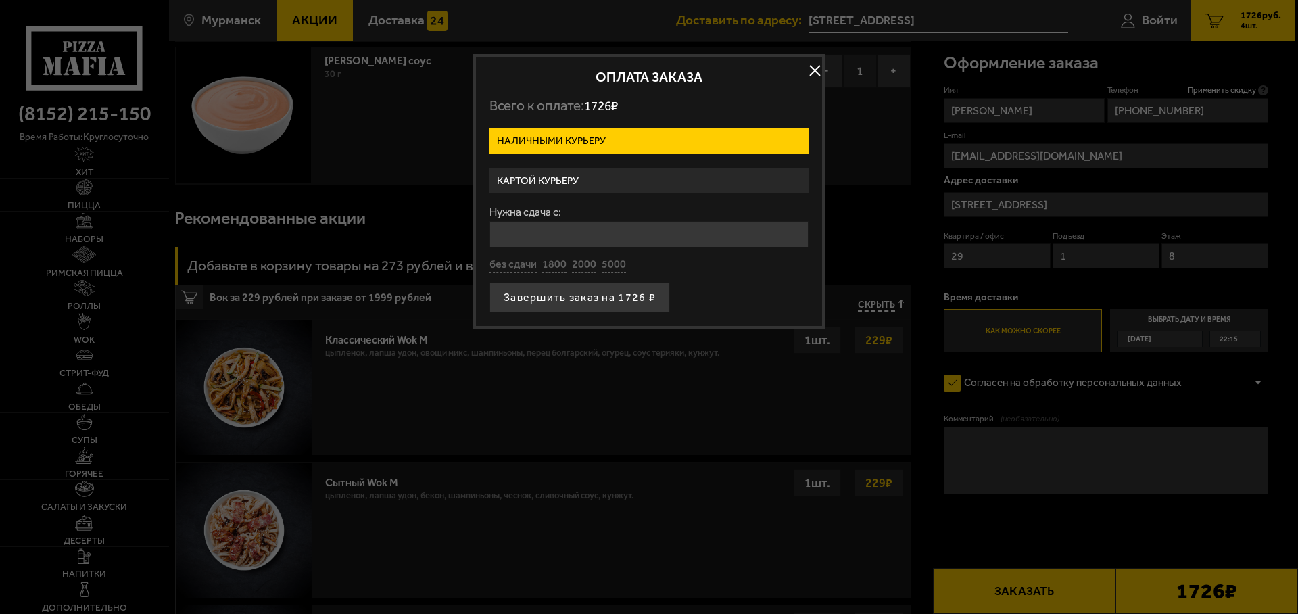
click at [654, 180] on label "Картой курьеру" at bounding box center [649, 181] width 319 height 26
click at [0, 0] on input "Картой курьеру" at bounding box center [0, 0] width 0 height 0
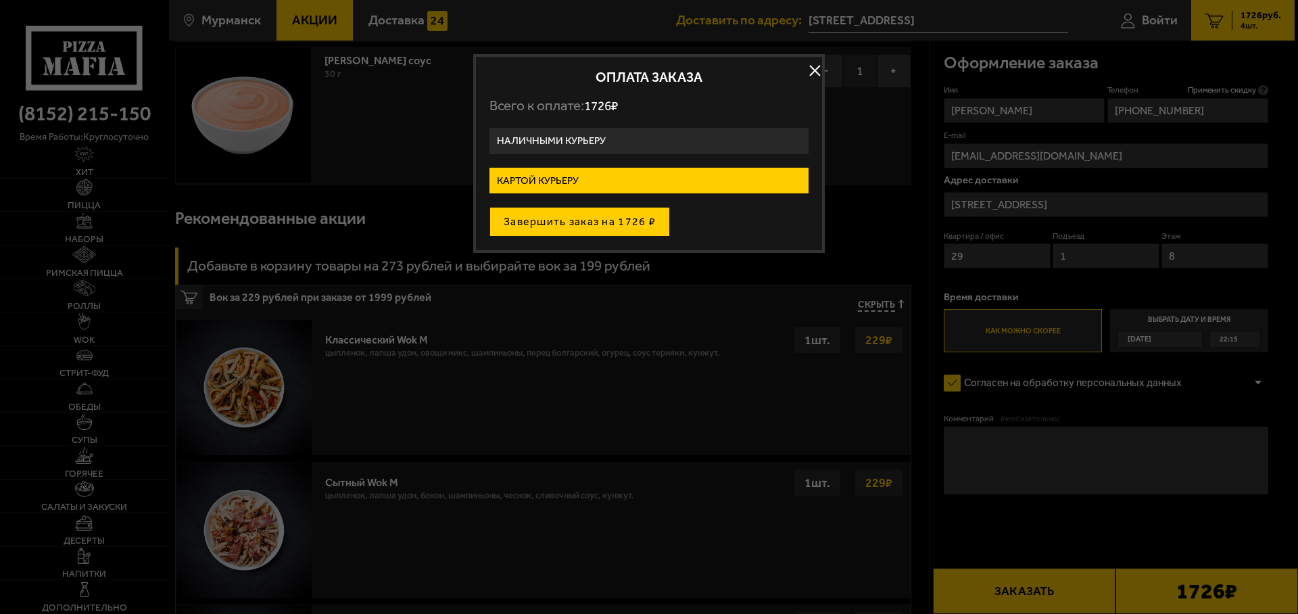
click at [623, 221] on button "Завершить заказ на 1726 ₽" at bounding box center [580, 222] width 181 height 30
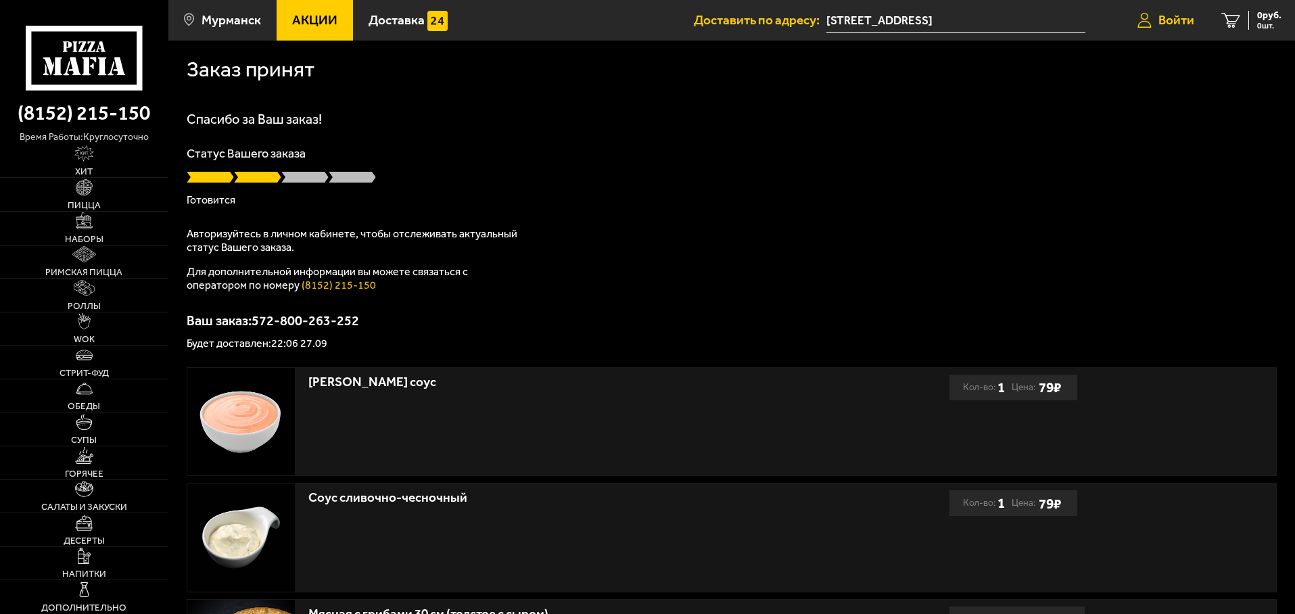
click at [1181, 22] on span "Войти" at bounding box center [1176, 20] width 36 height 13
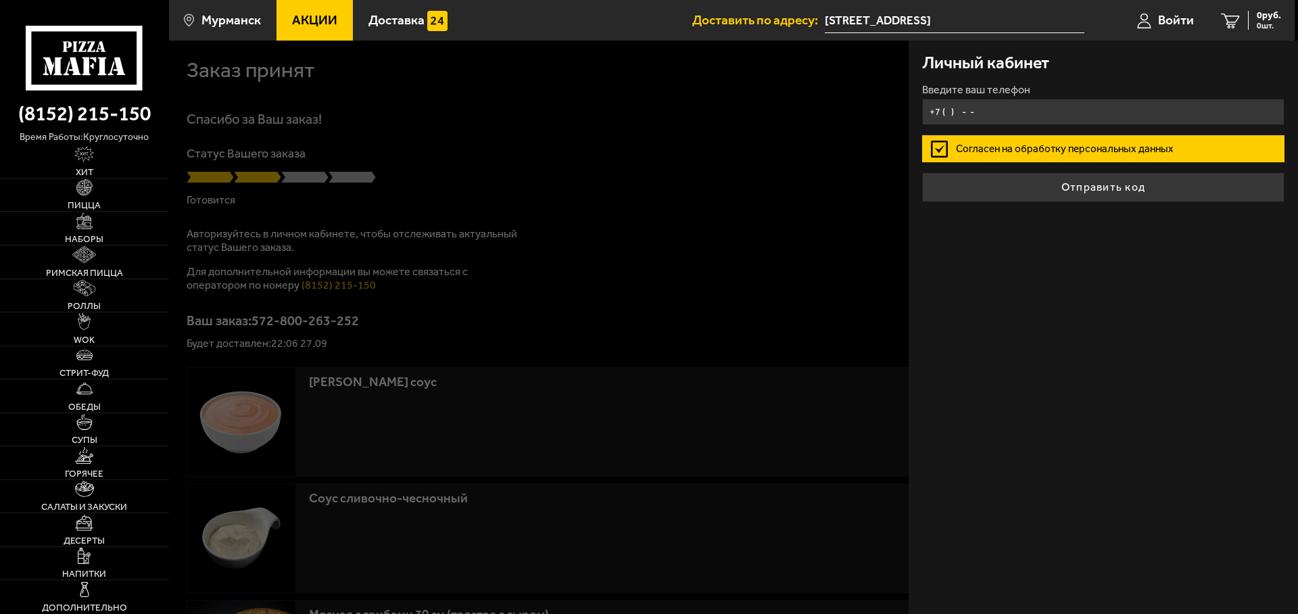
type input "+7 ( ) - -"
click at [1160, 26] on span "Войти" at bounding box center [1176, 20] width 36 height 13
click at [1003, 108] on input "+7 ( ) - -" at bounding box center [1103, 112] width 362 height 26
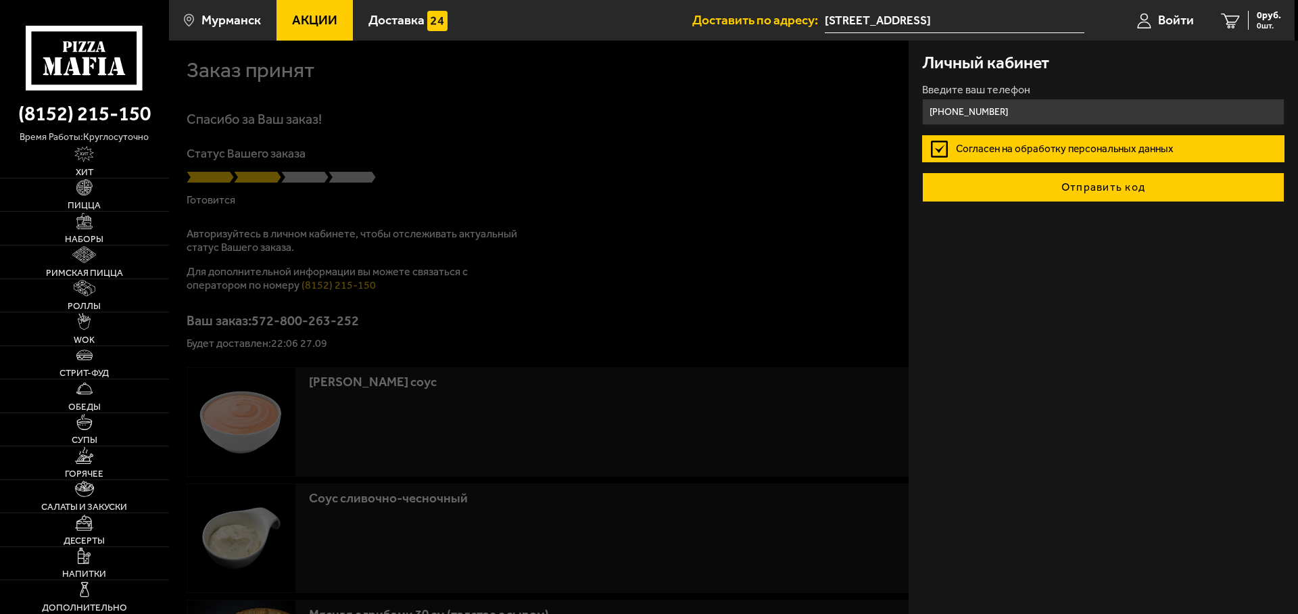
type input "[PHONE_NUMBER]"
click at [1034, 176] on button "Отправить код" at bounding box center [1103, 187] width 362 height 30
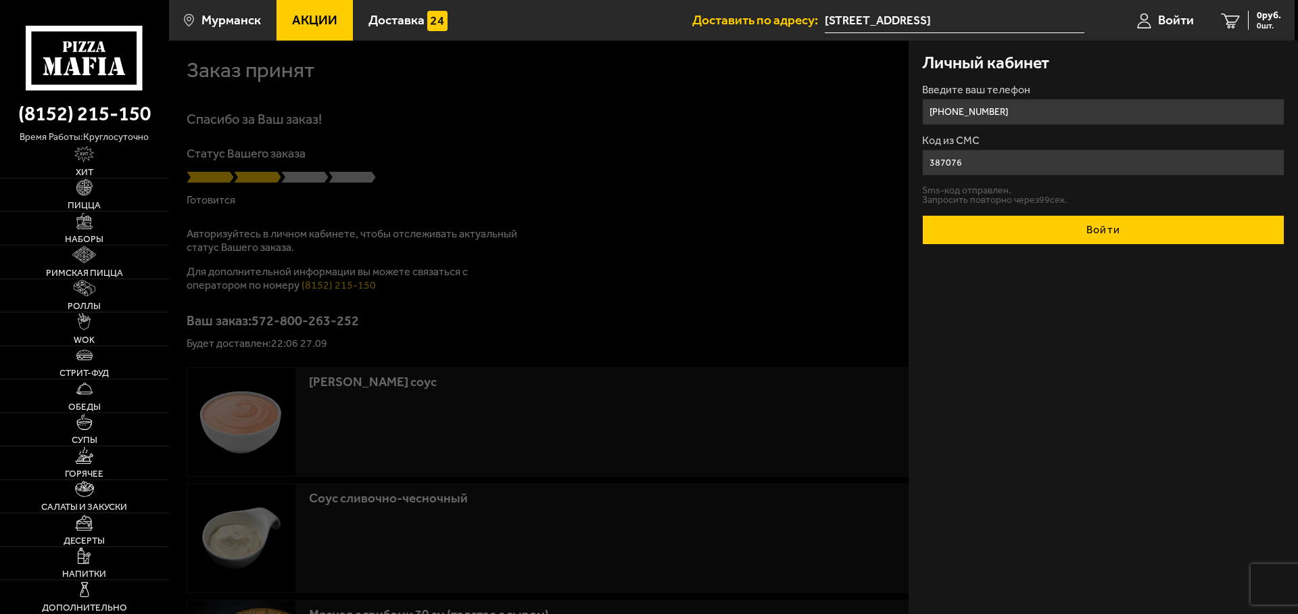
type input "387076"
click at [1064, 226] on button "Войти" at bounding box center [1103, 230] width 362 height 30
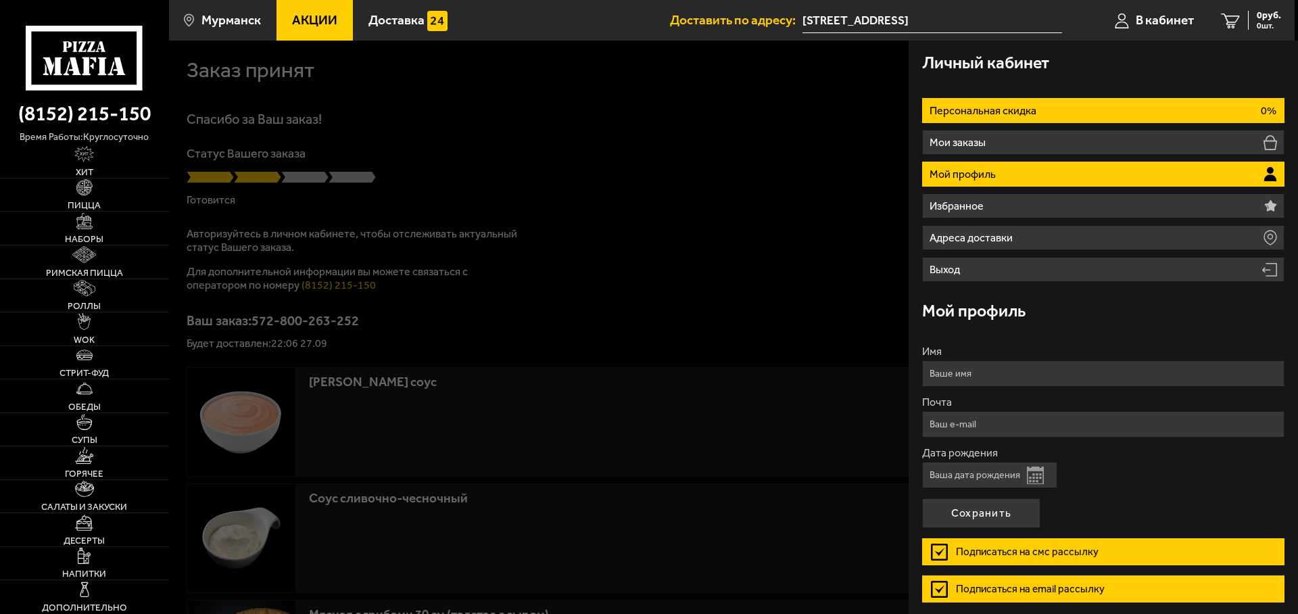
click at [1019, 122] on li "Персональная скидка 0%" at bounding box center [1103, 110] width 362 height 25
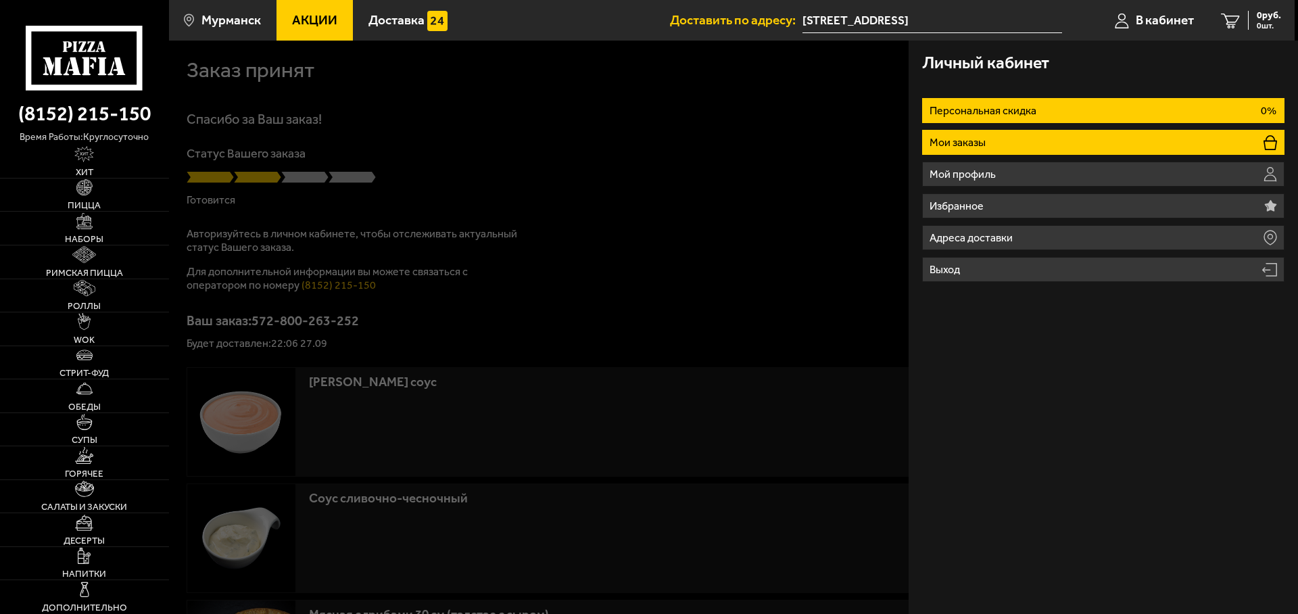
click at [1016, 144] on li "Мои заказы" at bounding box center [1103, 142] width 362 height 25
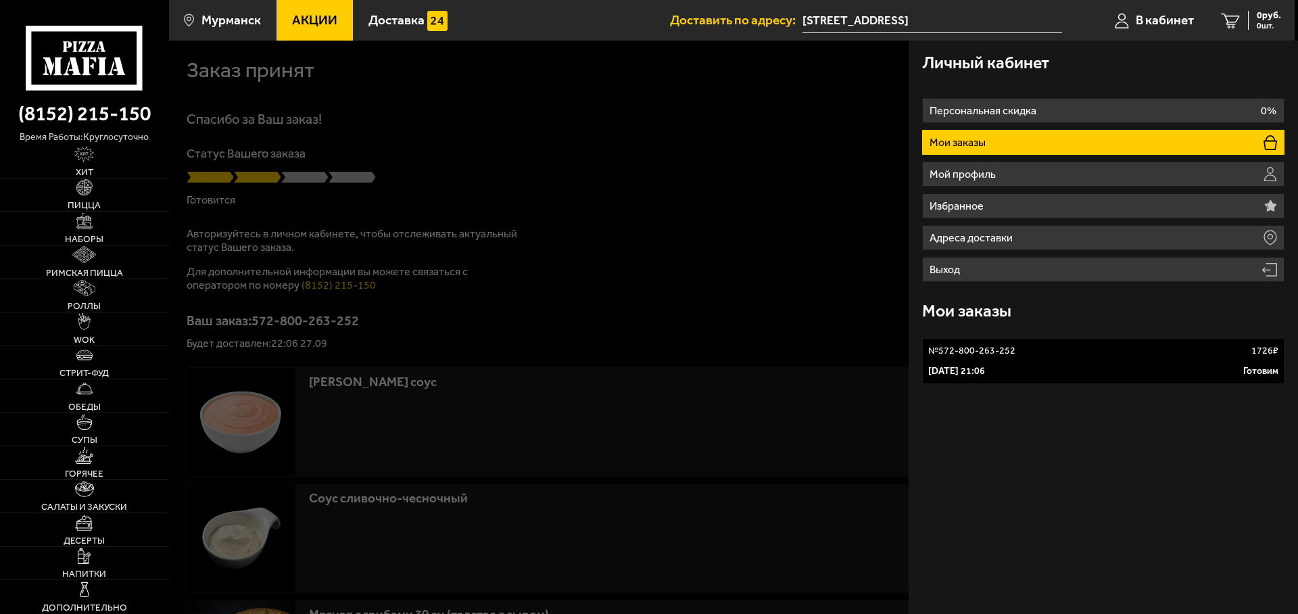
click at [1057, 361] on link "№ 572-800-263-252 1726 ₽ [DATE] 21:06 Готовим" at bounding box center [1103, 361] width 362 height 46
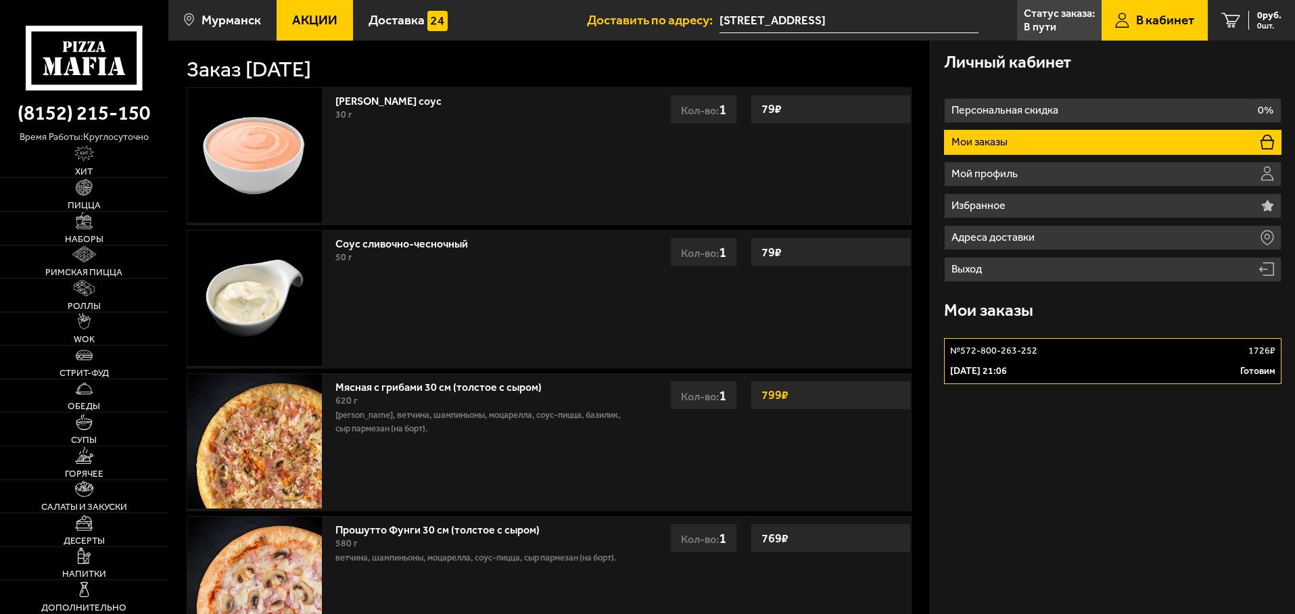
drag, startPoint x: 847, startPoint y: 114, endPoint x: 985, endPoint y: 434, distance: 348.7
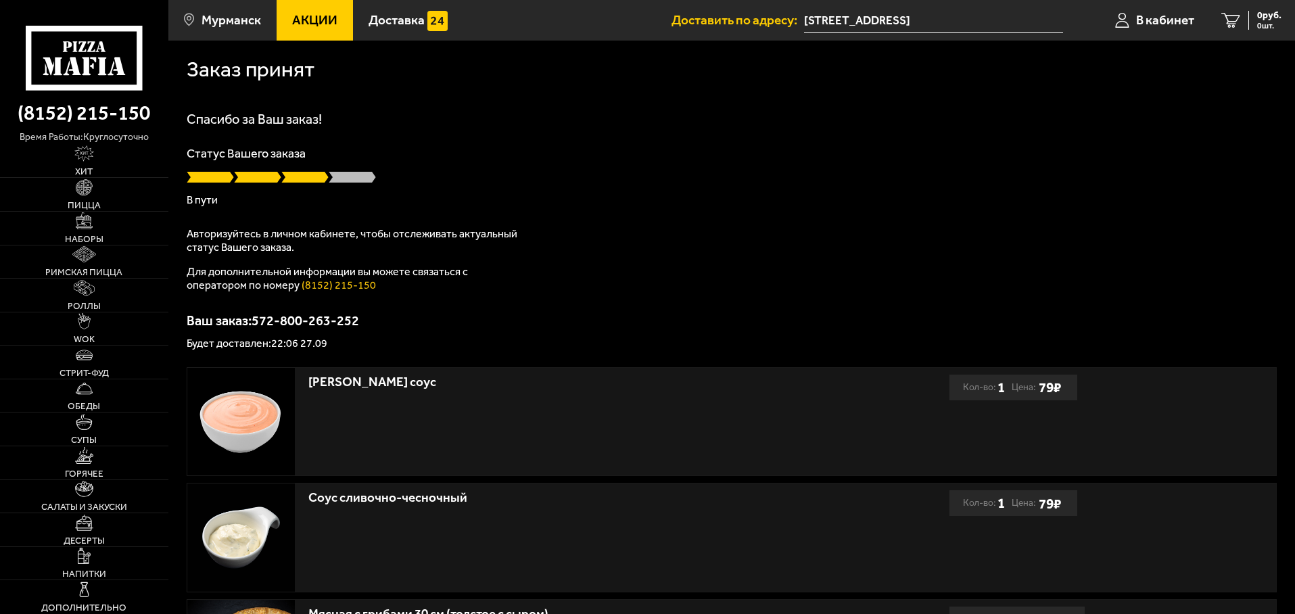
click at [371, 222] on div "Спасибо за Ваш заказ! Статус Вашего заказа В пути Авторизуйтесь в личном кабине…" at bounding box center [732, 230] width 1090 height 237
